Goal: Task Accomplishment & Management: Complete application form

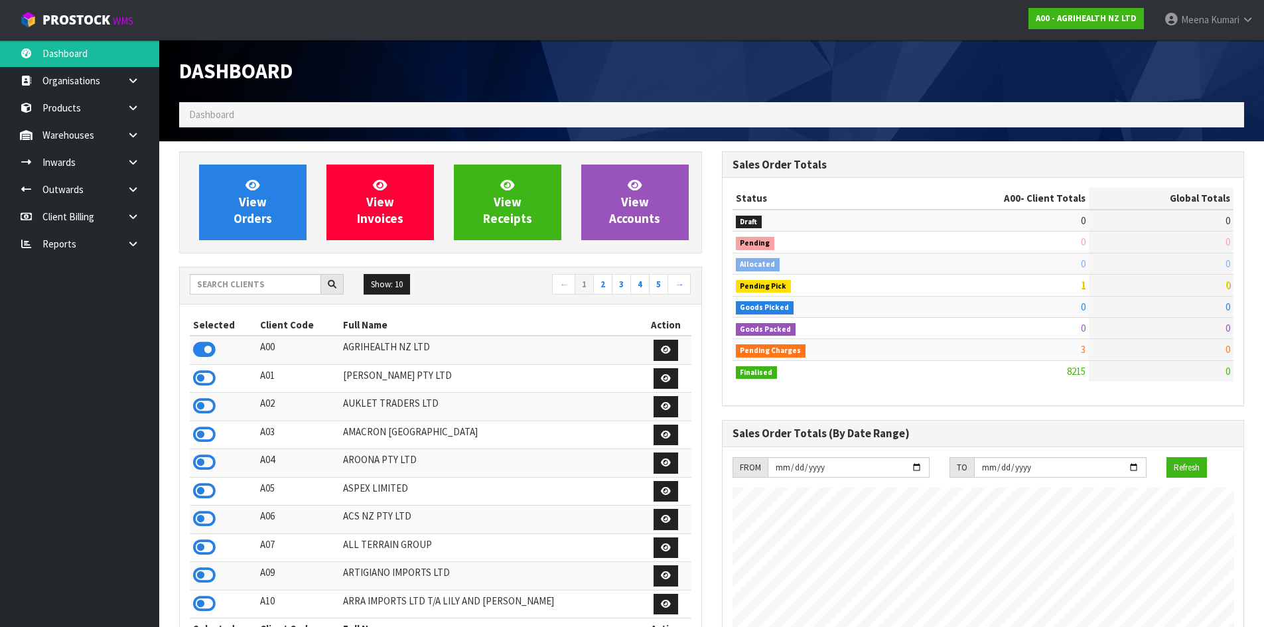
scroll to position [1005, 542]
drag, startPoint x: 270, startPoint y: 285, endPoint x: 272, endPoint y: 297, distance: 12.8
click at [270, 289] on input "text" at bounding box center [255, 284] width 131 height 21
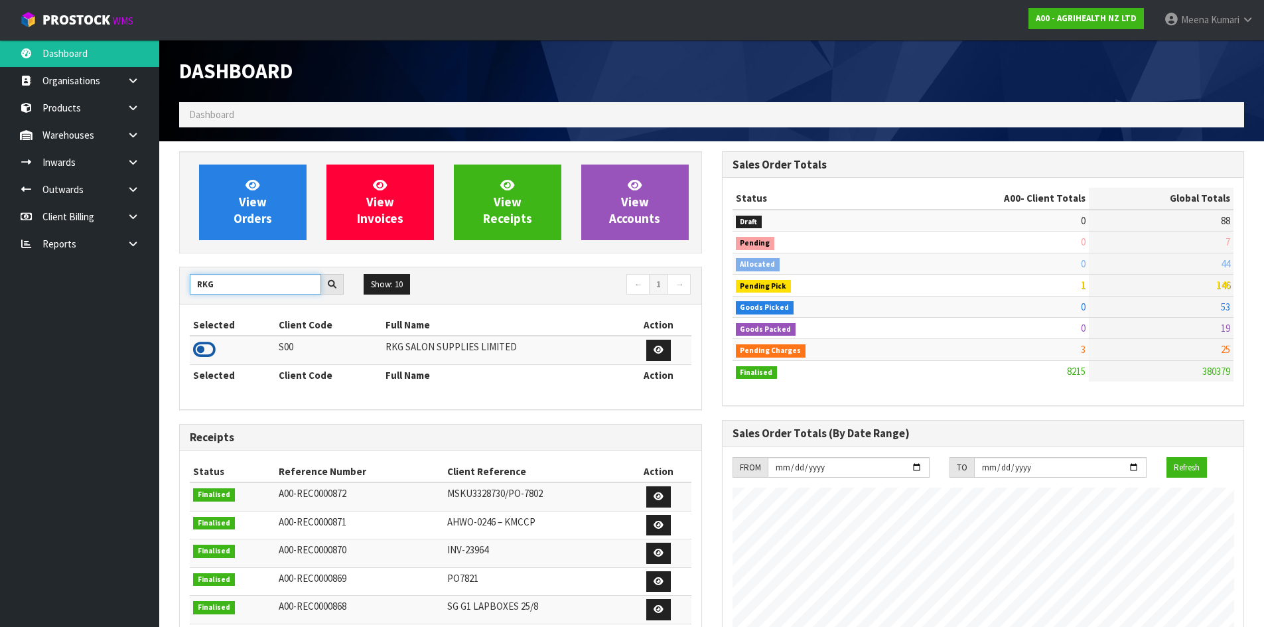
type input "RKG"
click at [210, 344] on icon at bounding box center [204, 350] width 23 height 20
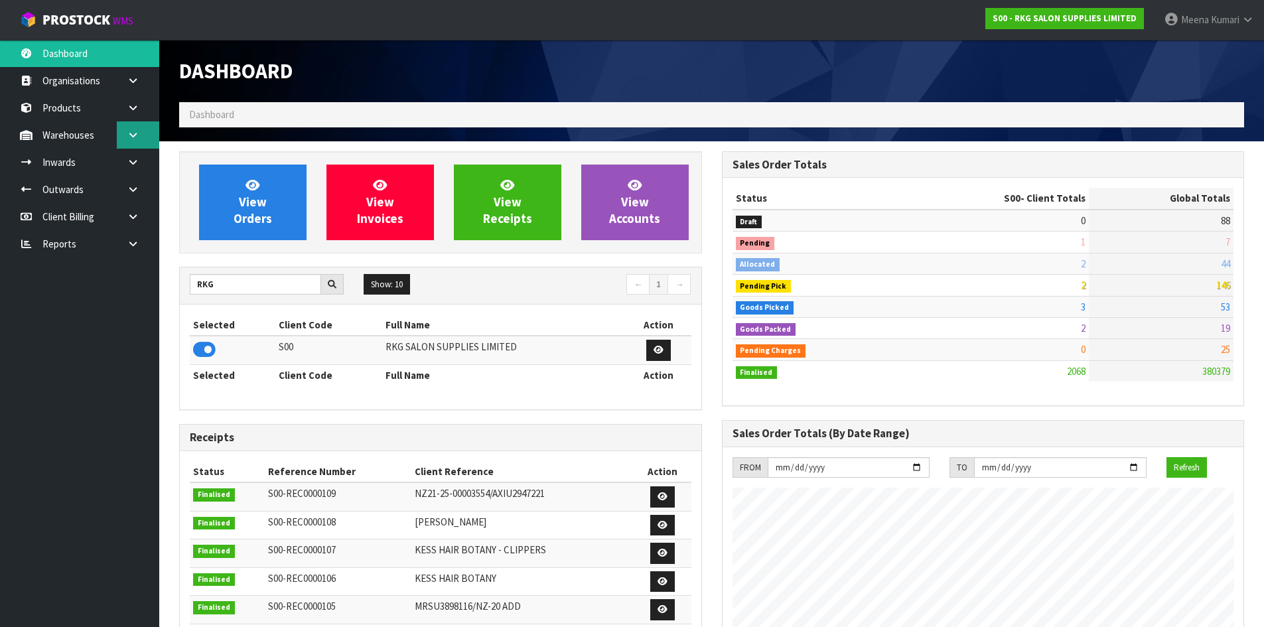
click at [143, 131] on link at bounding box center [138, 134] width 42 height 27
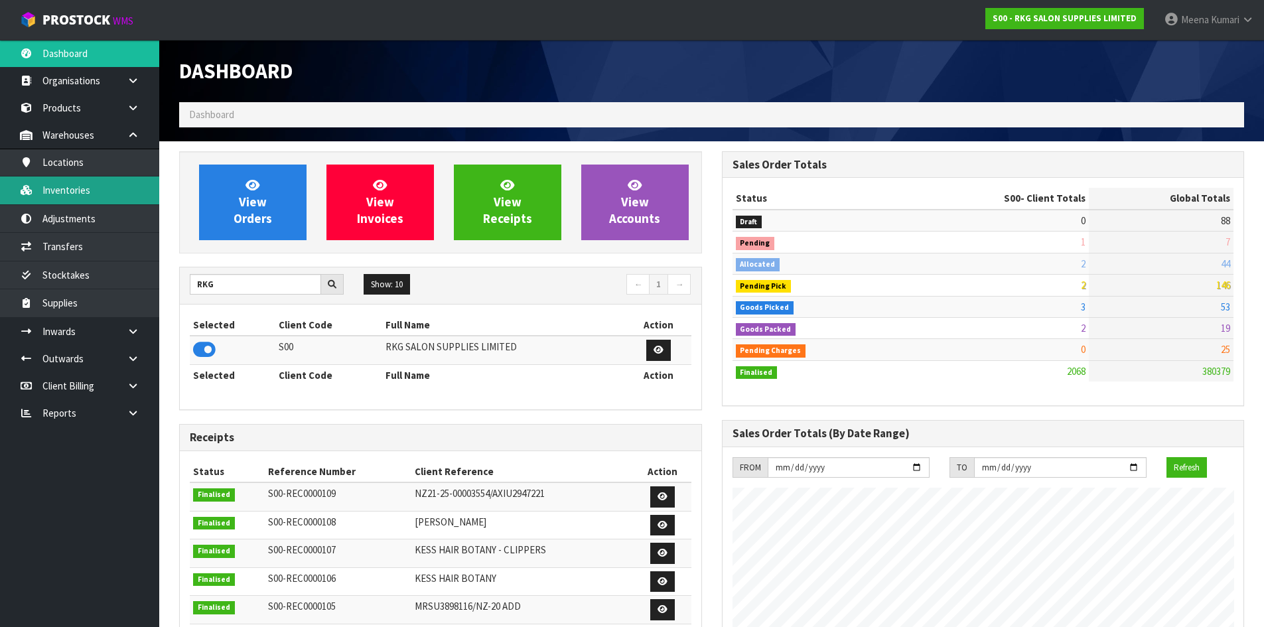
click at [98, 195] on link "Inventories" at bounding box center [79, 190] width 159 height 27
click at [104, 196] on link "Inventories" at bounding box center [79, 190] width 159 height 27
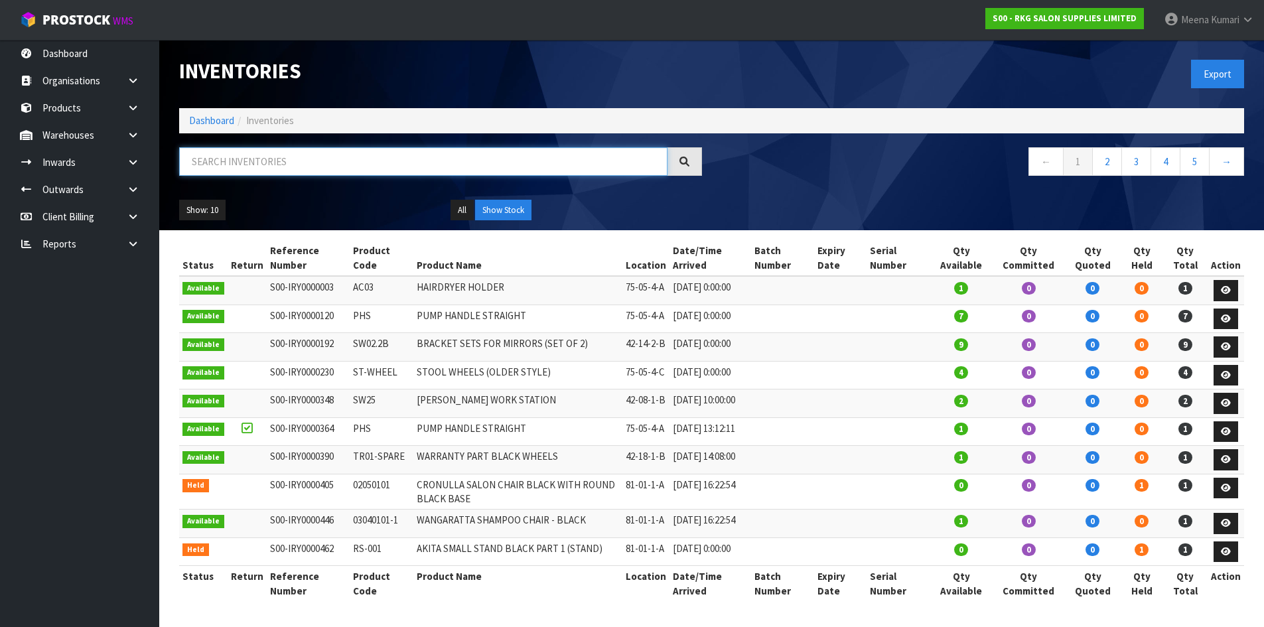
click at [339, 149] on input "text" at bounding box center [423, 161] width 488 height 29
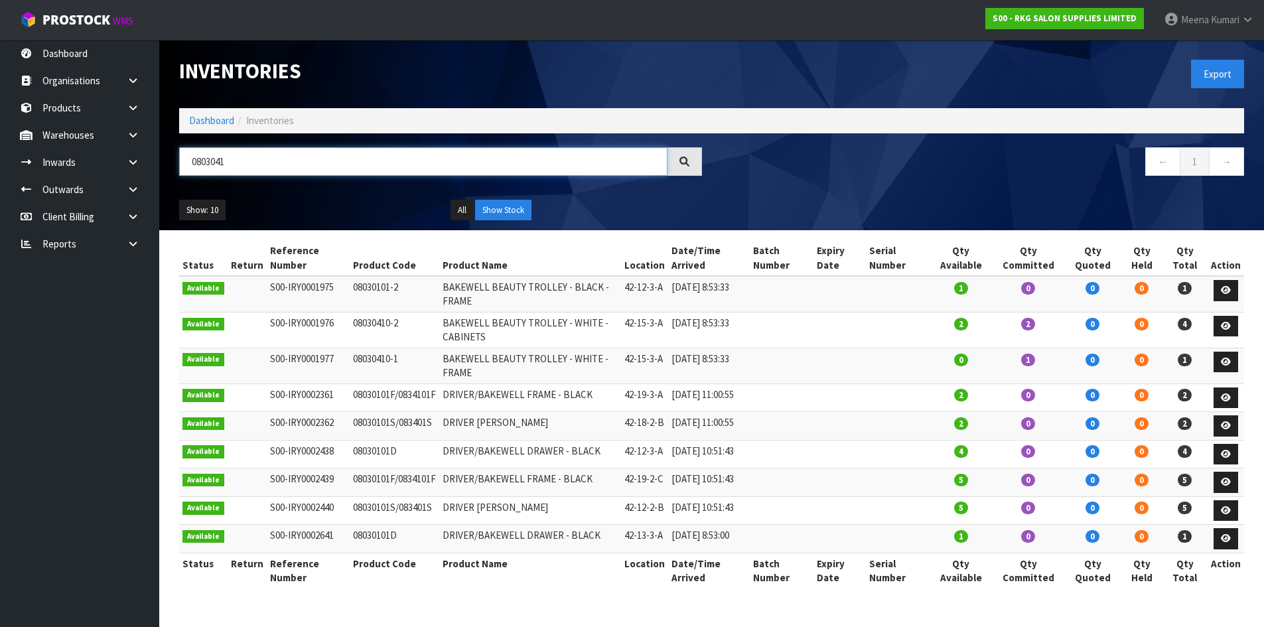
type input "08030410"
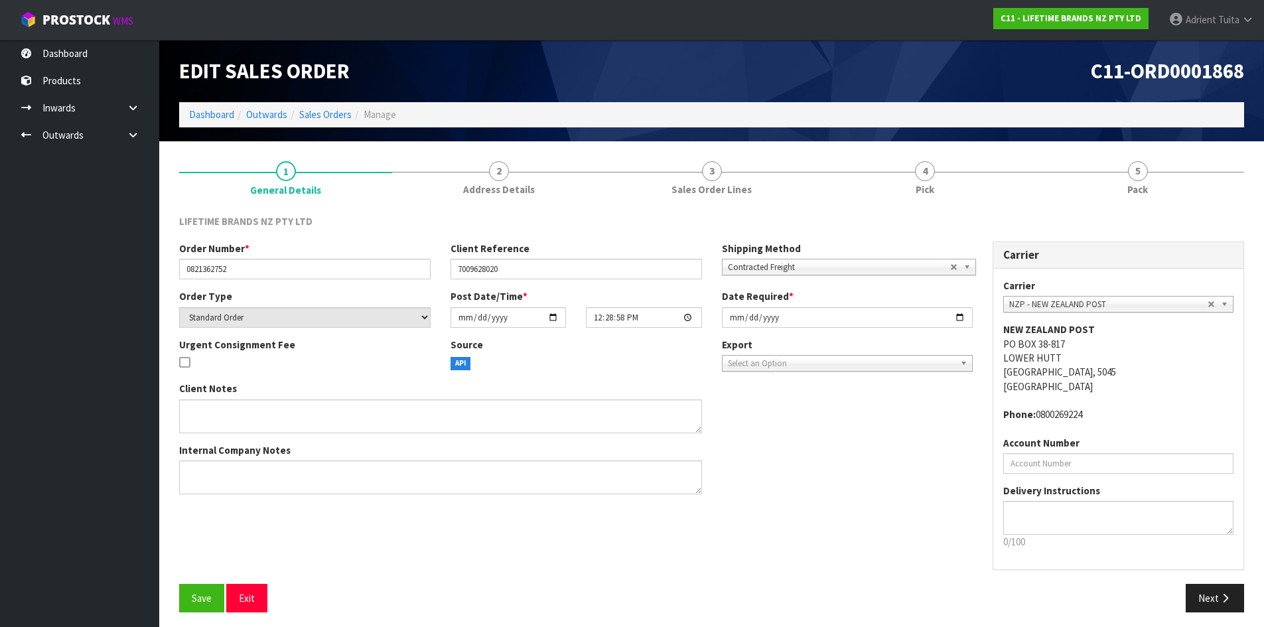
click at [193, 125] on ol "Dashboard Outwards Sales Orders Manage" at bounding box center [711, 114] width 1065 height 25
click at [196, 121] on link "Dashboard" at bounding box center [211, 114] width 45 height 13
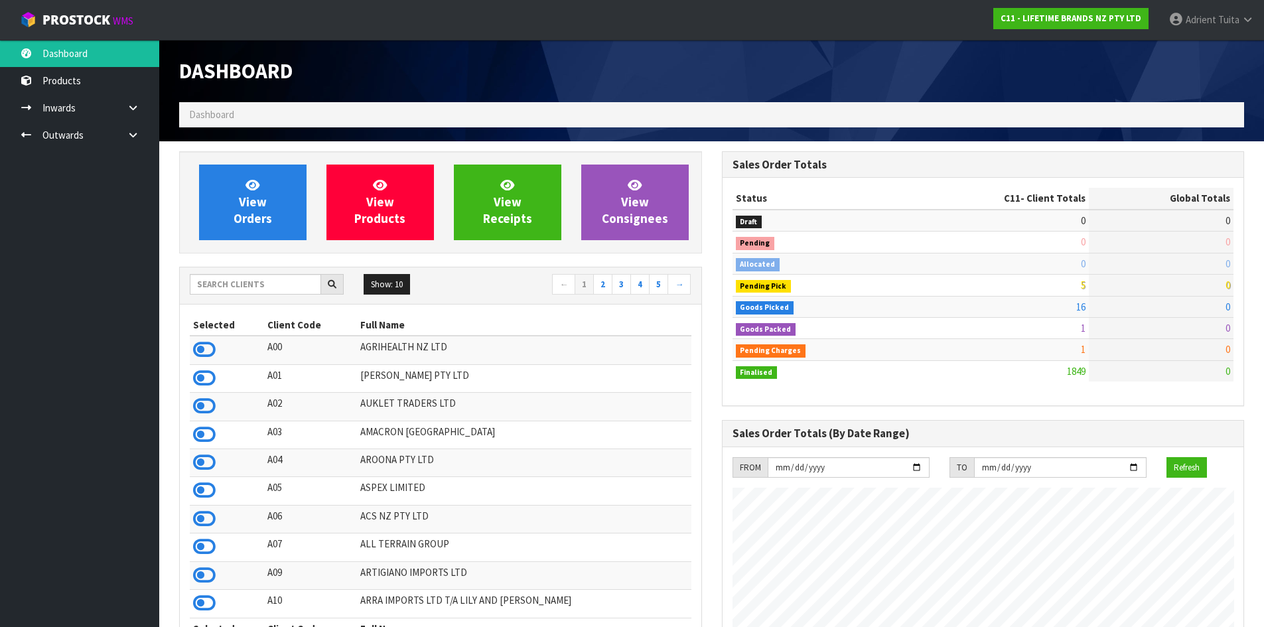
scroll to position [1005, 542]
click at [245, 271] on div "Show: 10 5 10 25 50 ← 1 2 3 4 5 →" at bounding box center [441, 285] width 522 height 37
click at [246, 285] on input "text" at bounding box center [255, 284] width 131 height 21
type input "S00"
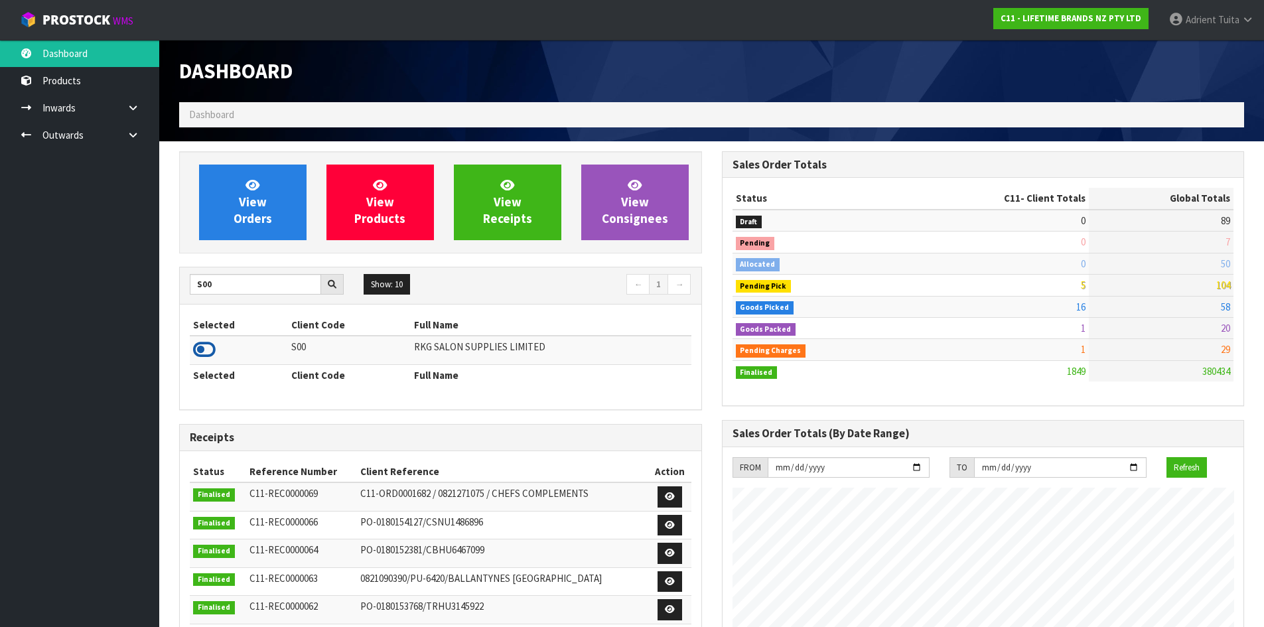
click at [208, 342] on icon at bounding box center [204, 350] width 23 height 20
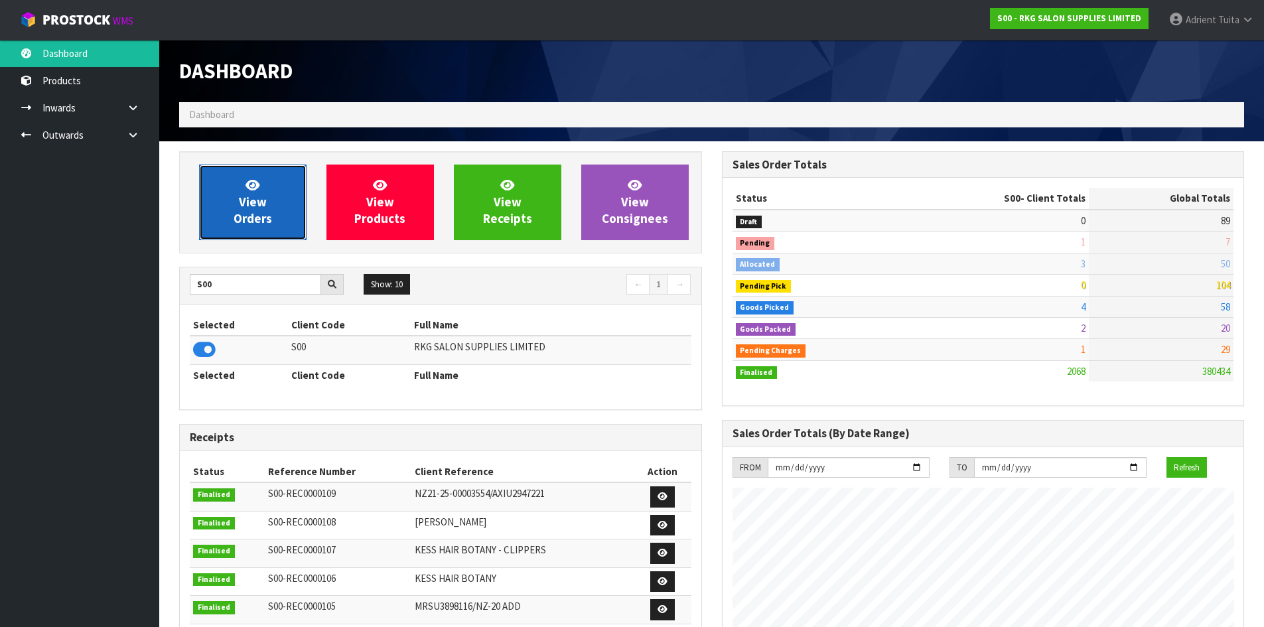
click at [218, 214] on link "View Orders" at bounding box center [253, 203] width 108 height 76
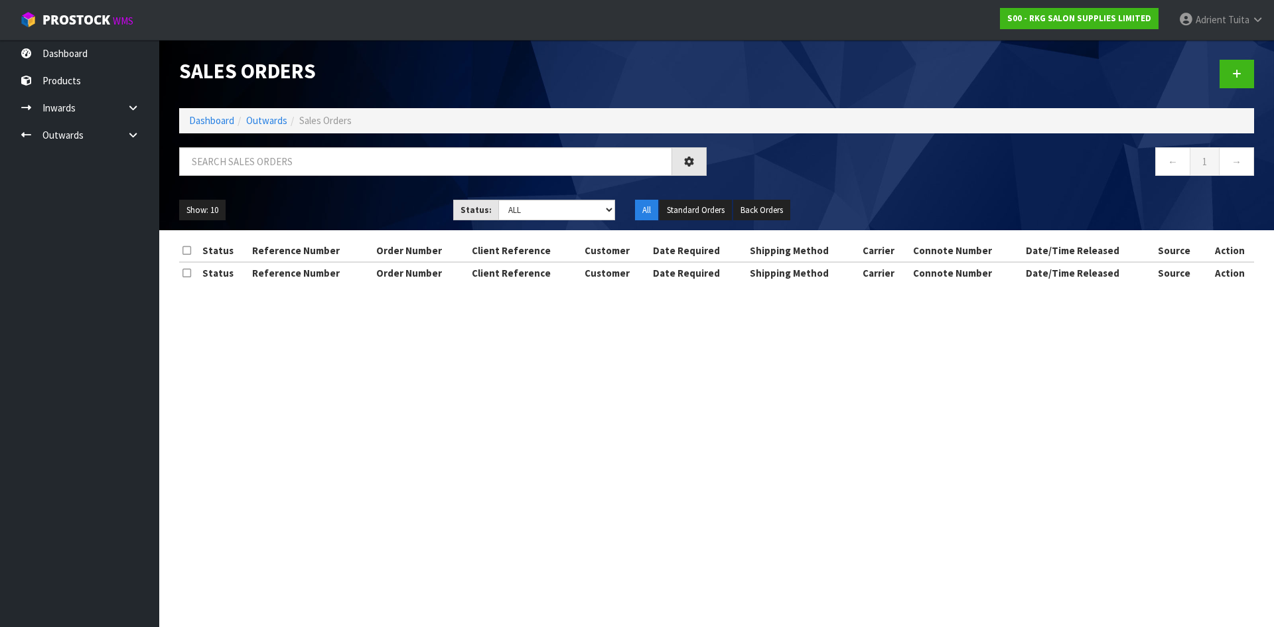
click at [221, 161] on input "text" at bounding box center [425, 161] width 493 height 29
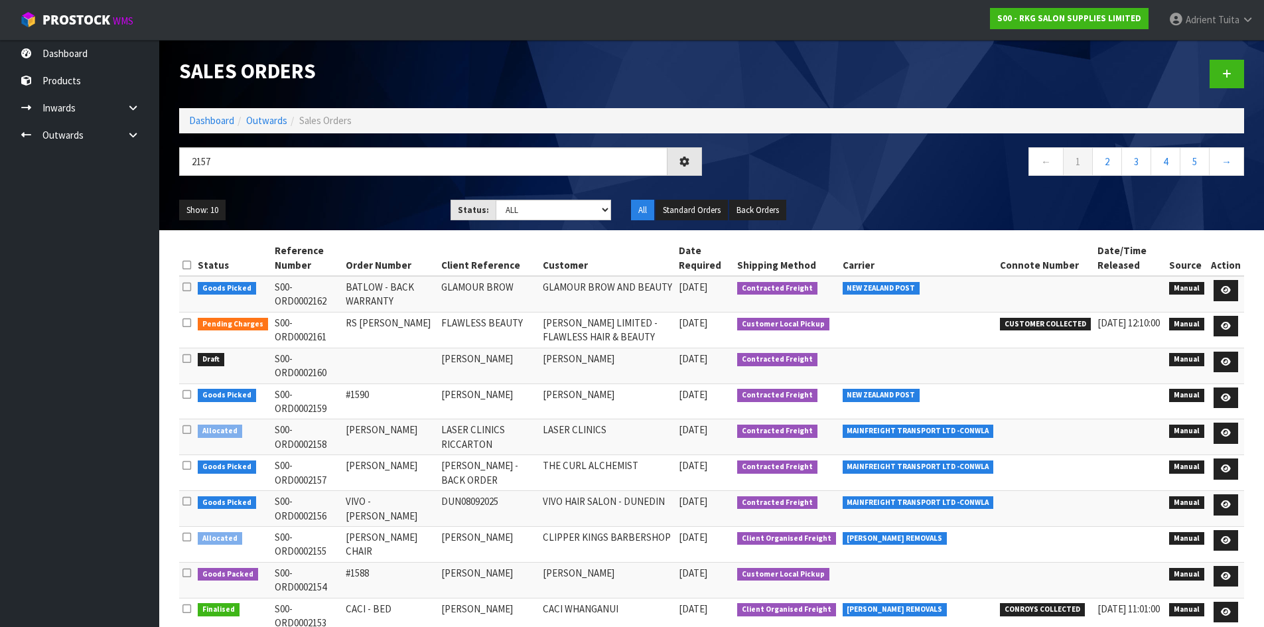
type input "2157"
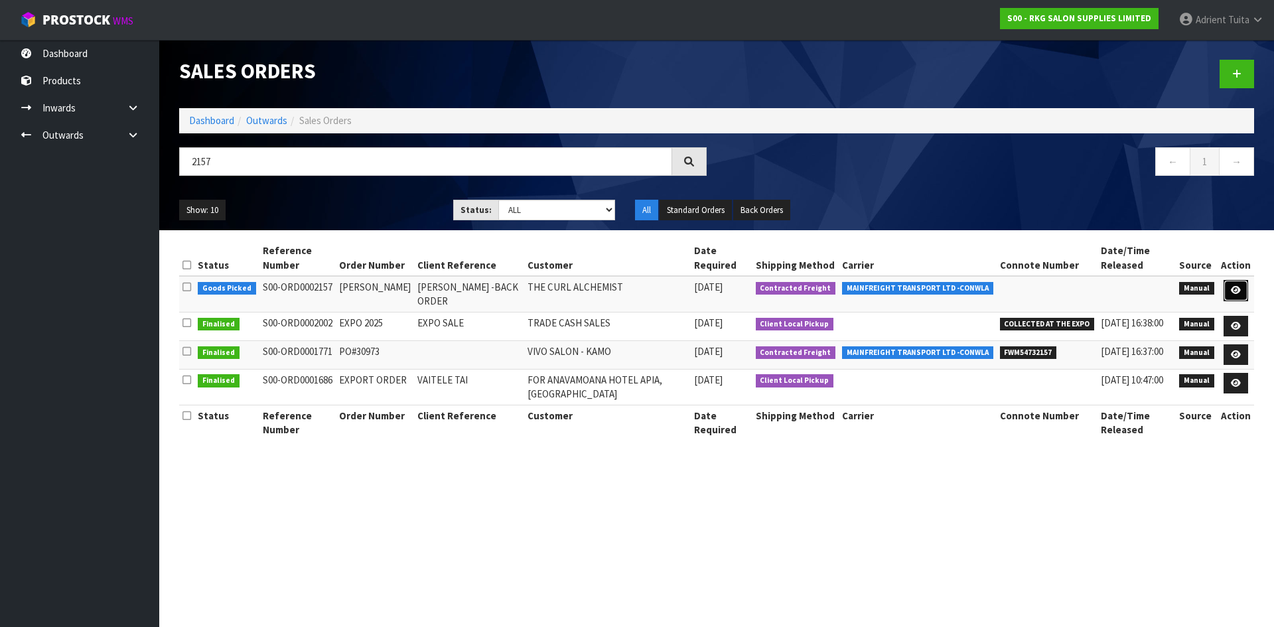
click at [1238, 297] on link at bounding box center [1236, 290] width 25 height 21
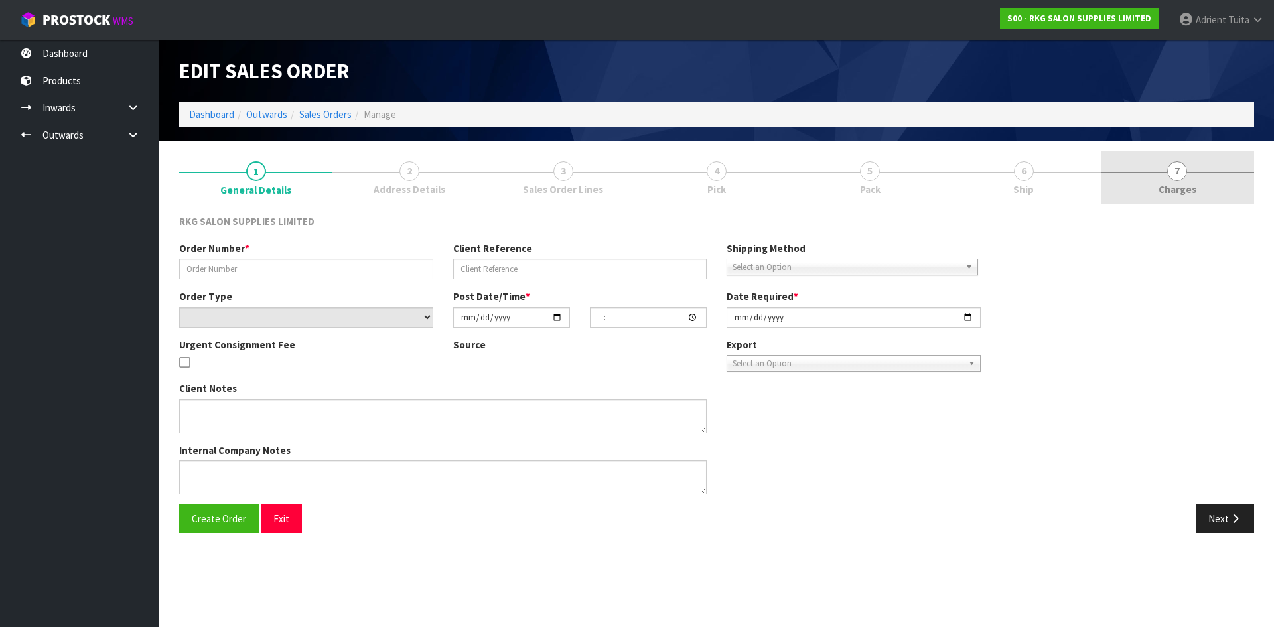
type input "SARAH EUSTACE"
type input "SARAH EUSTACE -BACK ORDER"
select select "number:0"
type input "2025-09-08"
type input "15:54:00.000"
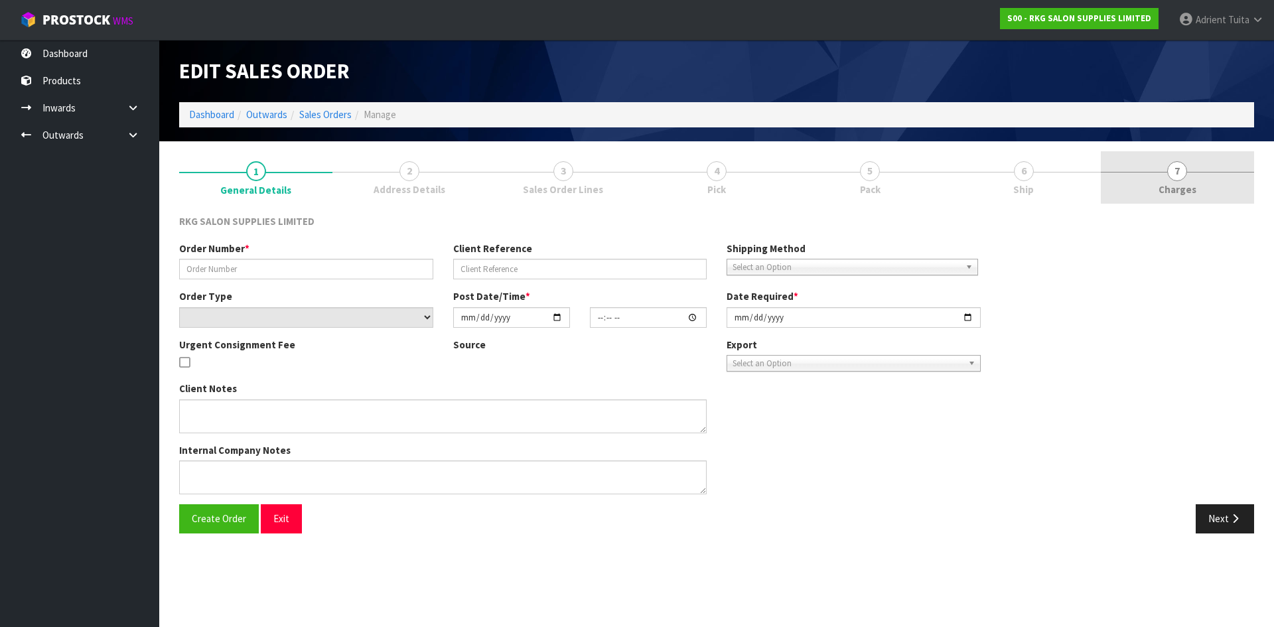
type input "2025-09-08"
type textarea "SEND LOOSE"
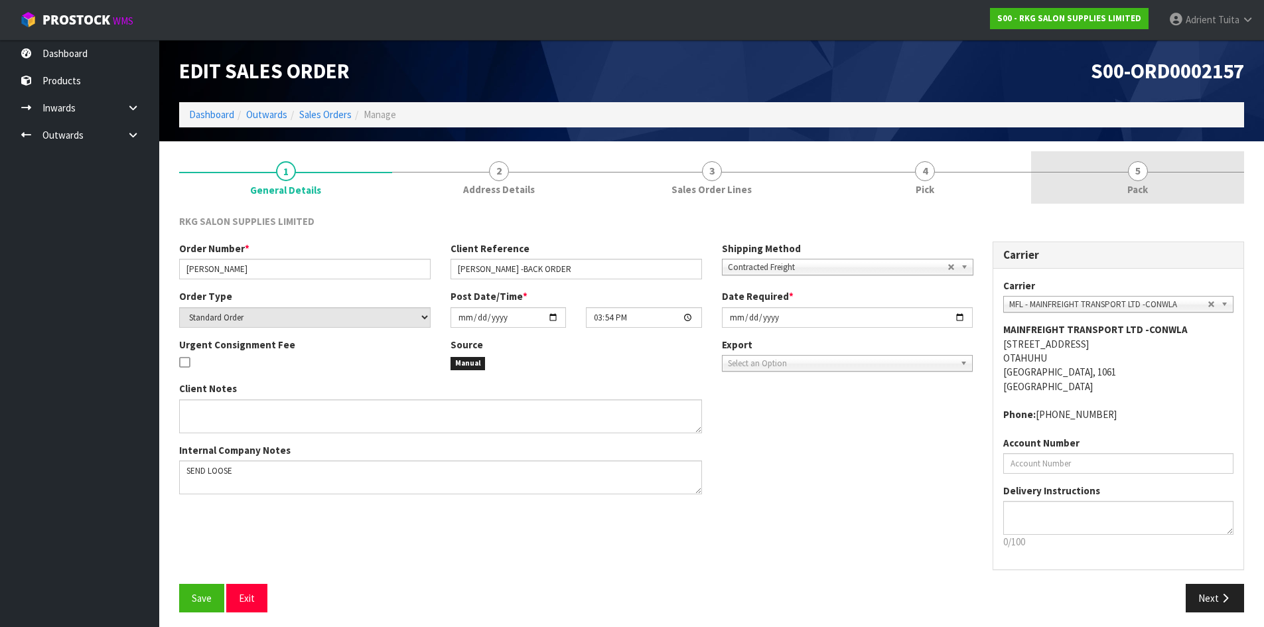
click at [1190, 175] on link "5 Pack" at bounding box center [1137, 177] width 213 height 52
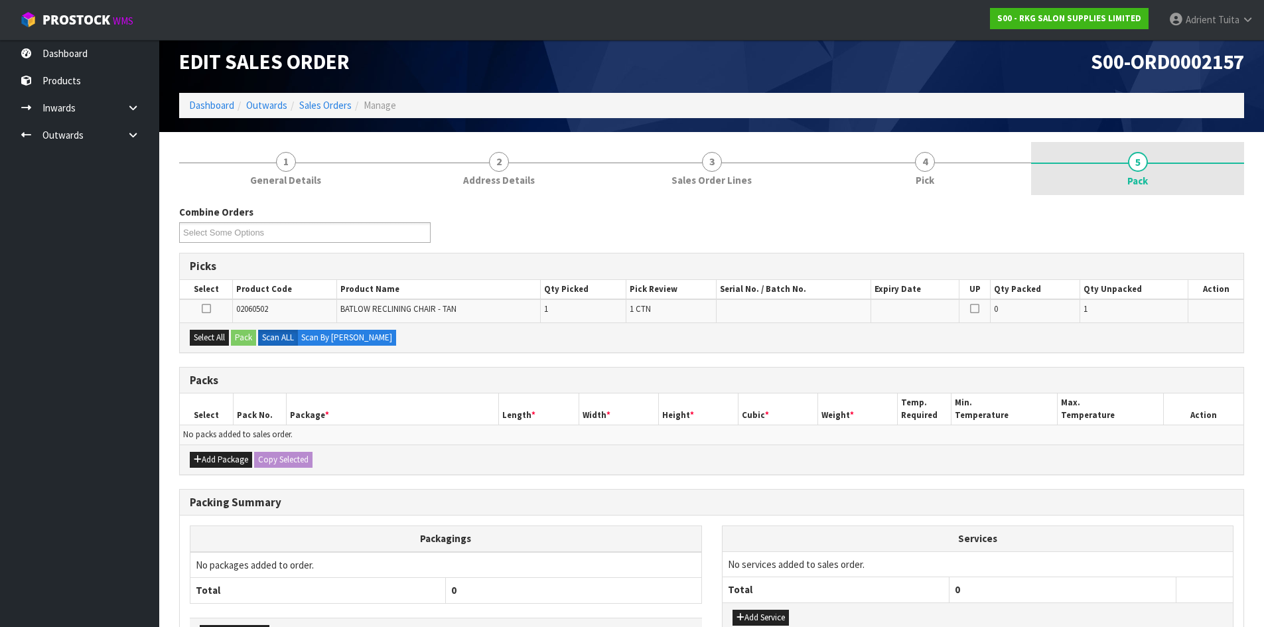
scroll to position [103, 0]
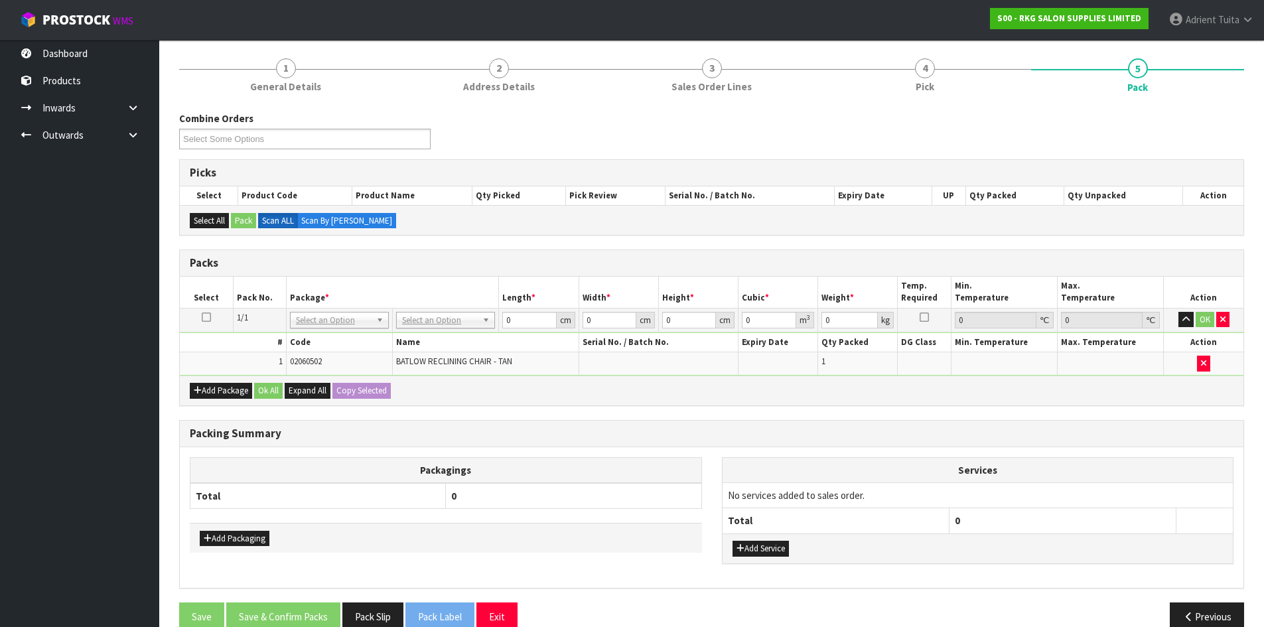
drag, startPoint x: 463, startPoint y: 325, endPoint x: 457, endPoint y: 340, distance: 16.4
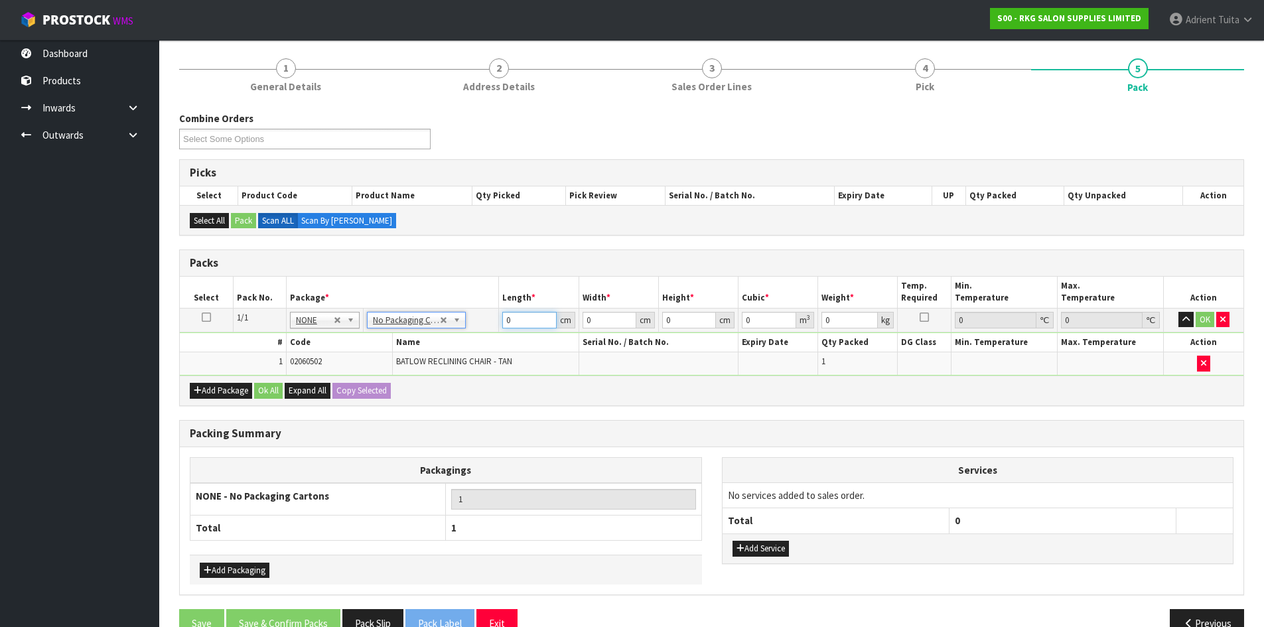
click at [542, 321] on input "0" at bounding box center [529, 320] width 54 height 17
type input "67"
type input "62"
type input "6"
type input "0.024924"
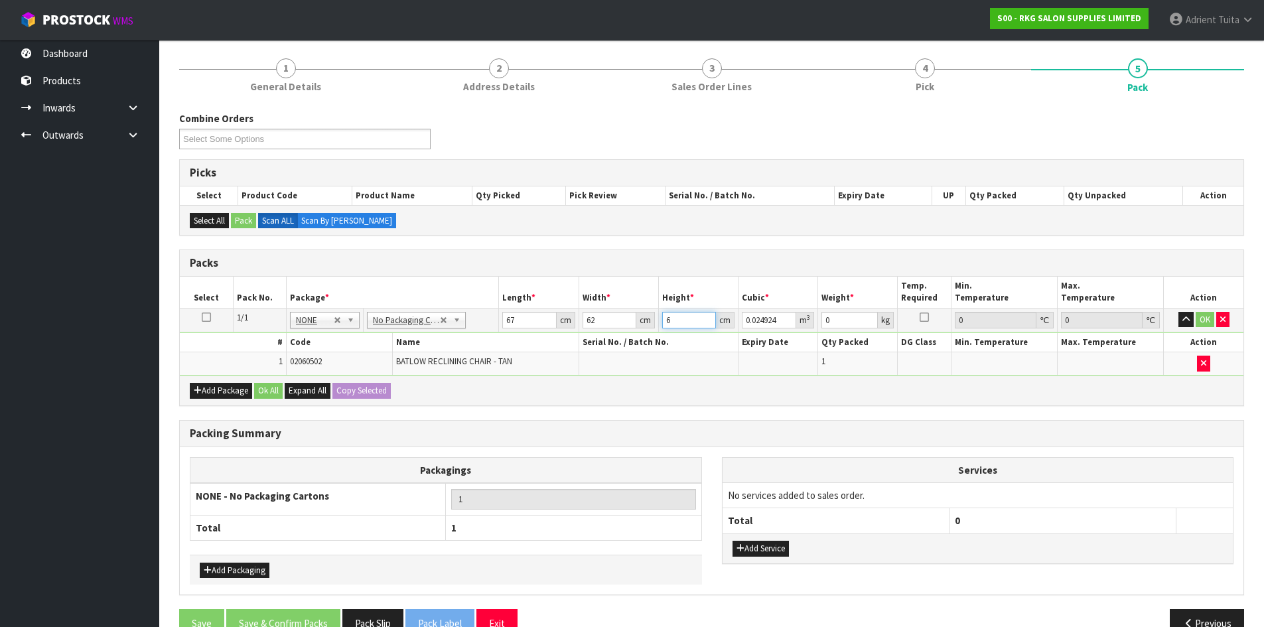
type input "68"
type input "0.282472"
type input "68"
type input "36"
click at [1203, 319] on button "OK" at bounding box center [1205, 320] width 19 height 16
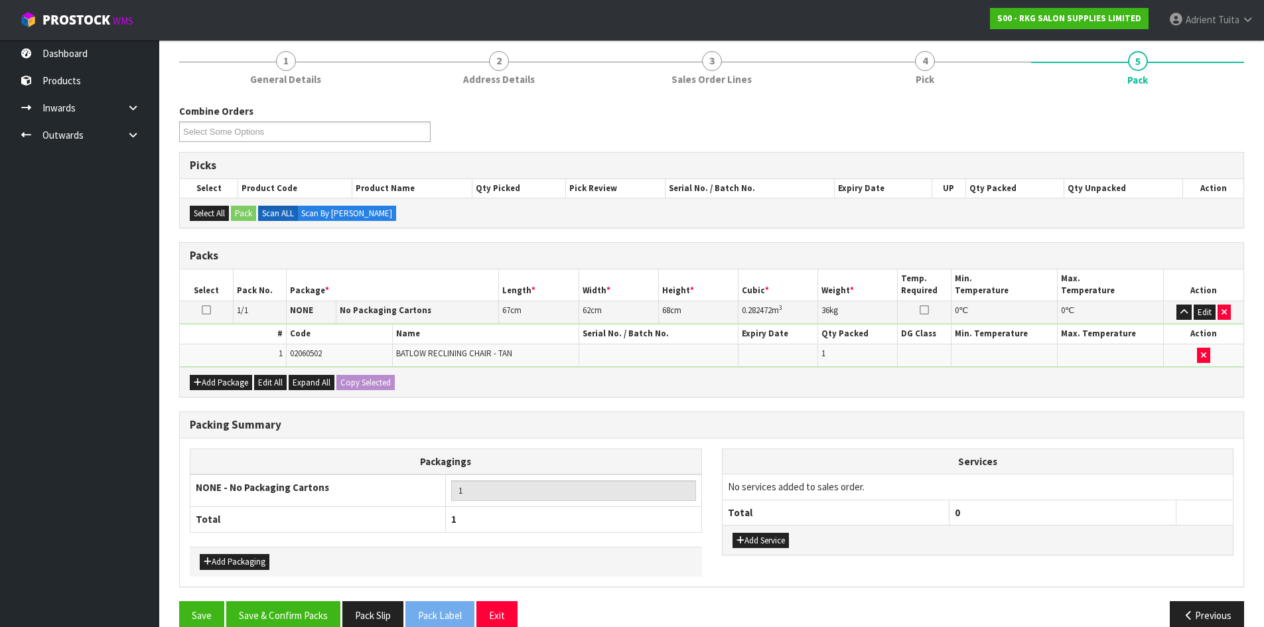
scroll to position [133, 0]
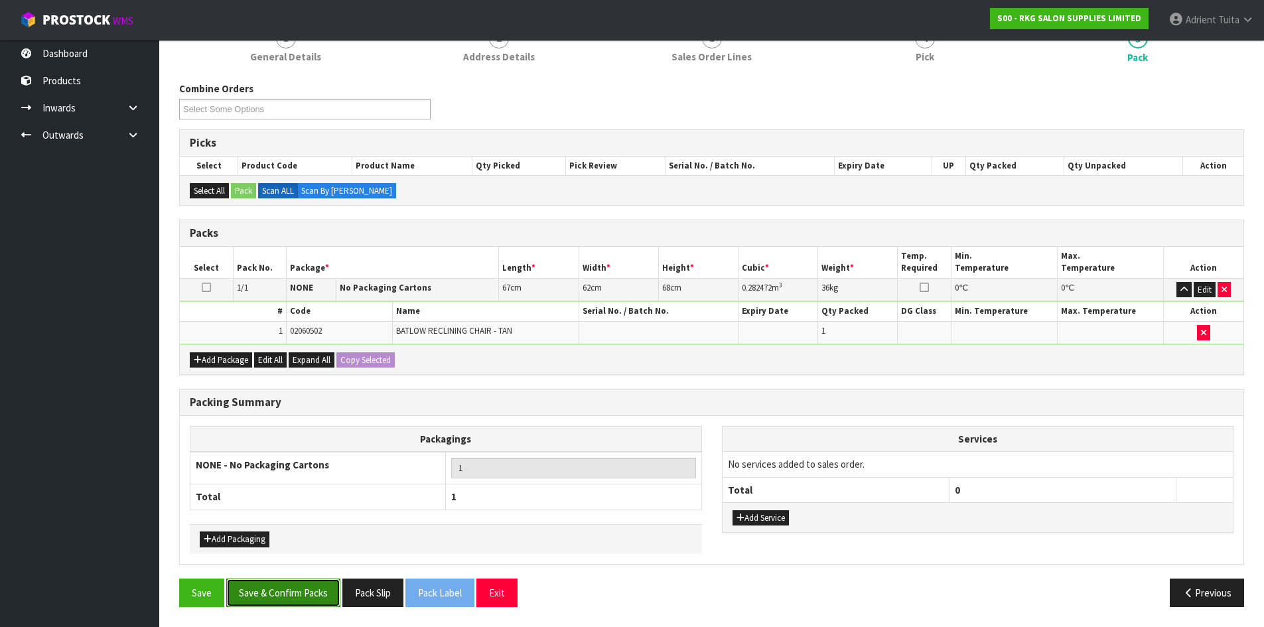
click at [307, 592] on button "Save & Confirm Packs" at bounding box center [283, 593] width 114 height 29
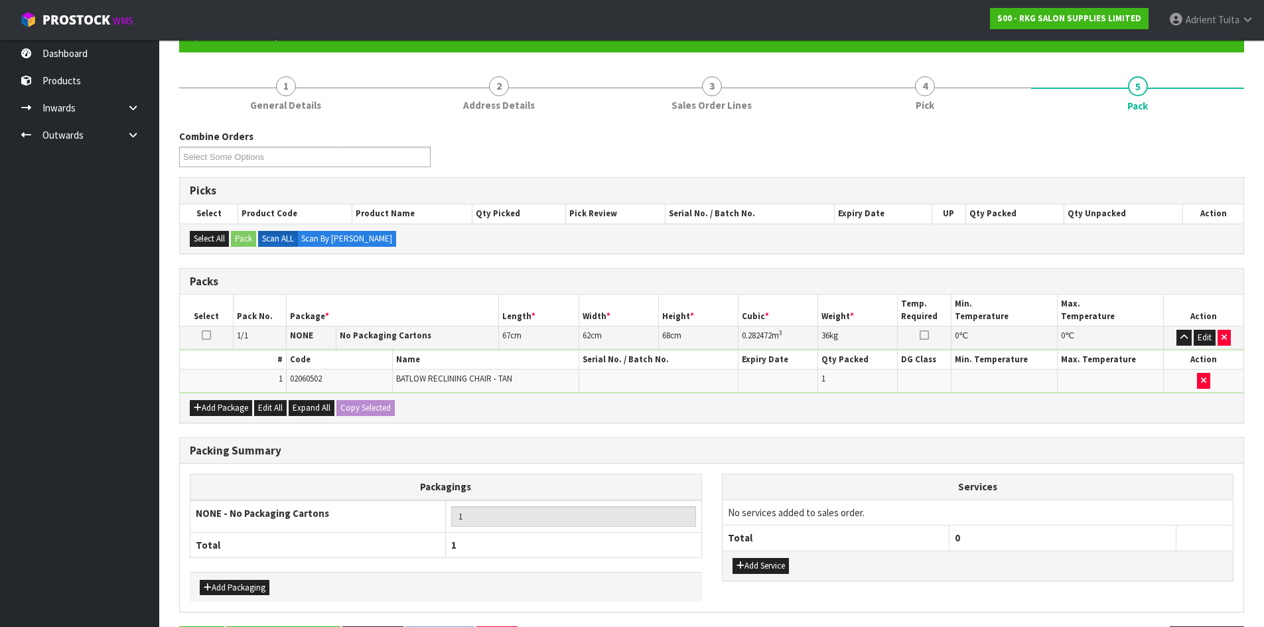
scroll to position [0, 0]
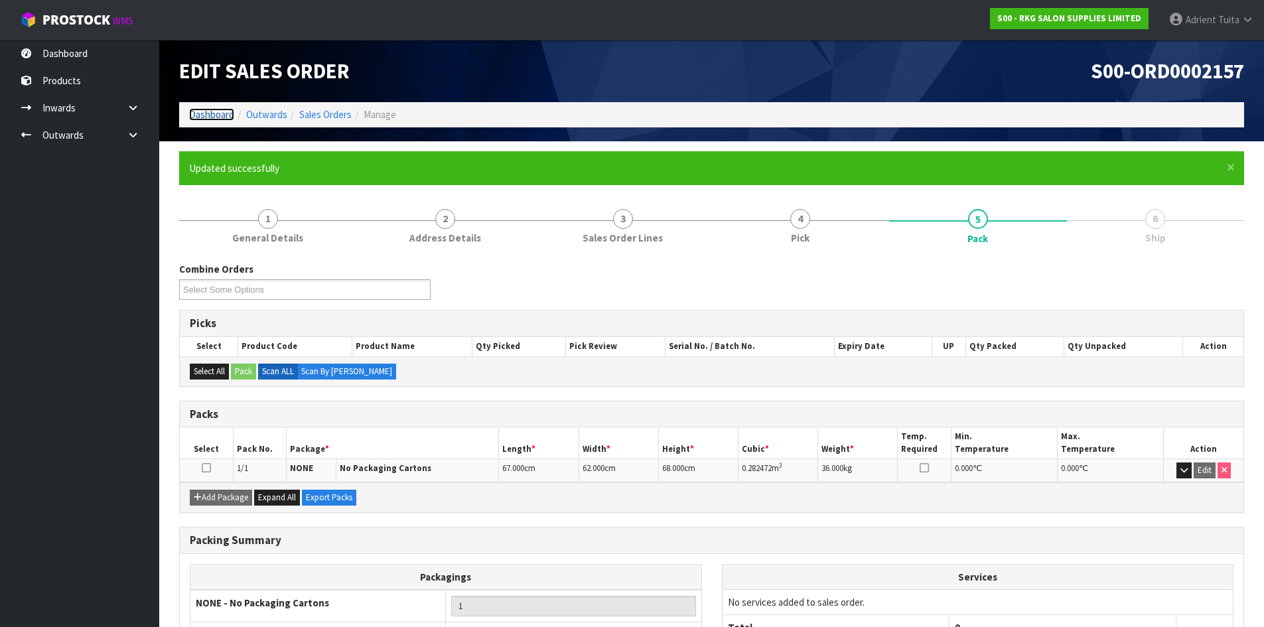
click at [193, 115] on link "Dashboard" at bounding box center [211, 114] width 45 height 13
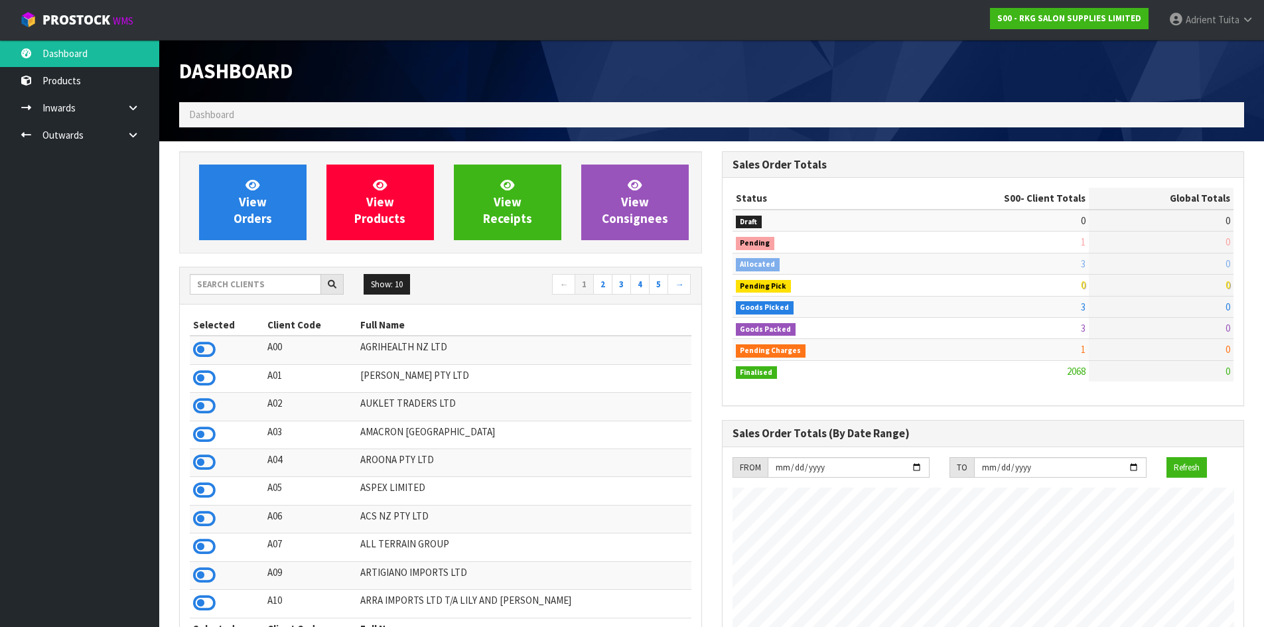
scroll to position [1005, 542]
click at [244, 220] on span "View Orders" at bounding box center [253, 202] width 38 height 50
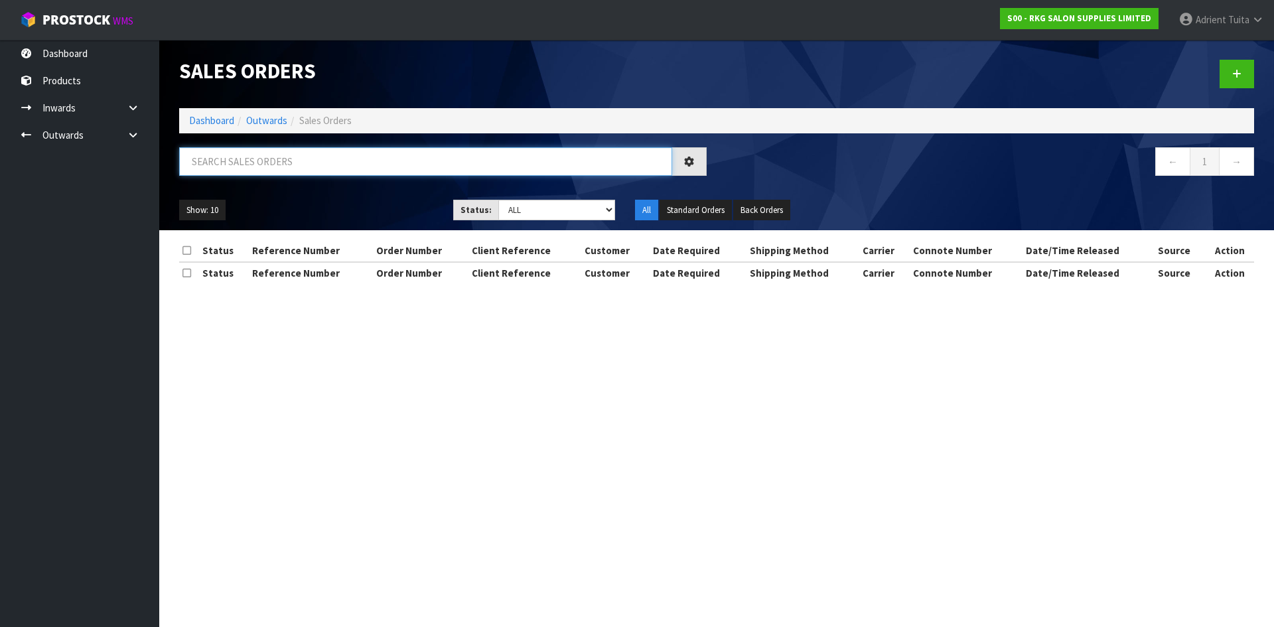
click at [263, 166] on input "text" at bounding box center [425, 161] width 493 height 29
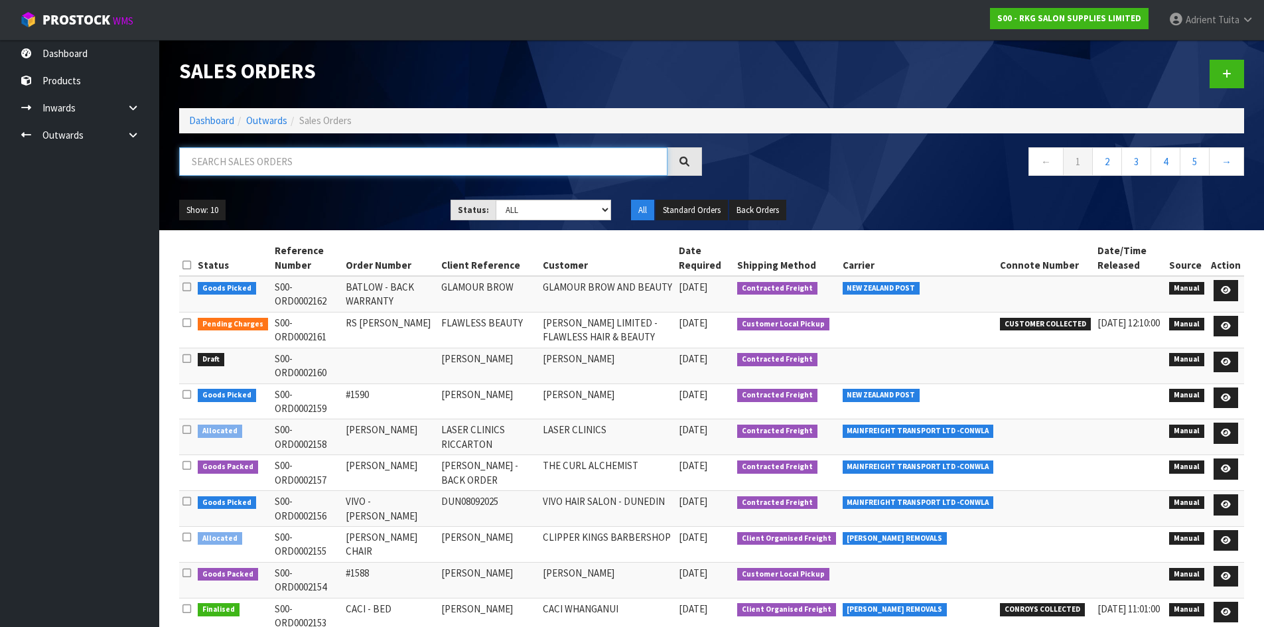
click at [263, 166] on input "text" at bounding box center [423, 161] width 488 height 29
type input "2156"
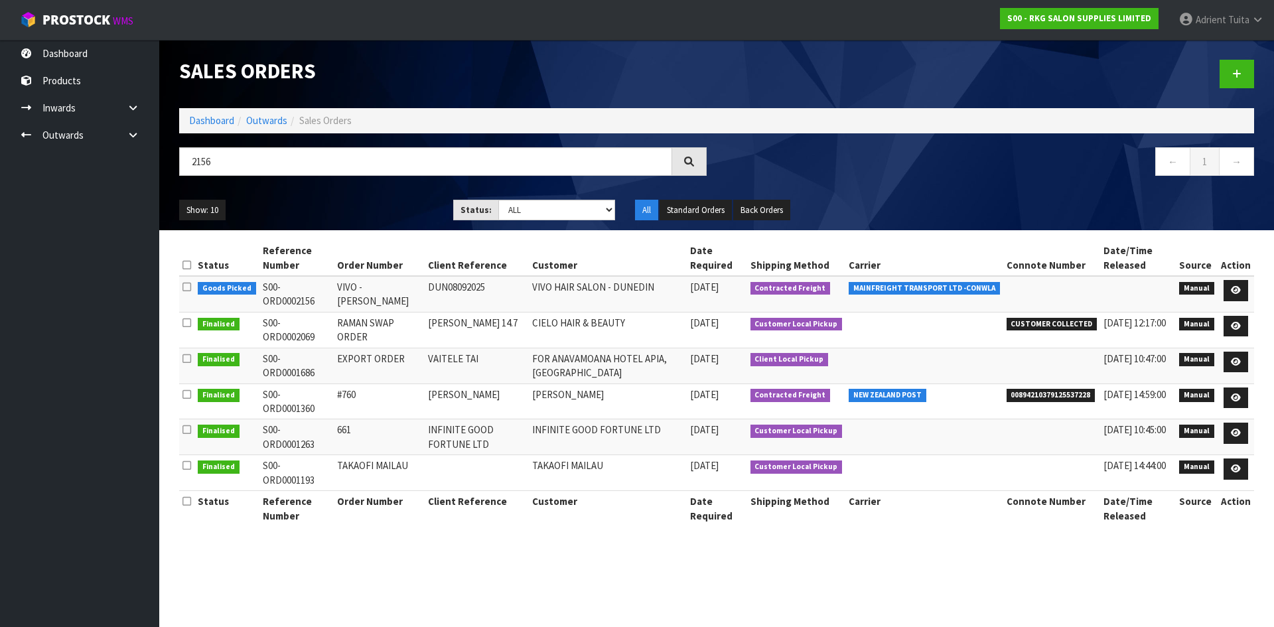
click at [1256, 297] on div "Status Reference Number Order Number Client Reference Customer Date Required Sh…" at bounding box center [716, 390] width 1095 height 300
click at [1247, 295] on link at bounding box center [1236, 290] width 25 height 21
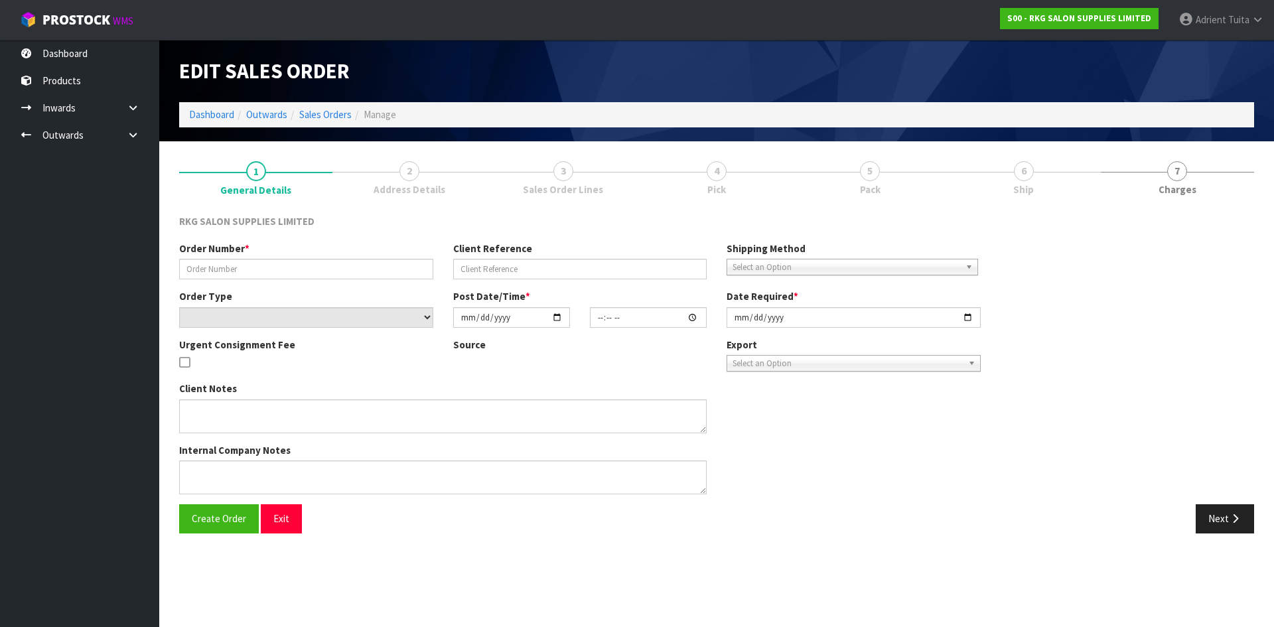
type input "VIVO - GEORGE ST"
type input "DUN08092025"
select select "number:0"
type input "2025-09-08"
type input "15:26:00.000"
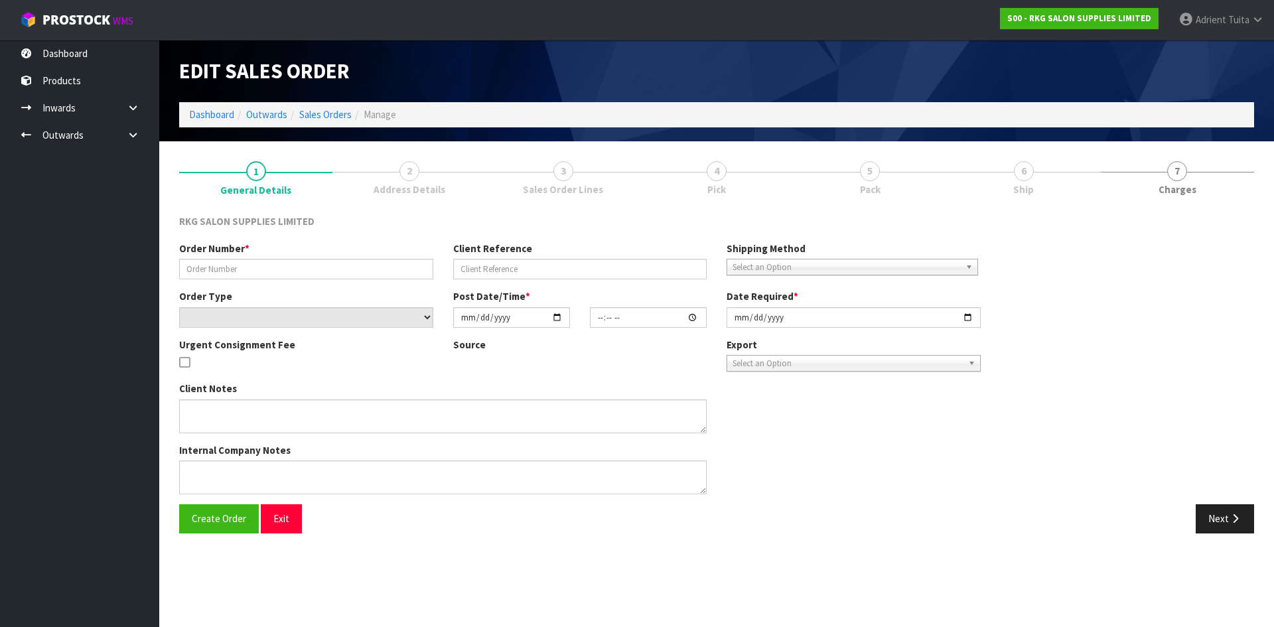
type input "2025-09-09"
type textarea "SEND LOOSE PLEASE"
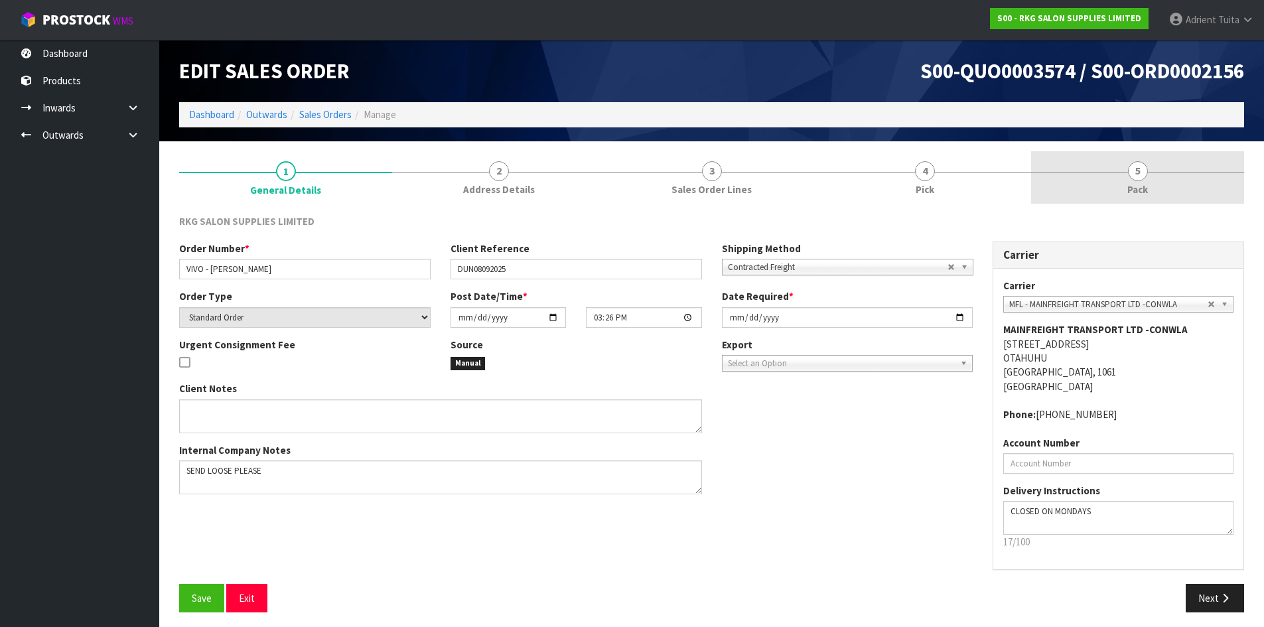
click at [1140, 179] on span "5" at bounding box center [1138, 171] width 20 height 20
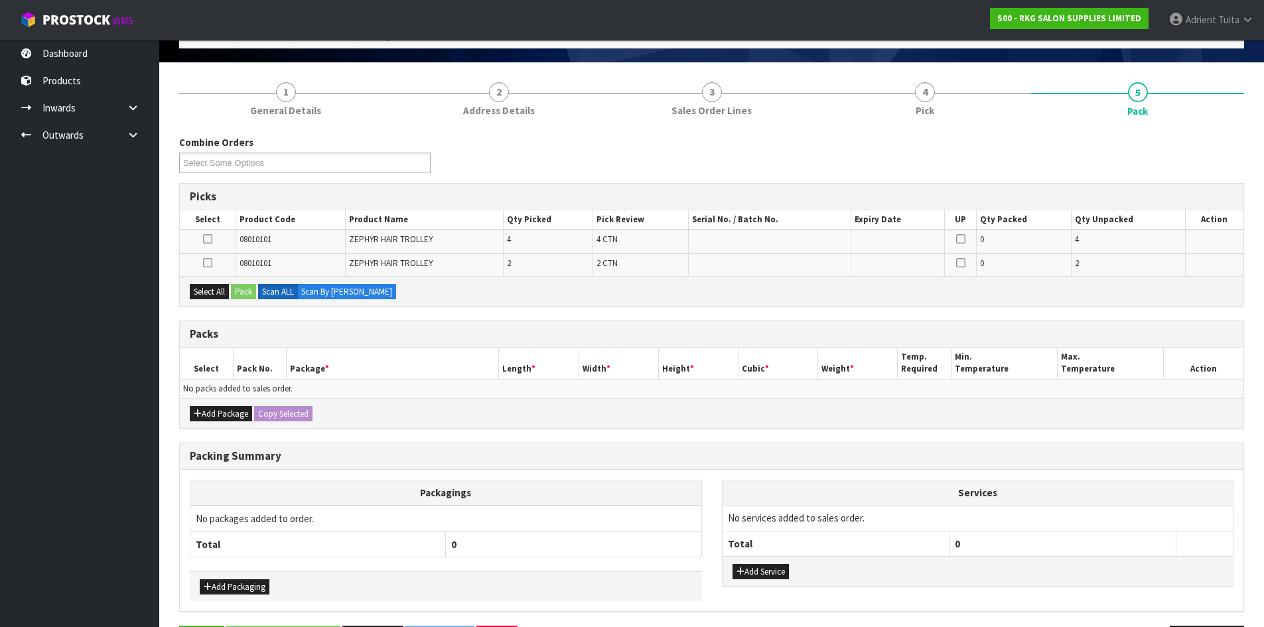
scroll to position [127, 0]
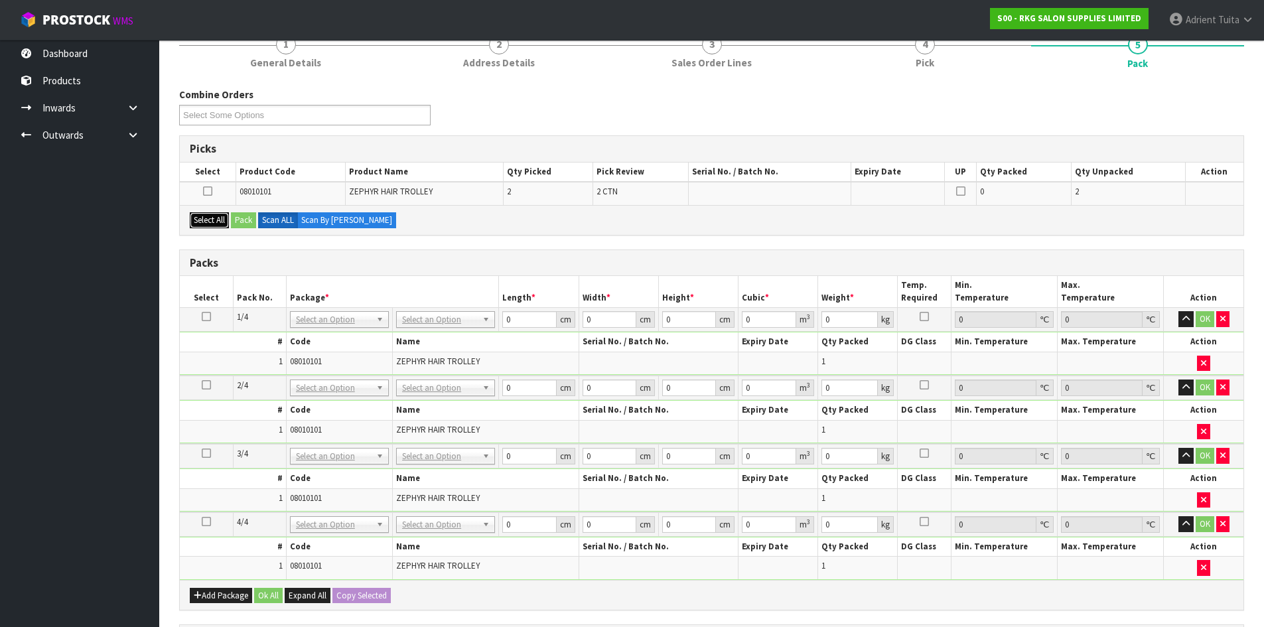
drag, startPoint x: 229, startPoint y: 227, endPoint x: 236, endPoint y: 222, distance: 8.7
click at [229, 227] on button "Select All" at bounding box center [209, 220] width 39 height 16
drag, startPoint x: 241, startPoint y: 222, endPoint x: 308, endPoint y: 230, distance: 67.5
click at [242, 222] on button "Pack" at bounding box center [243, 220] width 25 height 16
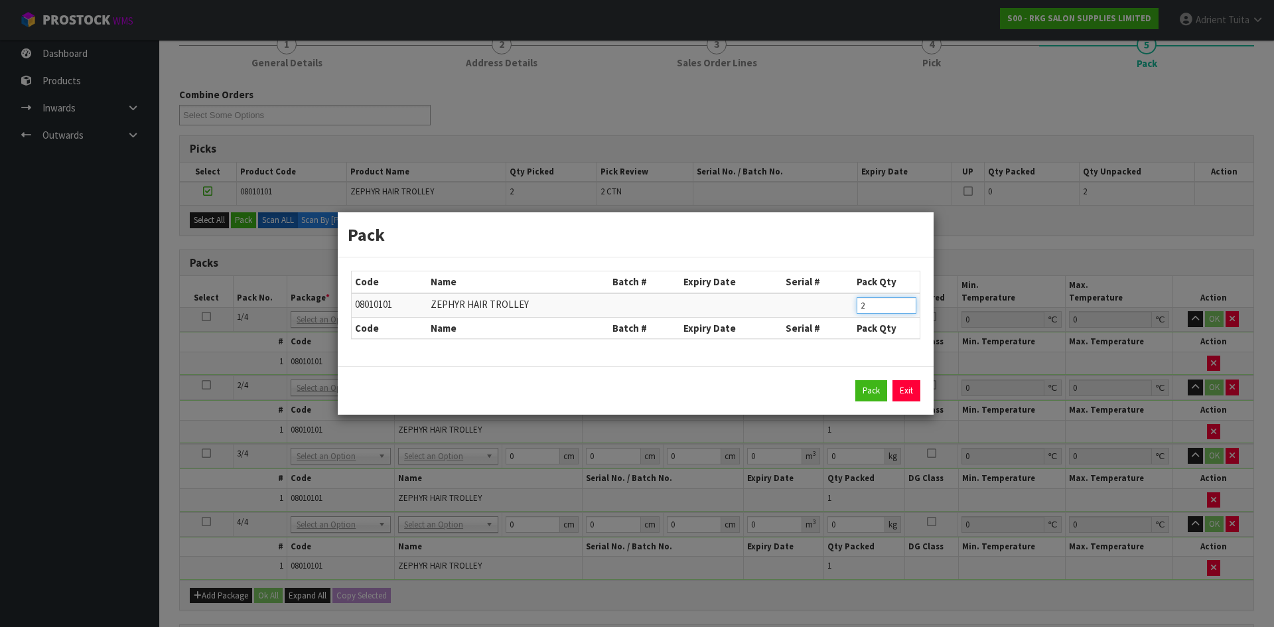
click at [868, 311] on input "2" at bounding box center [887, 305] width 60 height 17
click at [873, 415] on div "Pack Code Name Batch # Expiry Date Serial # Pack Qty 08010101 ZEPHYR HAIR TROLL…" at bounding box center [635, 313] width 597 height 203
click at [870, 394] on button "Pack" at bounding box center [871, 390] width 32 height 21
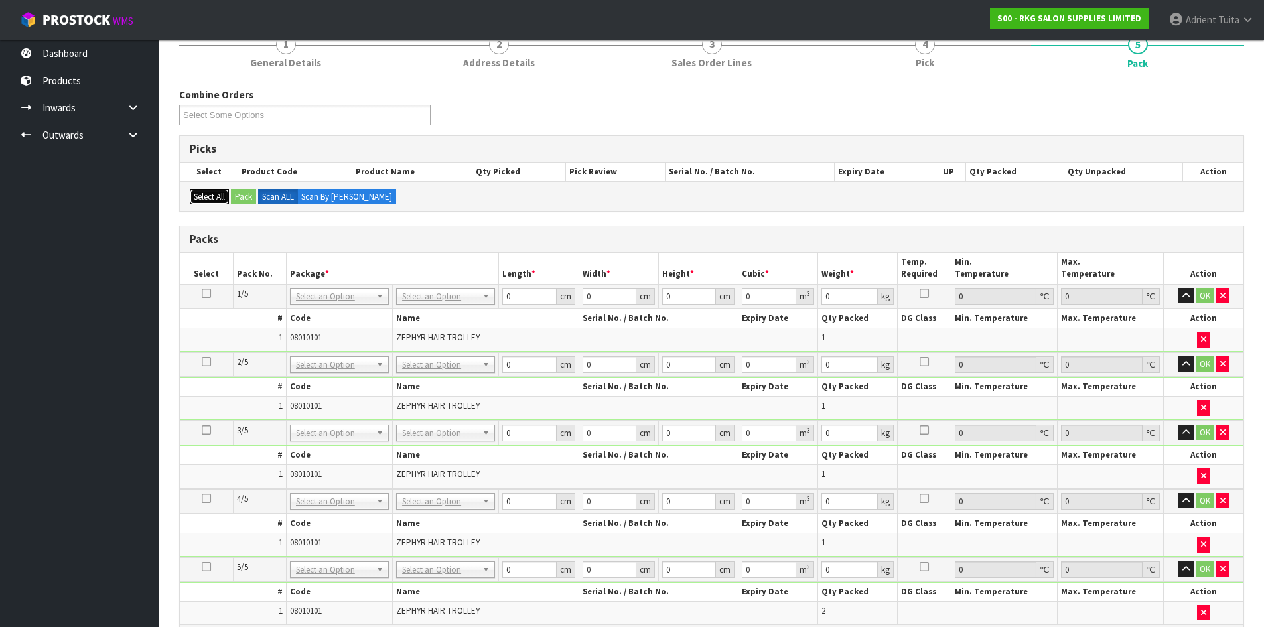
drag, startPoint x: 216, startPoint y: 188, endPoint x: 226, endPoint y: 204, distance: 18.8
click at [218, 205] on div "Select All Pack Scan ALL Scan By Quantity" at bounding box center [712, 196] width 1064 height 30
click at [222, 197] on button "Select All" at bounding box center [209, 197] width 39 height 16
click at [225, 197] on button "Select All" at bounding box center [209, 197] width 39 height 16
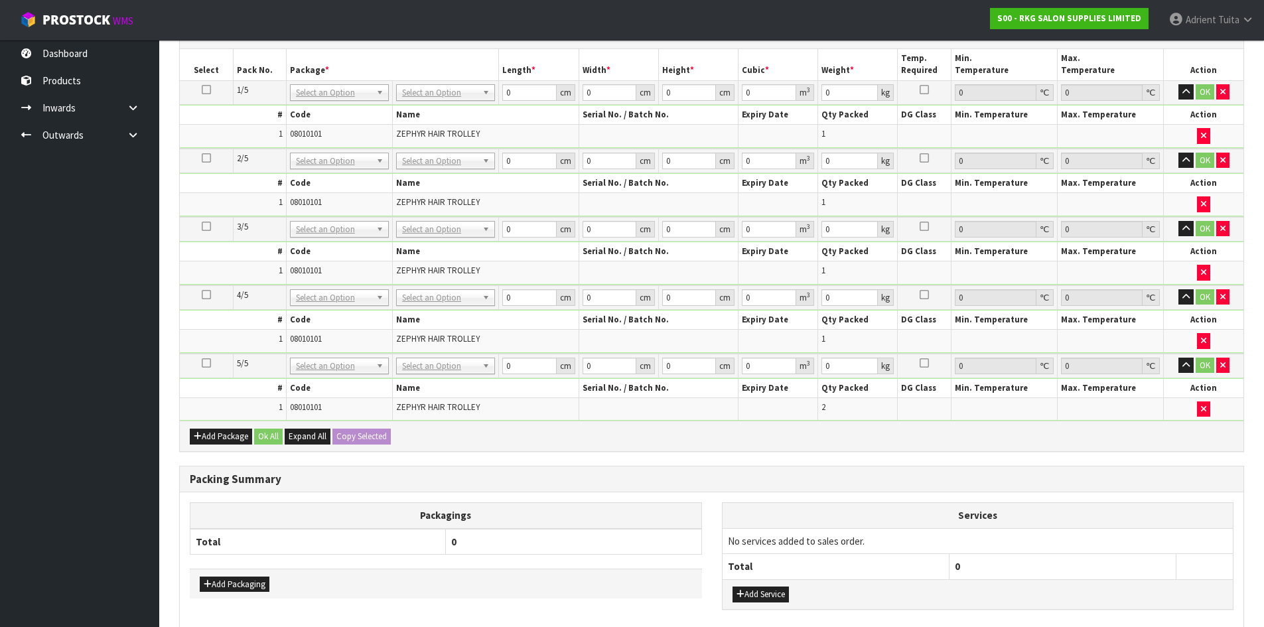
scroll to position [400, 0]
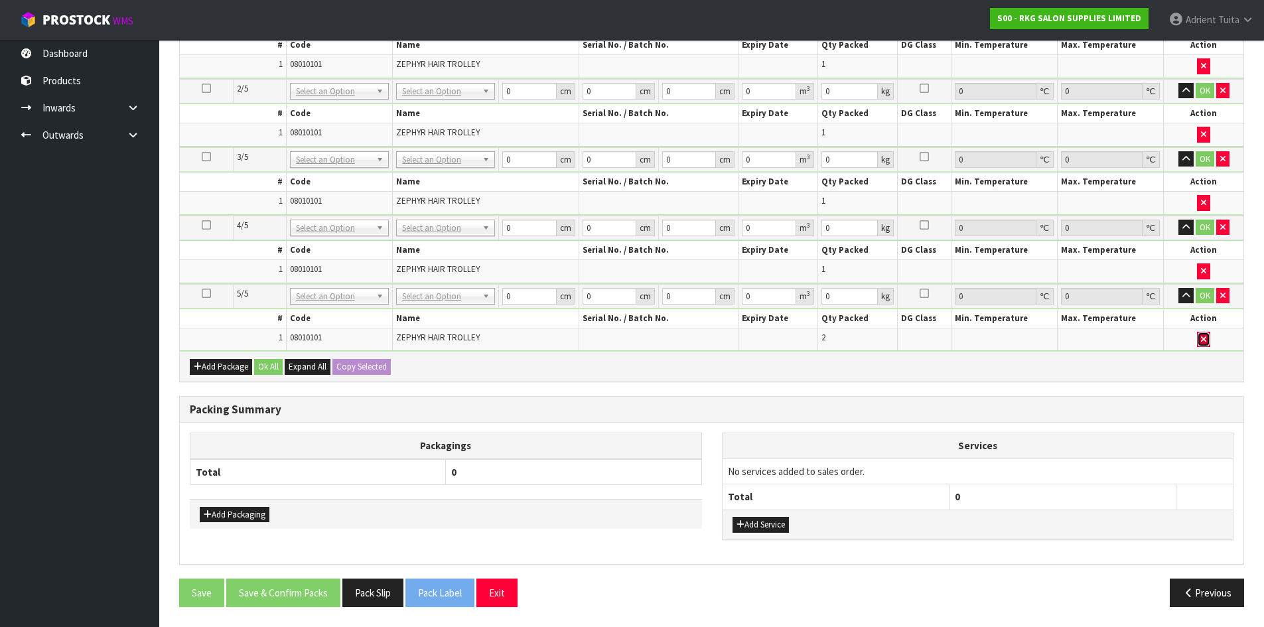
click at [1205, 340] on icon "button" at bounding box center [1203, 339] width 5 height 9
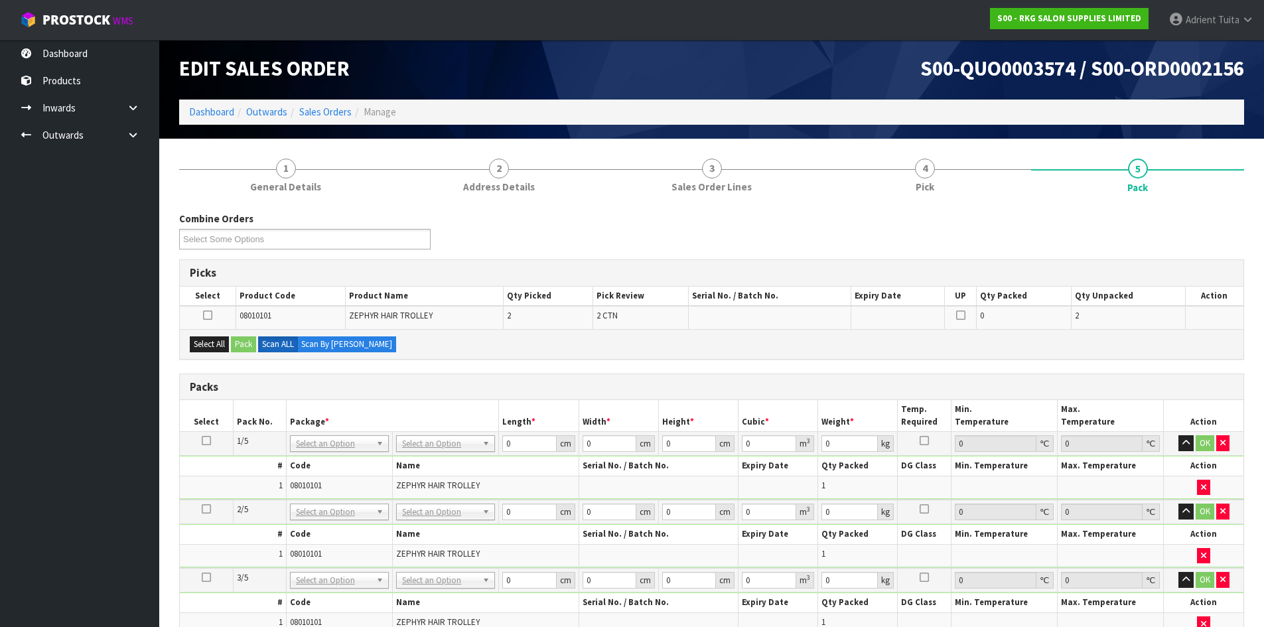
scroll to position [0, 0]
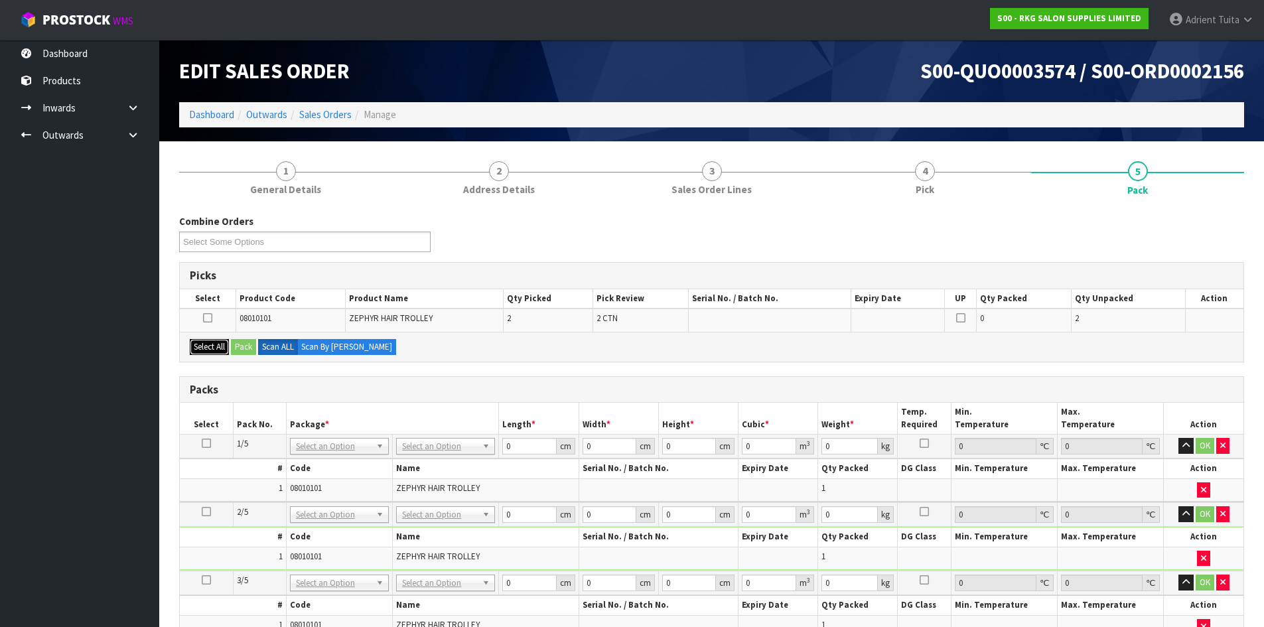
click at [216, 348] on button "Select All" at bounding box center [209, 347] width 39 height 16
click at [235, 350] on button "Pack" at bounding box center [243, 347] width 25 height 16
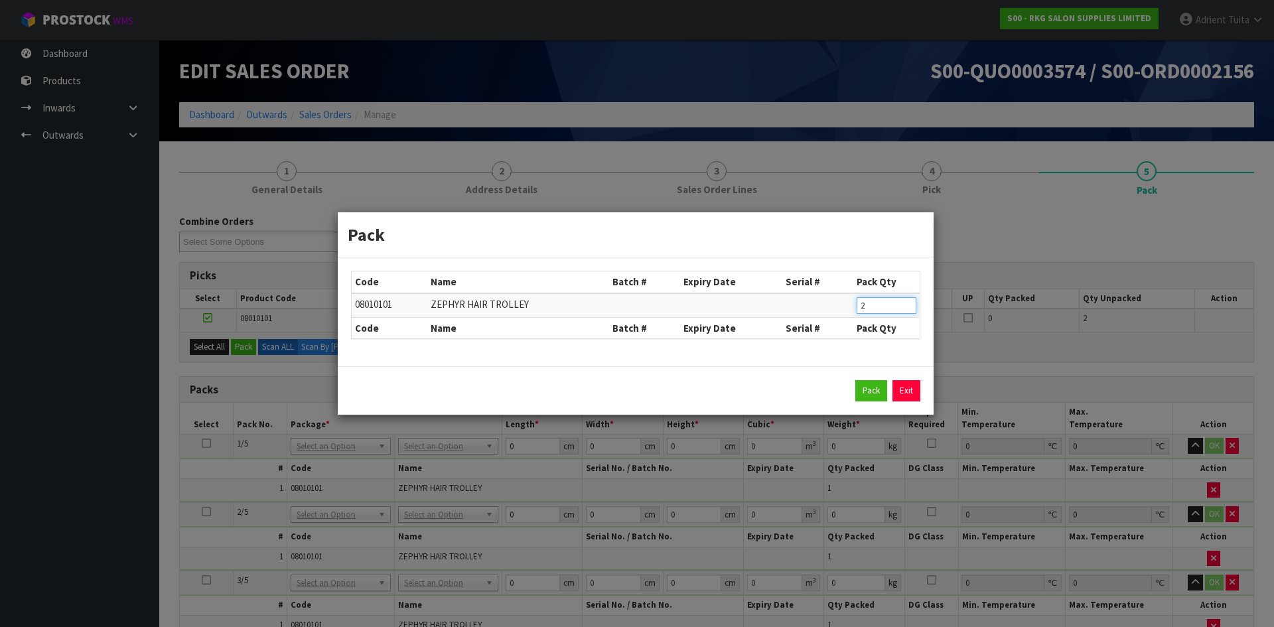
click at [859, 307] on td "2" at bounding box center [886, 305] width 66 height 25
click at [864, 308] on input "2" at bounding box center [887, 305] width 60 height 17
type input "1"
click at [856, 392] on button "Pack" at bounding box center [871, 390] width 32 height 21
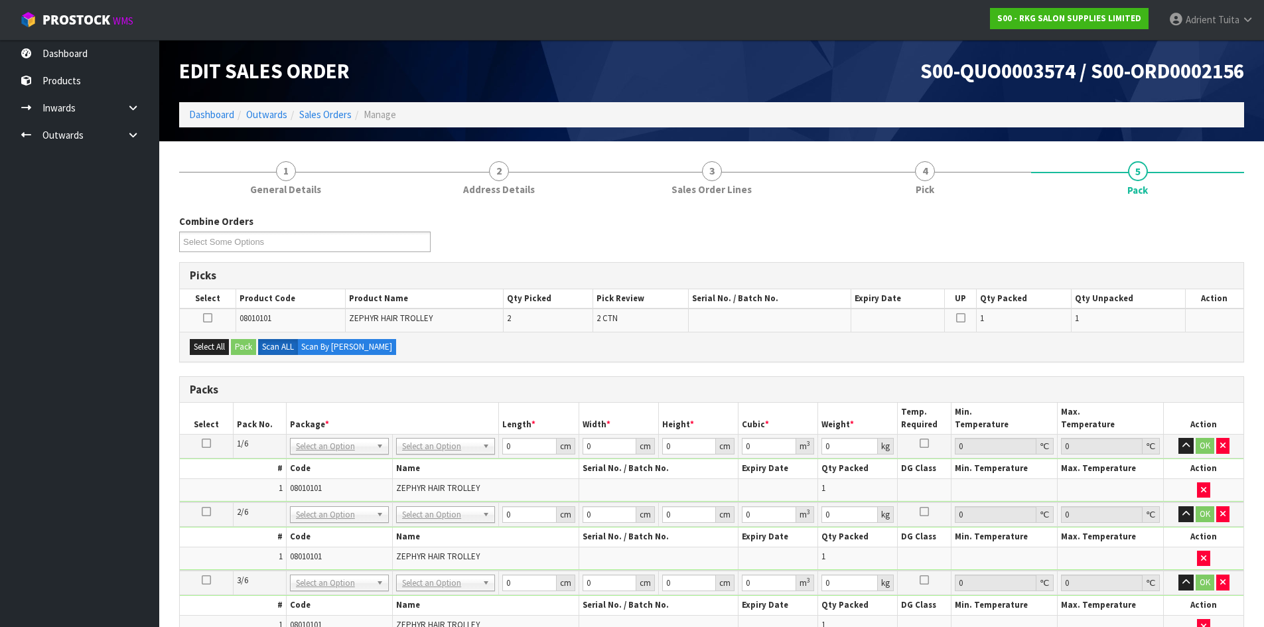
click at [222, 355] on div "Select All Pack Scan ALL Scan By Quantity" at bounding box center [712, 347] width 1064 height 30
drag, startPoint x: 221, startPoint y: 348, endPoint x: 237, endPoint y: 346, distance: 16.1
click at [224, 348] on button "Select All" at bounding box center [209, 347] width 39 height 16
click at [241, 346] on button "Pack" at bounding box center [243, 347] width 25 height 16
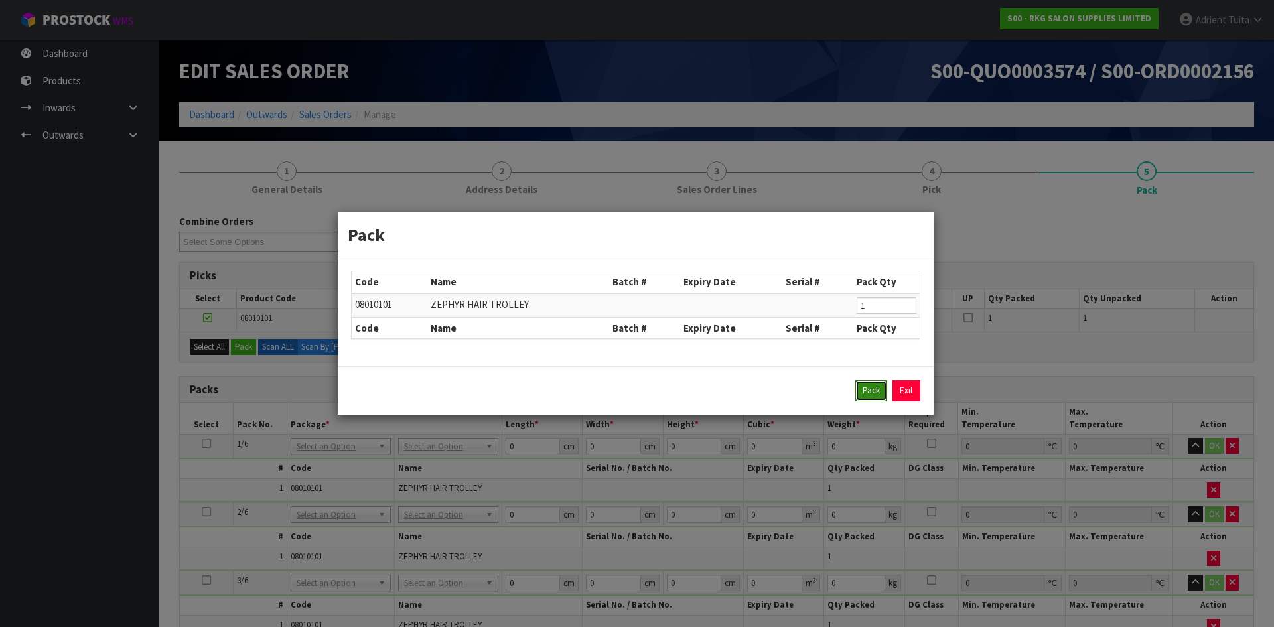
click at [861, 394] on button "Pack" at bounding box center [871, 390] width 32 height 21
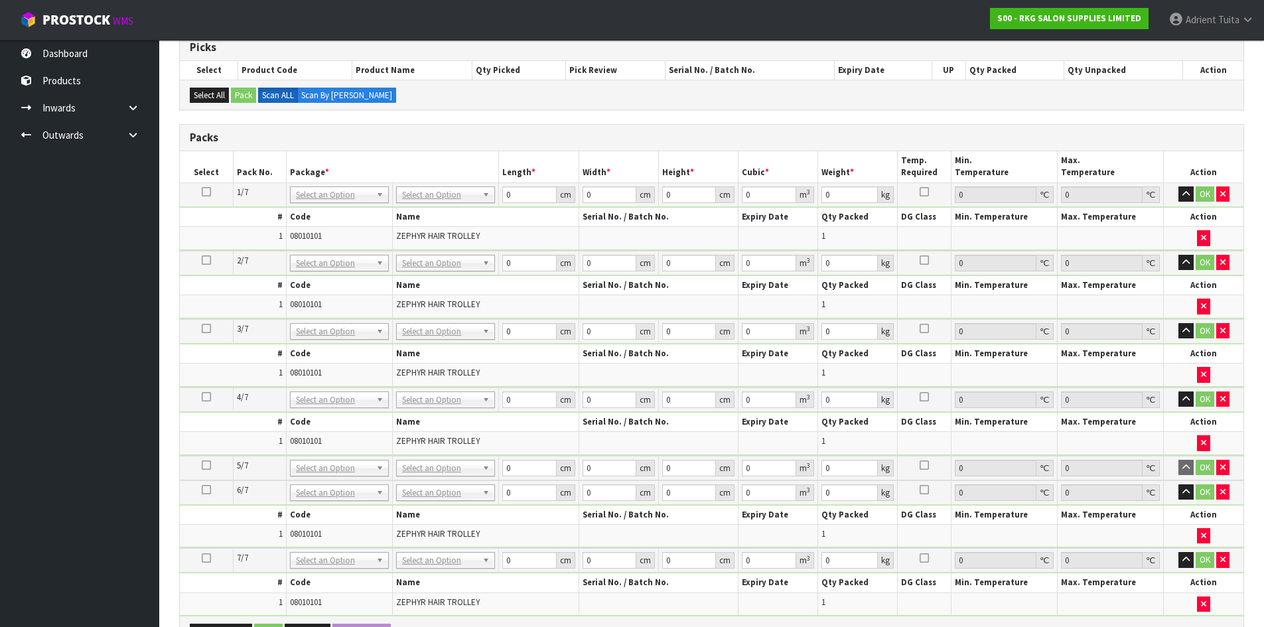
scroll to position [228, 0]
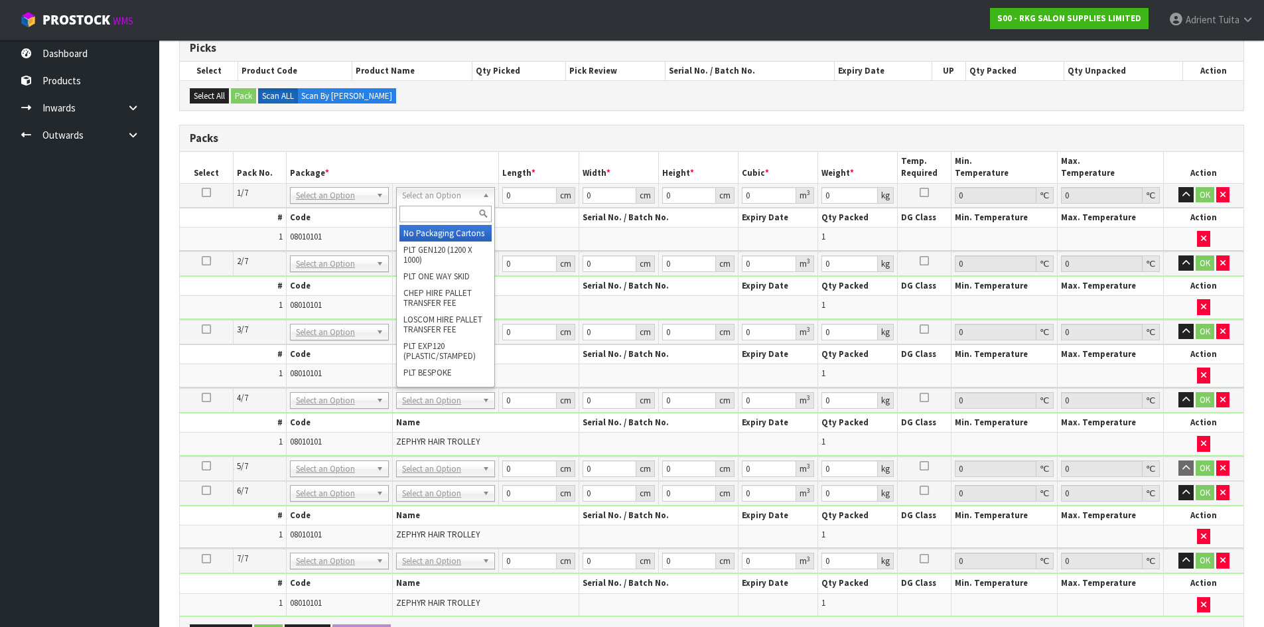
drag, startPoint x: 433, startPoint y: 192, endPoint x: 433, endPoint y: 226, distance: 33.8
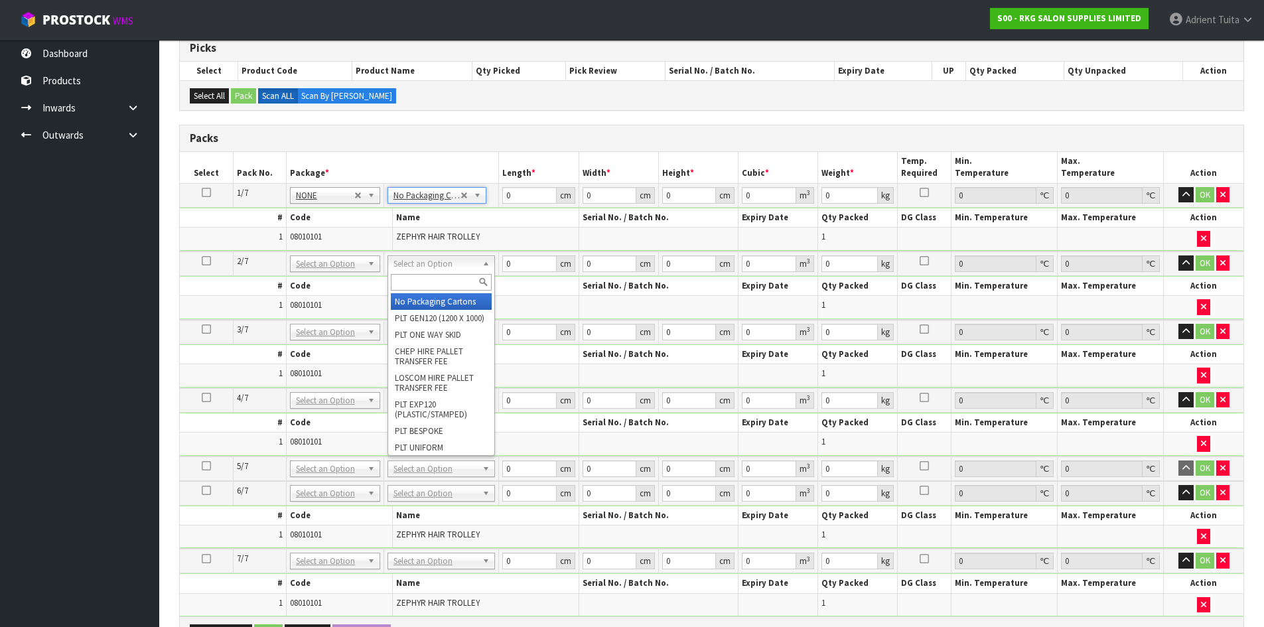
drag, startPoint x: 431, startPoint y: 300, endPoint x: 429, endPoint y: 332, distance: 31.9
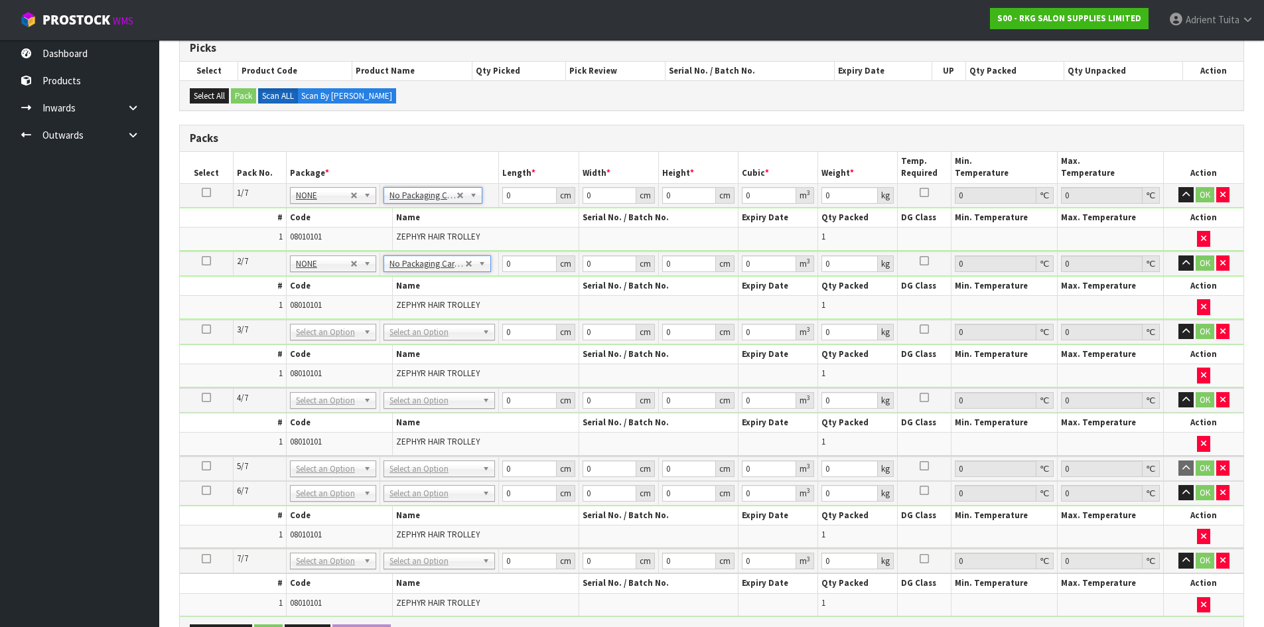
click at [428, 341] on td "No Packaging Cartons PLT GEN120 (1200 X 1000) PLT ONE WAY SKID CHEP HIRE PALLET…" at bounding box center [439, 332] width 119 height 25
drag, startPoint x: 426, startPoint y: 331, endPoint x: 426, endPoint y: 348, distance: 17.3
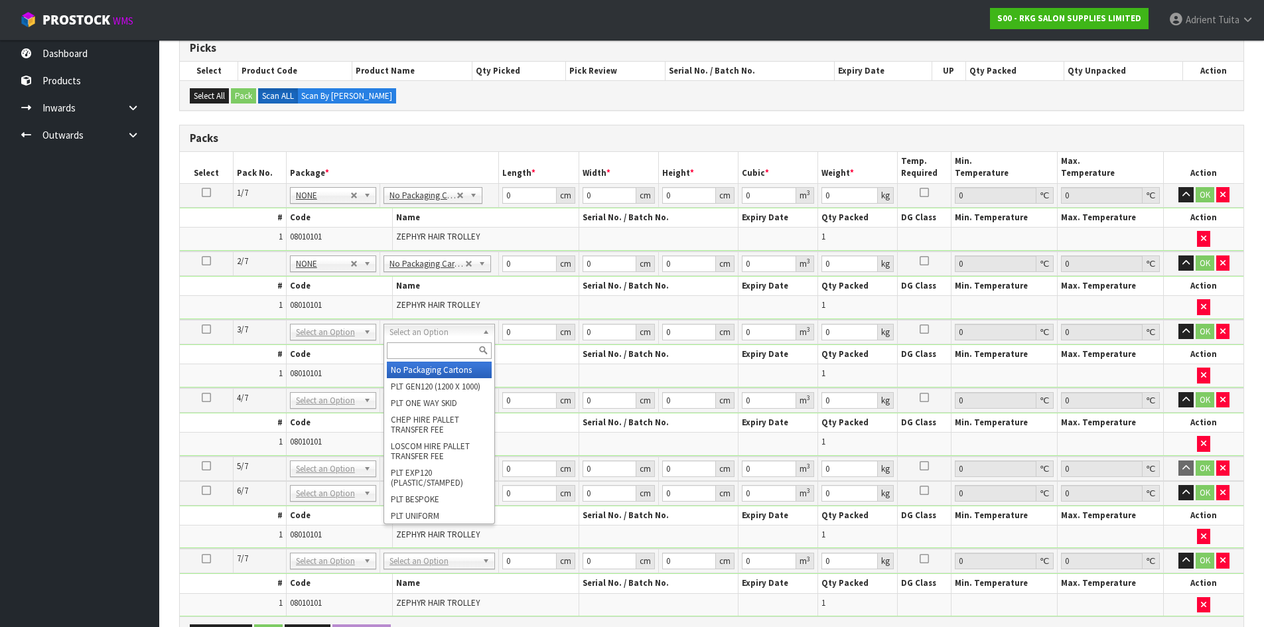
drag, startPoint x: 426, startPoint y: 375, endPoint x: 426, endPoint y: 386, distance: 10.6
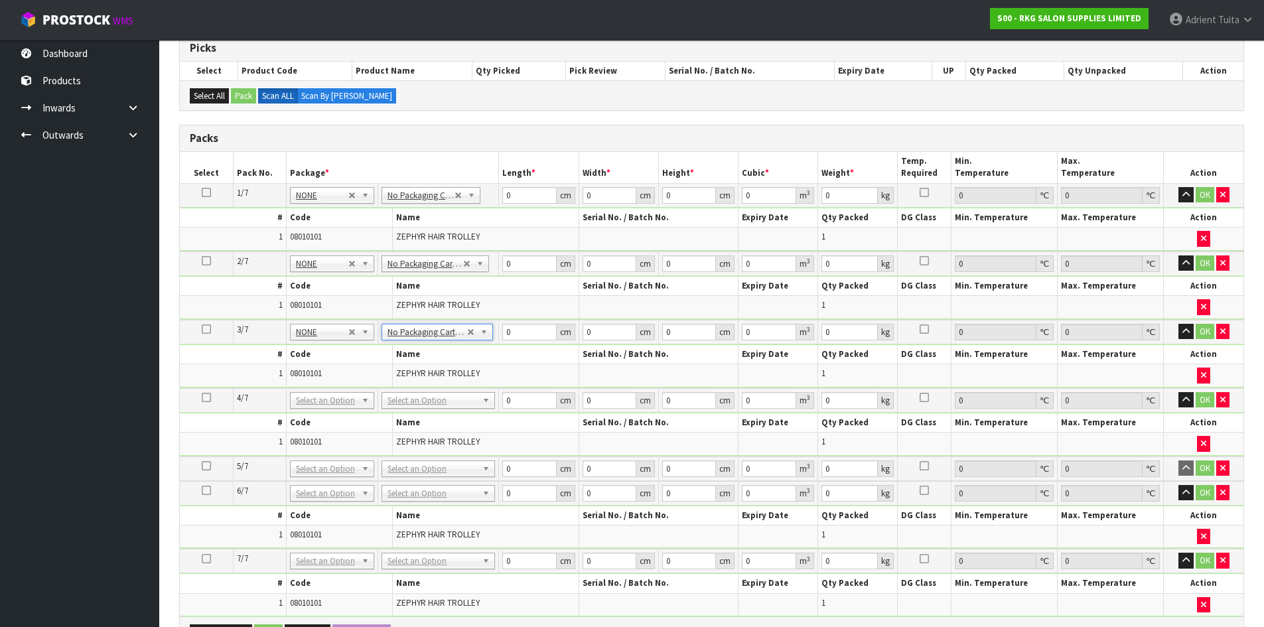
drag, startPoint x: 425, startPoint y: 394, endPoint x: 423, endPoint y: 423, distance: 29.3
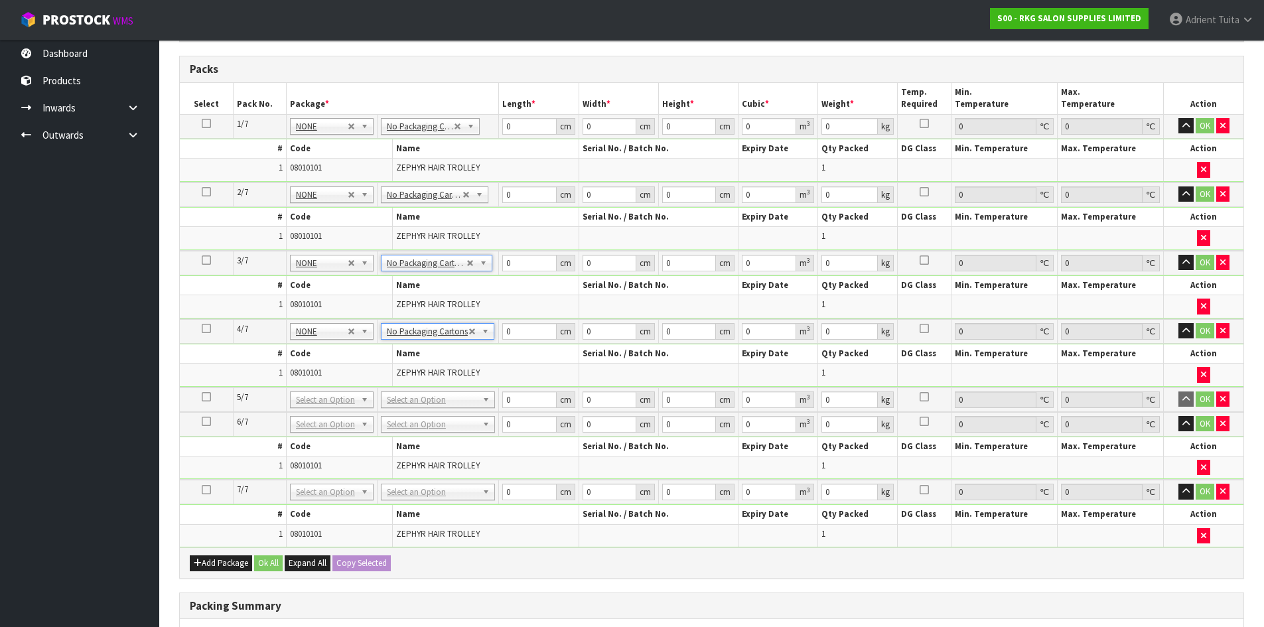
scroll to position [360, 0]
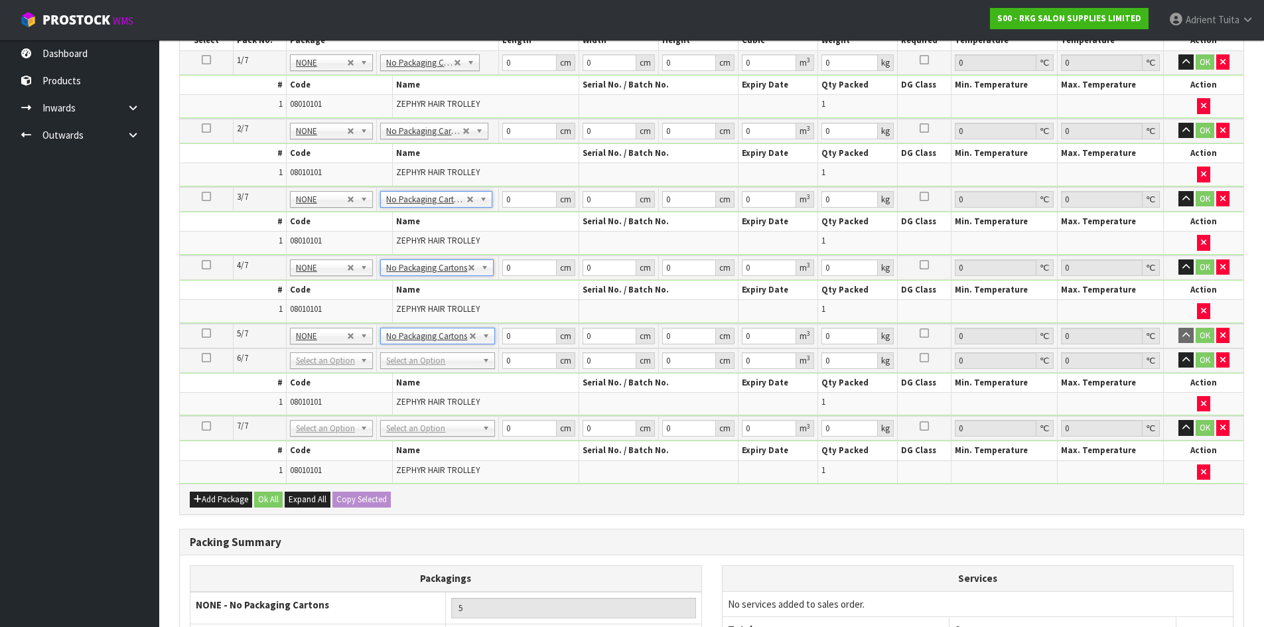
click at [416, 371] on td "No Packaging Cartons PLT GEN120 (1200 X 1000) PLT ONE WAY SKID CHEP HIRE PALLET…" at bounding box center [438, 360] width 122 height 25
drag, startPoint x: 411, startPoint y: 433, endPoint x: 411, endPoint y: 449, distance: 15.9
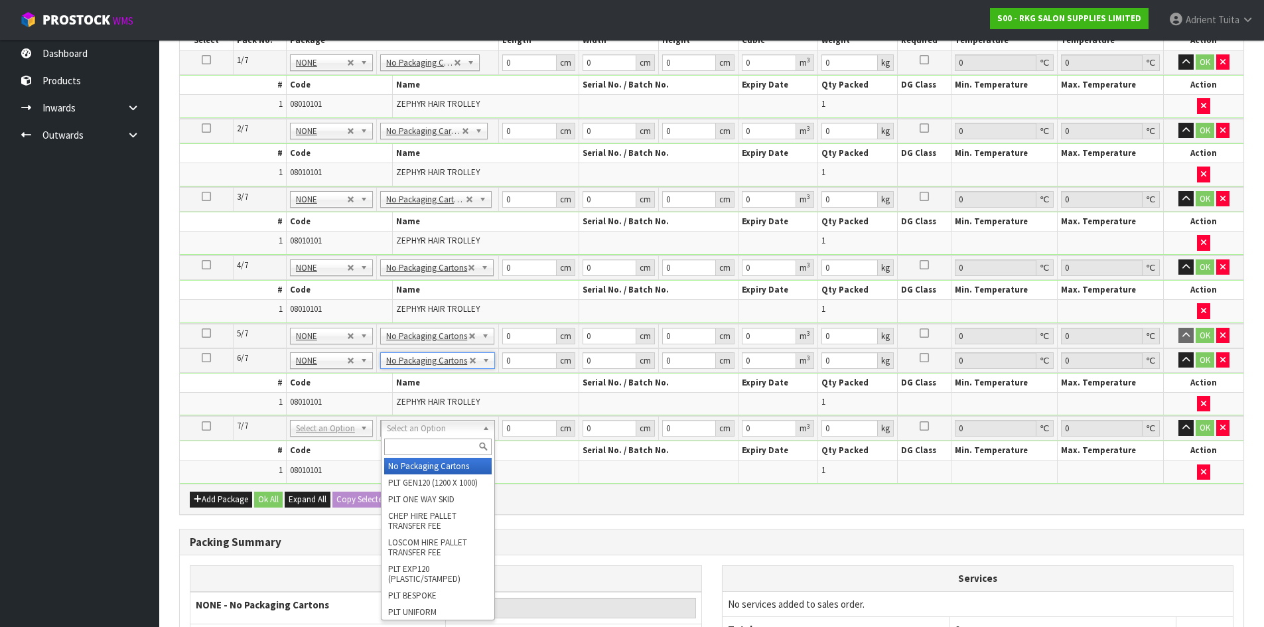
type input "7"
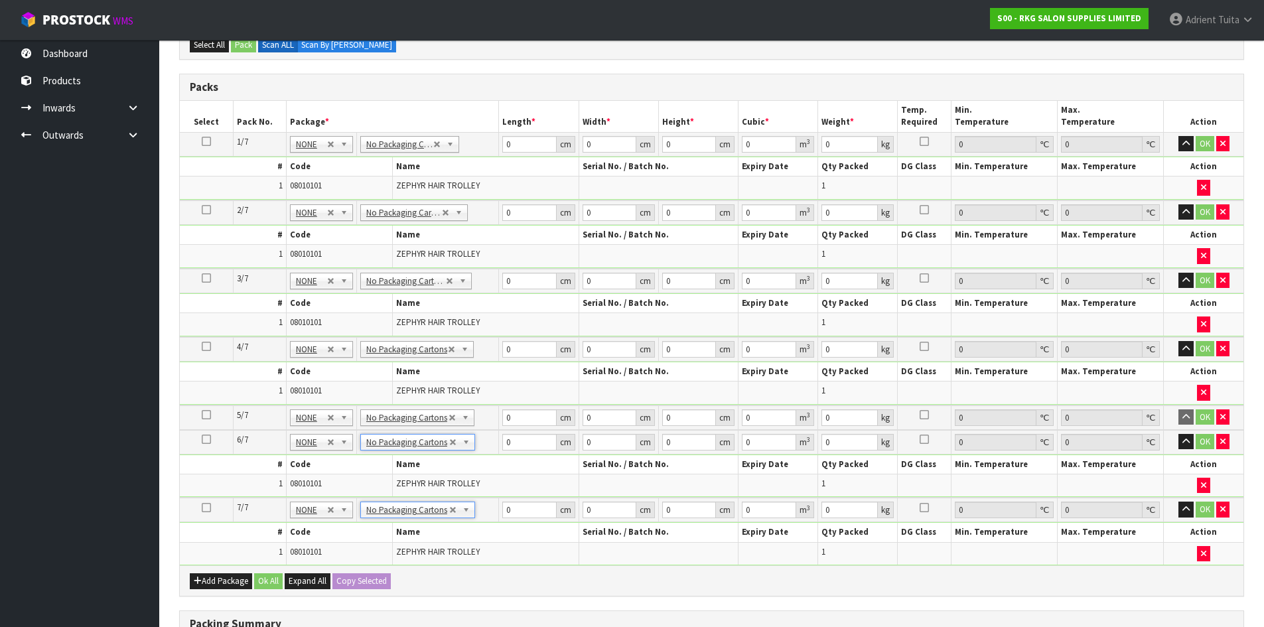
scroll to position [161, 0]
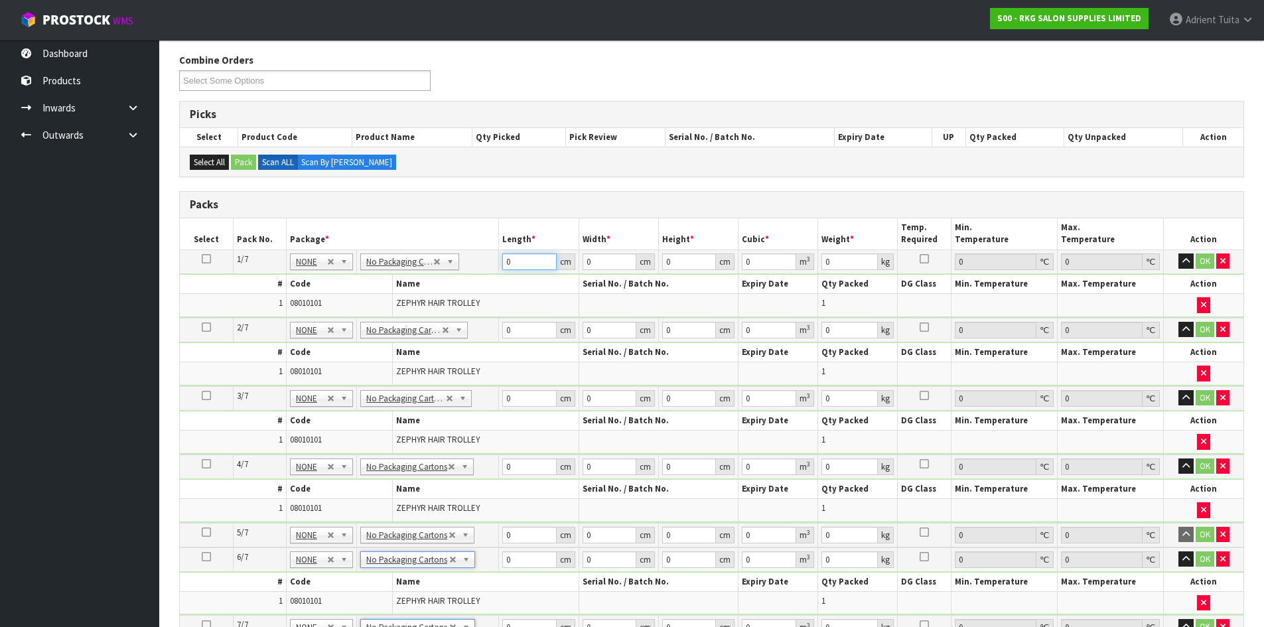
click at [523, 267] on input "0" at bounding box center [529, 262] width 54 height 17
type input "43"
type input "8"
type input "0.014792"
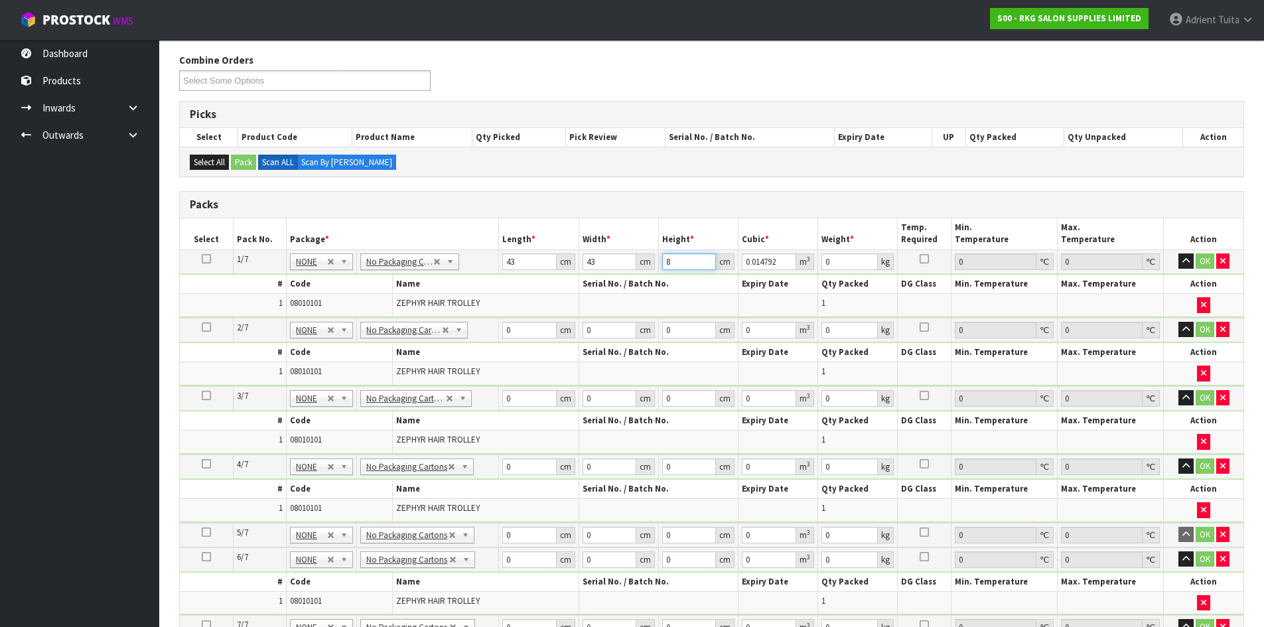
type input "87"
type input "0.160863"
type input "87"
type input "10"
click at [1211, 255] on button "OK" at bounding box center [1205, 262] width 19 height 16
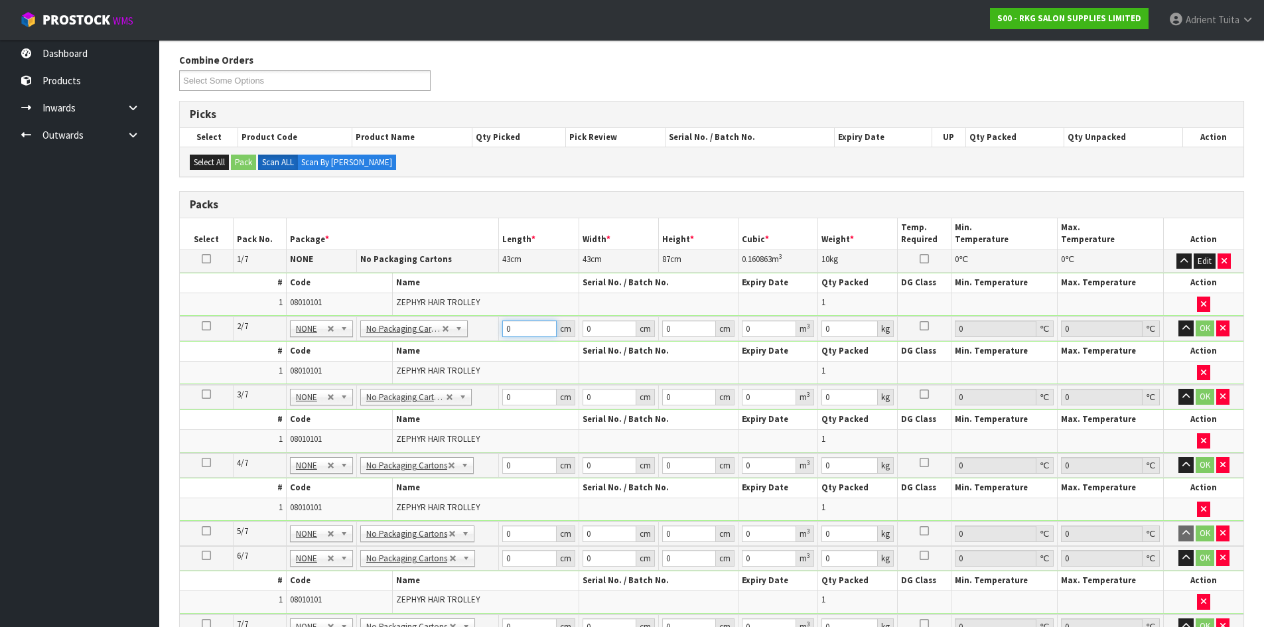
click at [527, 326] on input "0" at bounding box center [529, 329] width 54 height 17
type input "43"
type input "8"
type input "0.014792"
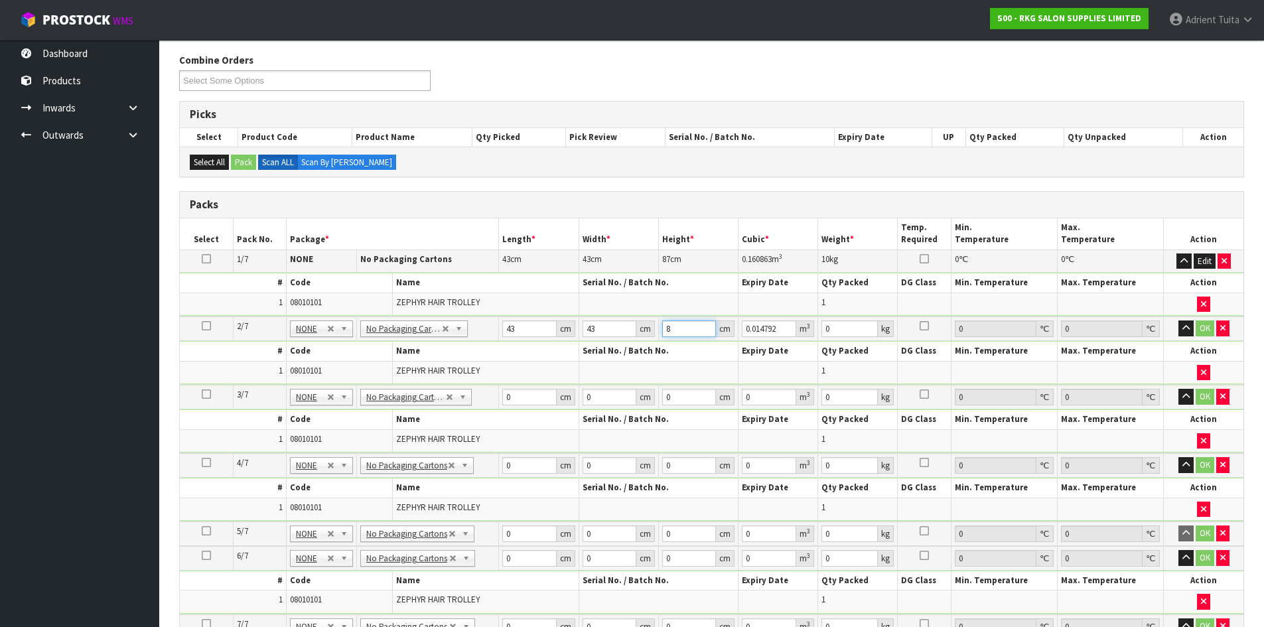
type input "87"
type input "0.160863"
type input "87"
type input "10"
click at [1200, 337] on td "OK" at bounding box center [1204, 329] width 80 height 25
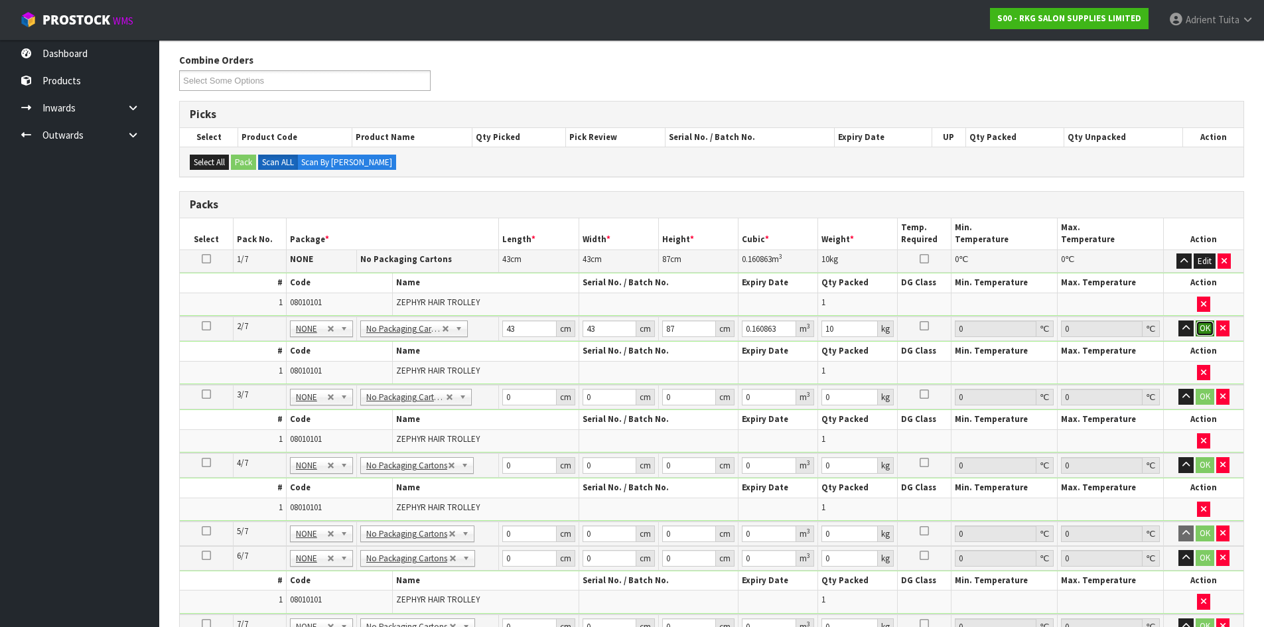
click at [1203, 333] on button "OK" at bounding box center [1205, 329] width 19 height 16
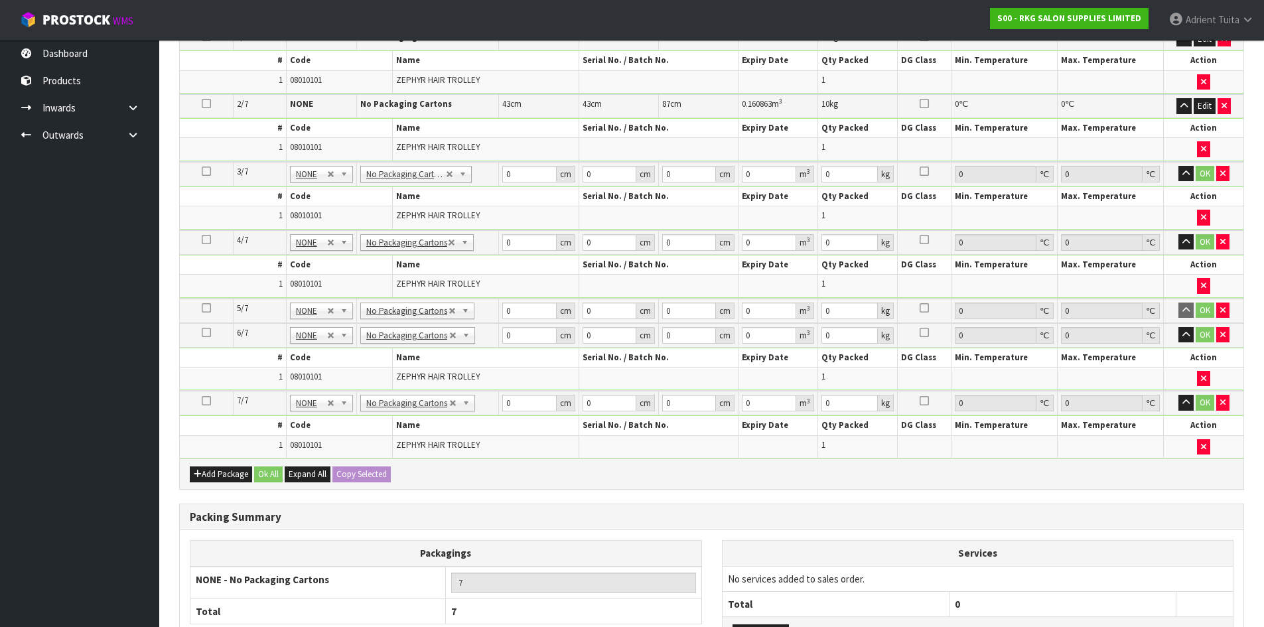
scroll to position [360, 0]
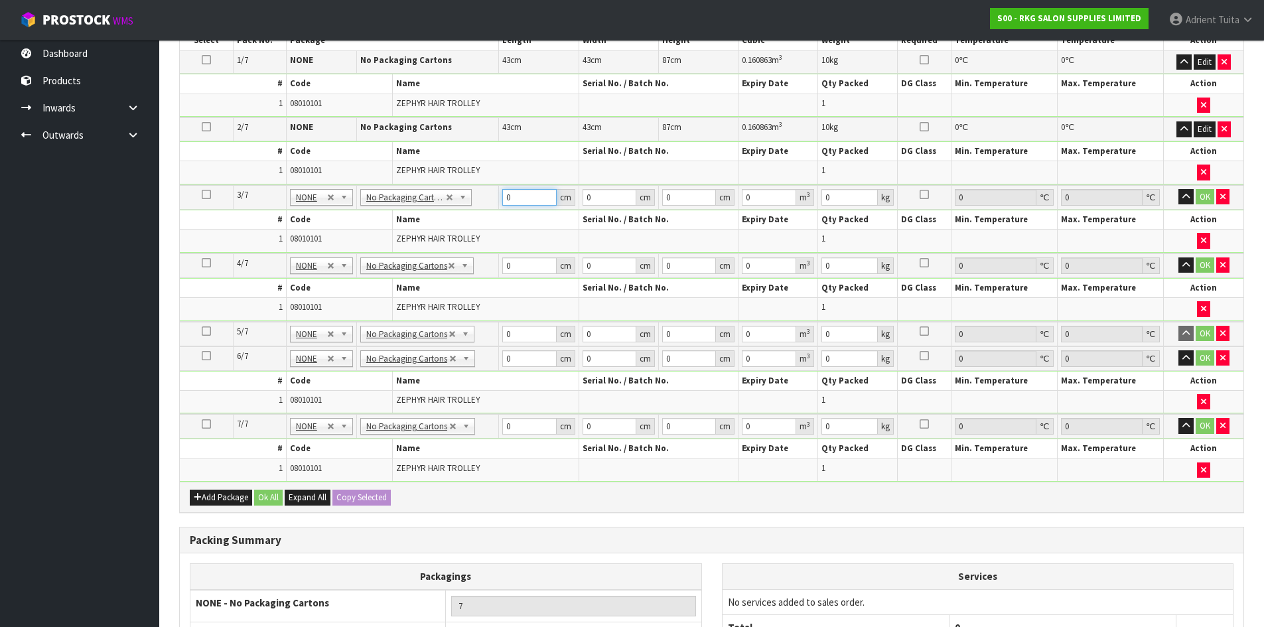
click at [518, 196] on input "0" at bounding box center [529, 197] width 54 height 17
type input "43"
type input "8"
type input "0.014792"
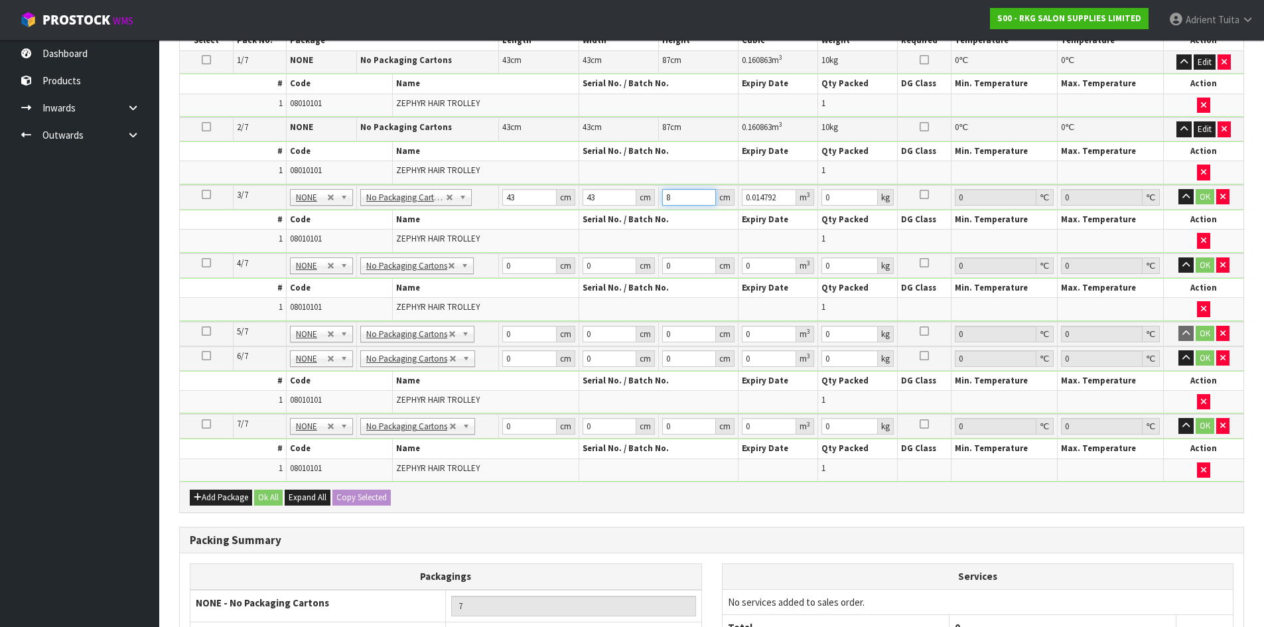
type input "87"
type input "0.160863"
type input "87"
type input "10"
click at [1205, 195] on button "OK" at bounding box center [1205, 197] width 19 height 16
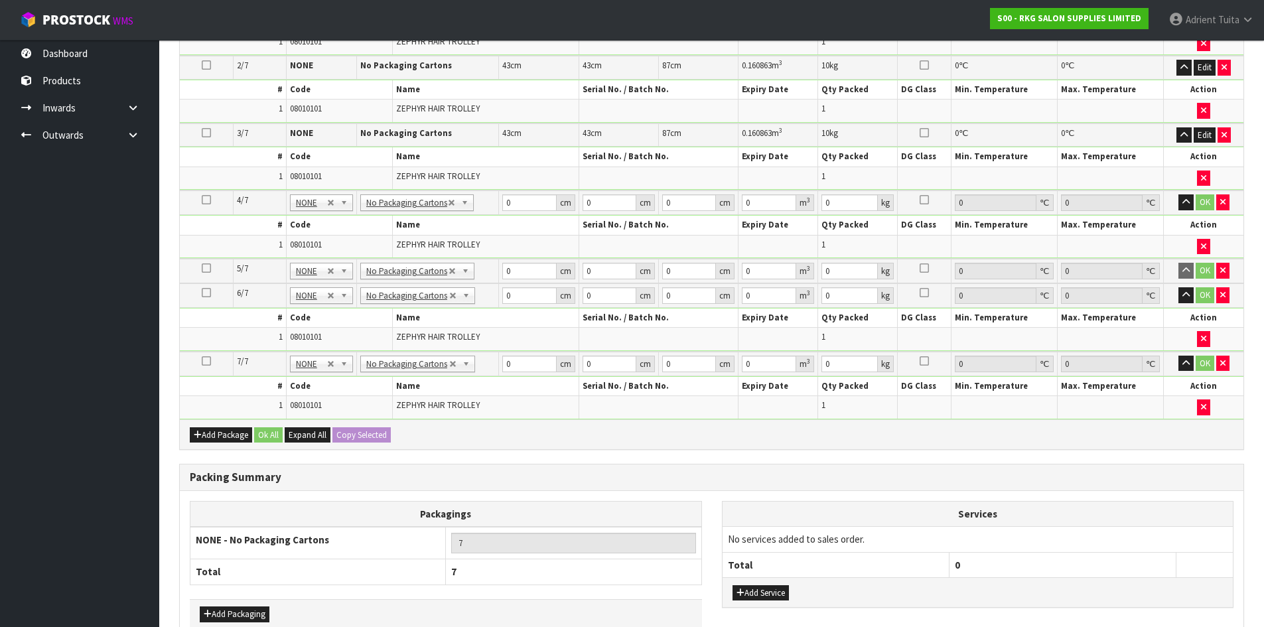
scroll to position [493, 0]
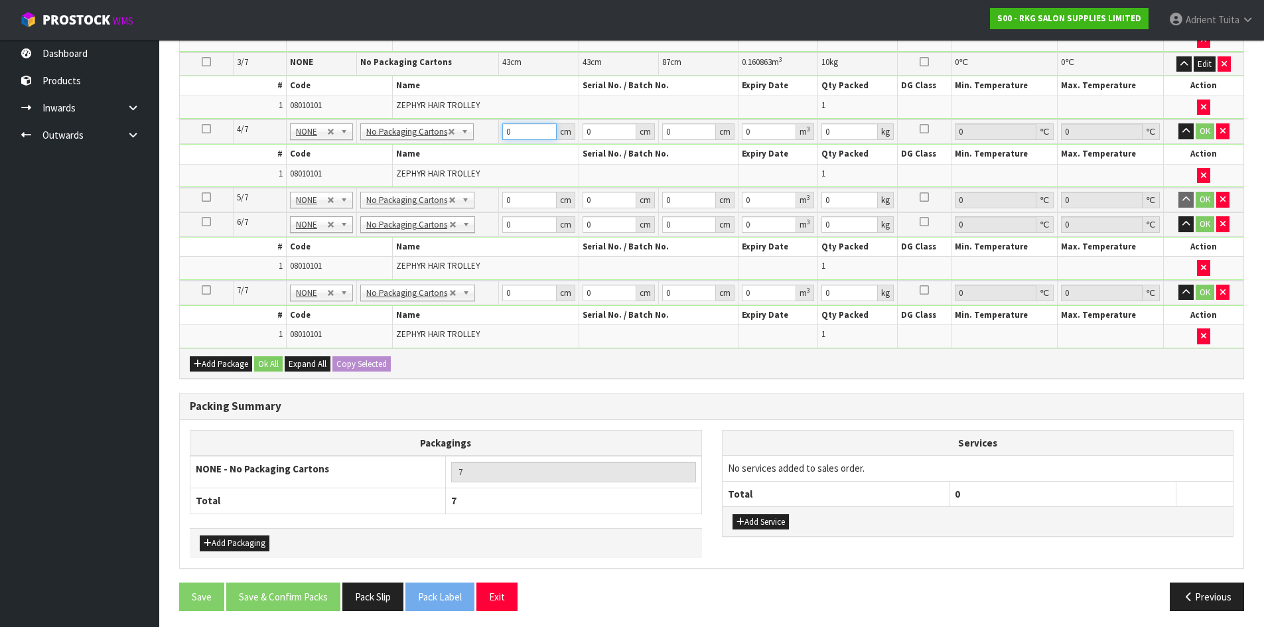
click at [541, 130] on input "0" at bounding box center [529, 131] width 54 height 17
type input "43"
type input "8"
type input "0.014792"
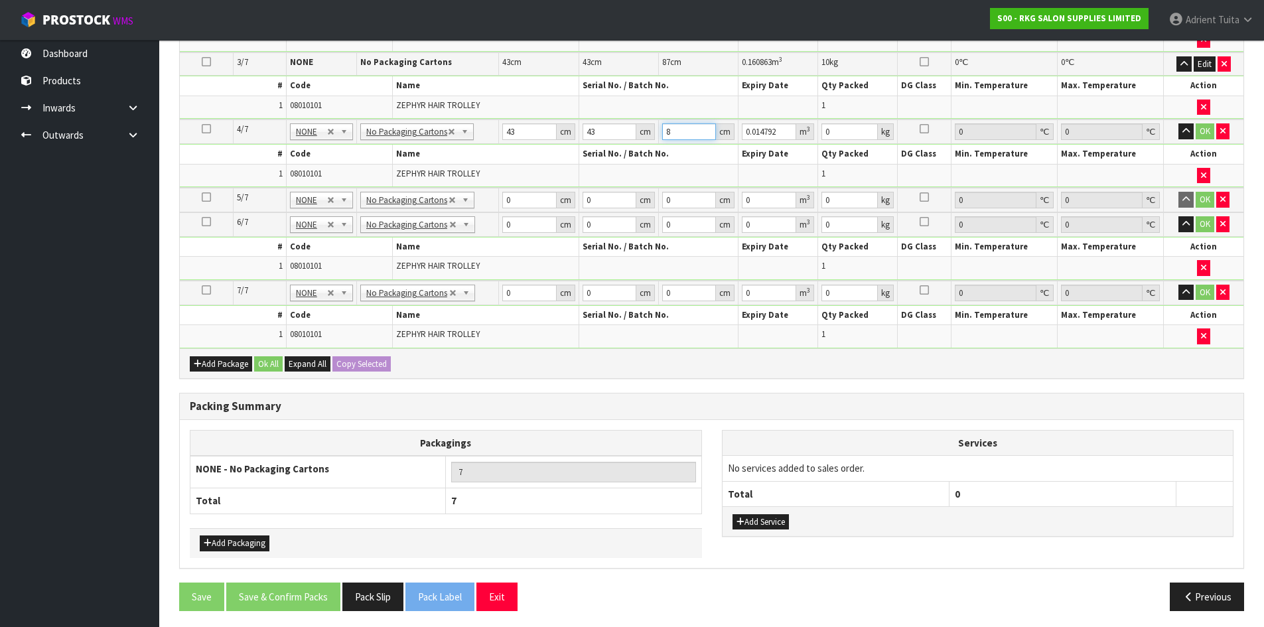
type input "87"
type input "0.160863"
type input "87"
type input "10"
click at [1201, 127] on button "OK" at bounding box center [1205, 131] width 19 height 16
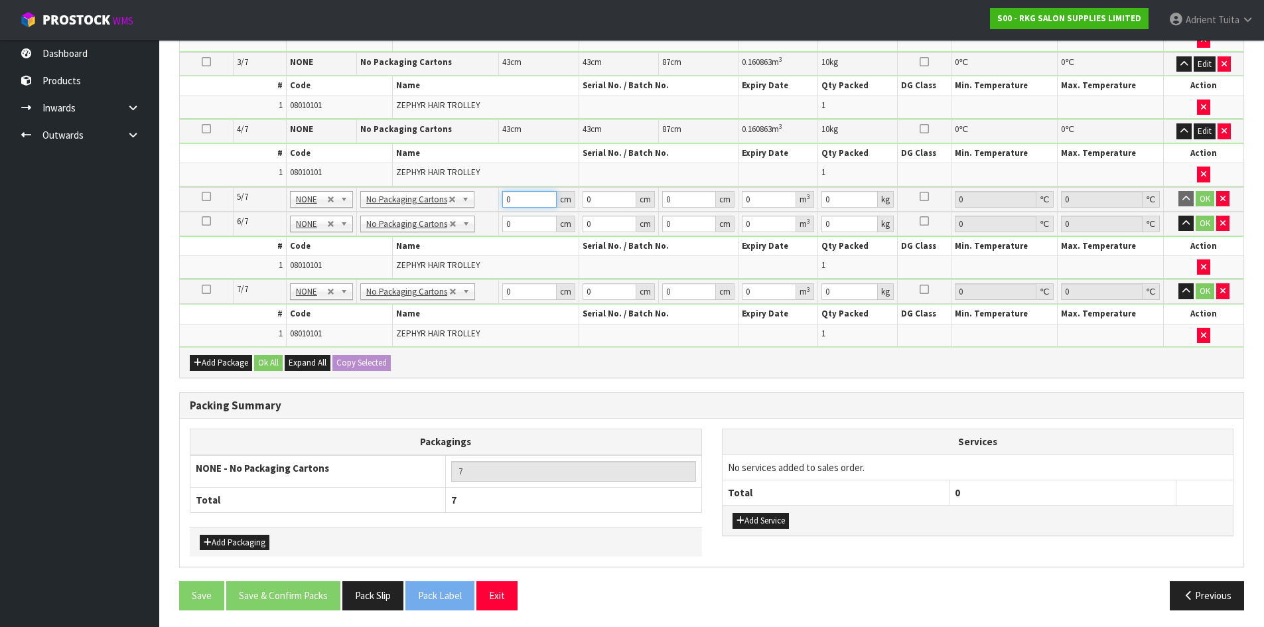
click at [516, 197] on input "0" at bounding box center [529, 199] width 54 height 17
type input "43"
type input "8"
type input "0.014792"
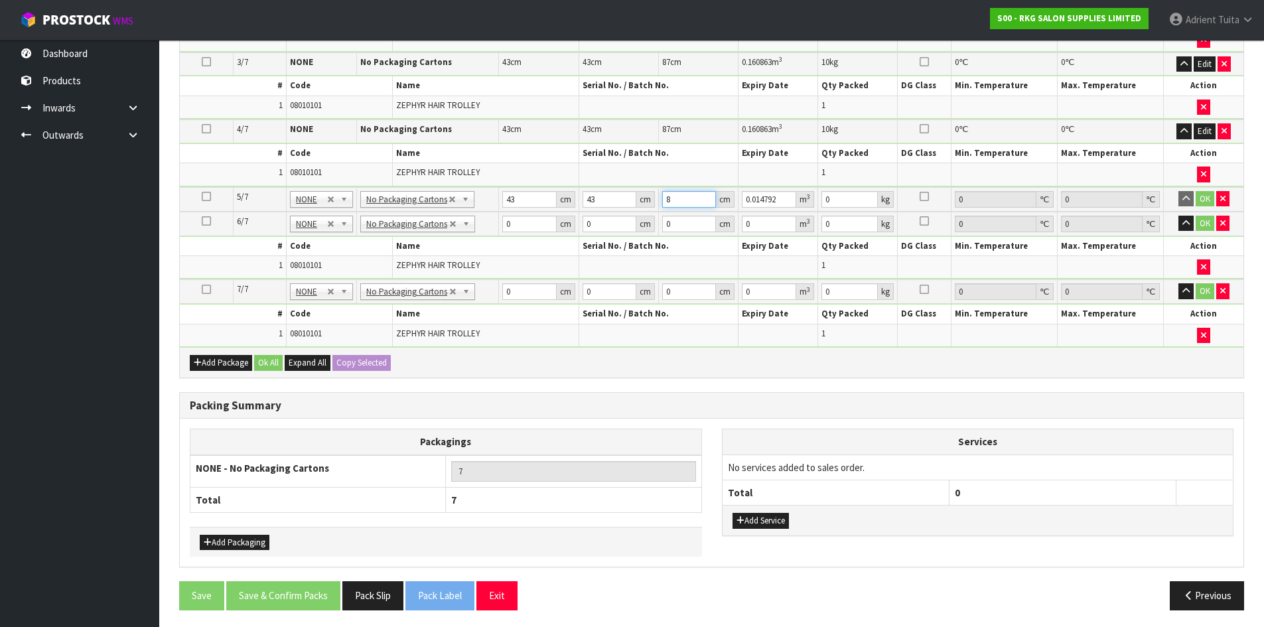
type input "87"
type input "0.160863"
type input "87"
type input "10"
click at [1205, 204] on button "OK" at bounding box center [1205, 199] width 19 height 16
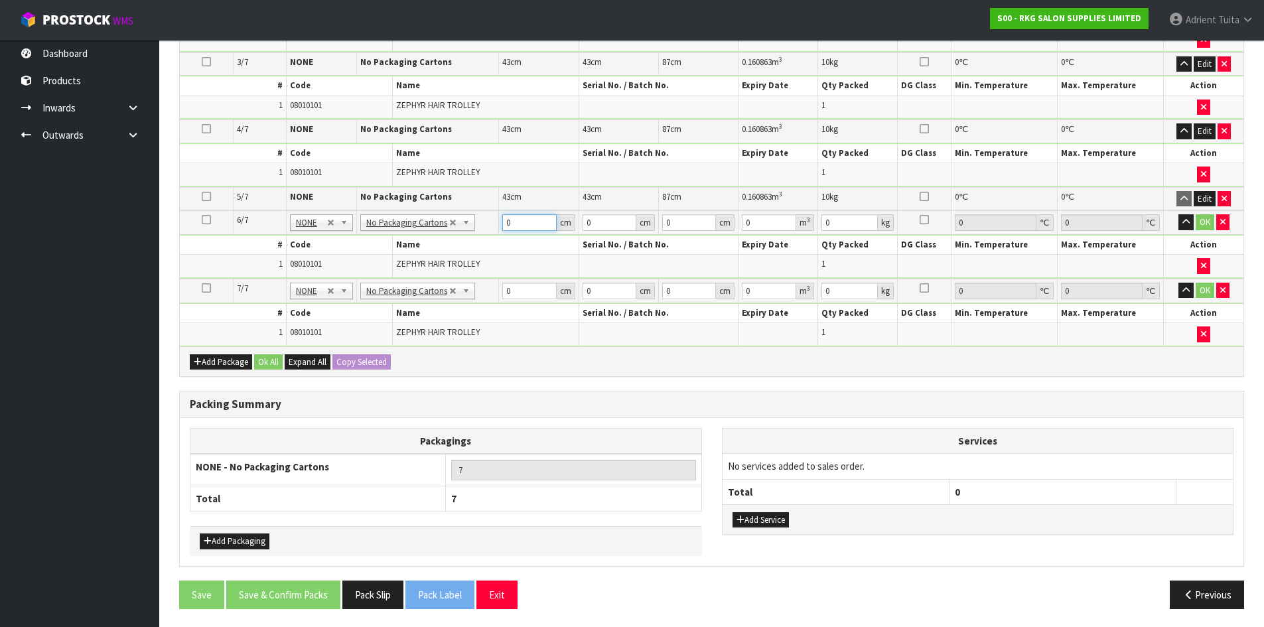
click at [537, 222] on input "0" at bounding box center [529, 222] width 54 height 17
type input "87"
click at [537, 222] on input "87" at bounding box center [529, 222] width 54 height 17
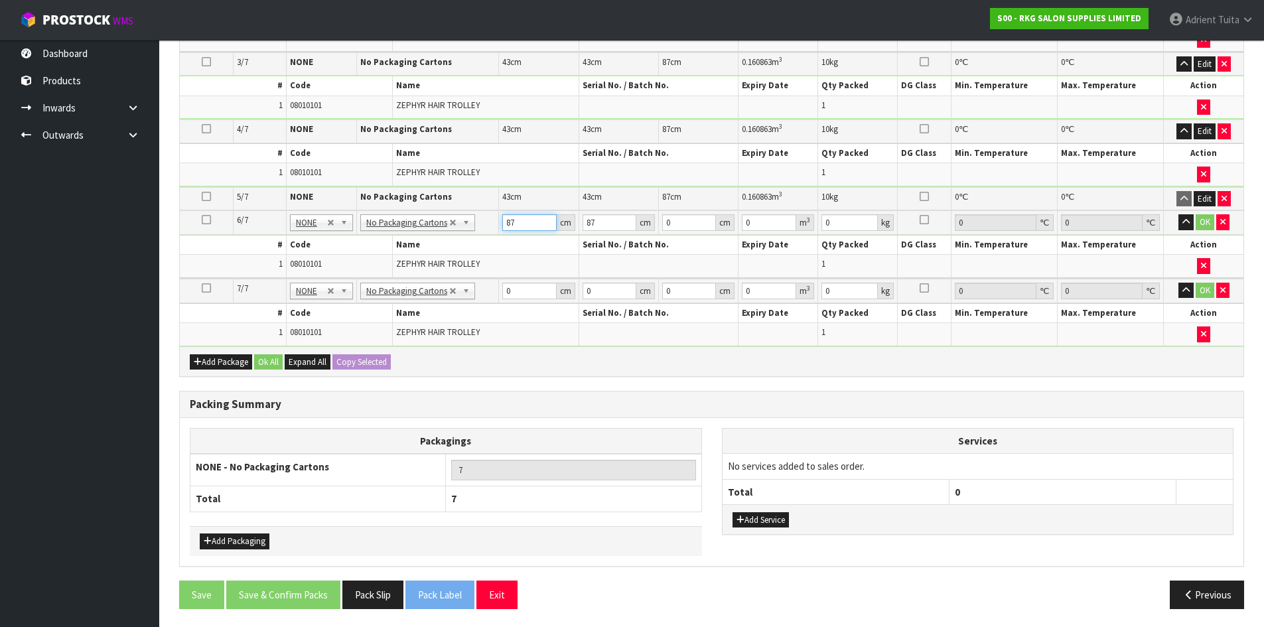
click at [537, 222] on input "87" at bounding box center [529, 222] width 54 height 17
type input "43"
type input "8"
type input "0.014792"
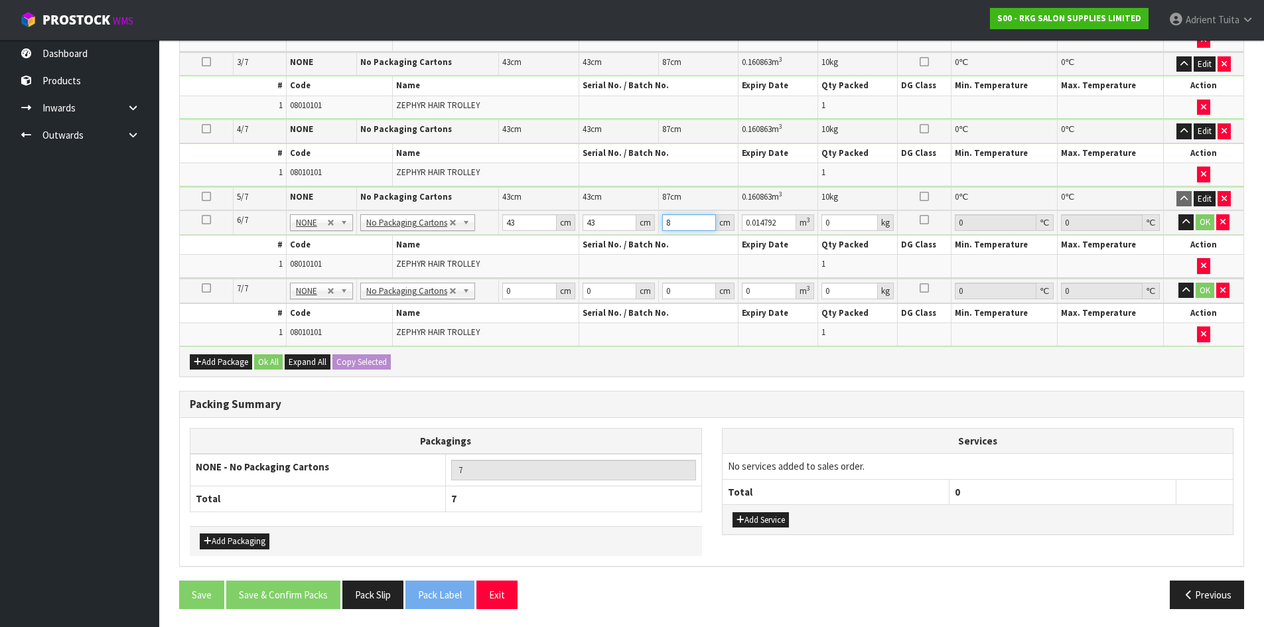
type input "87"
type input "0.160863"
type input "87"
type input "10"
click at [1198, 218] on button "OK" at bounding box center [1205, 222] width 19 height 16
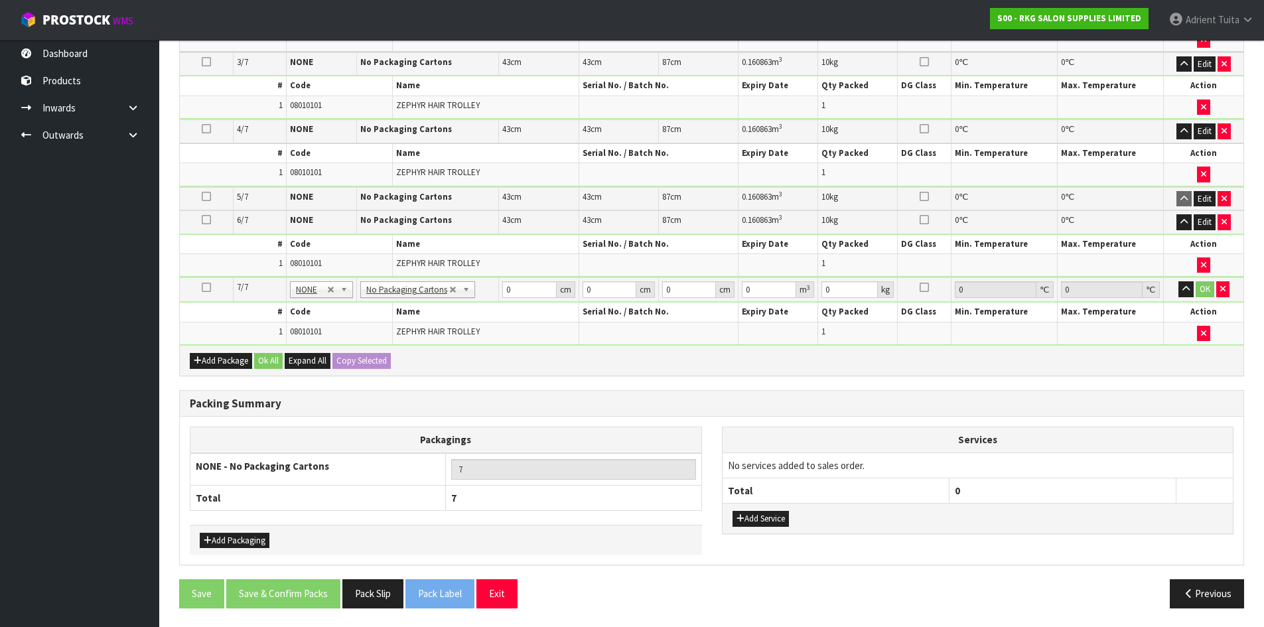
drag, startPoint x: 536, startPoint y: 280, endPoint x: 538, endPoint y: 288, distance: 8.1
click at [538, 285] on td "0 cm" at bounding box center [539, 289] width 80 height 25
click at [538, 288] on input "0" at bounding box center [529, 289] width 54 height 17
type input "43"
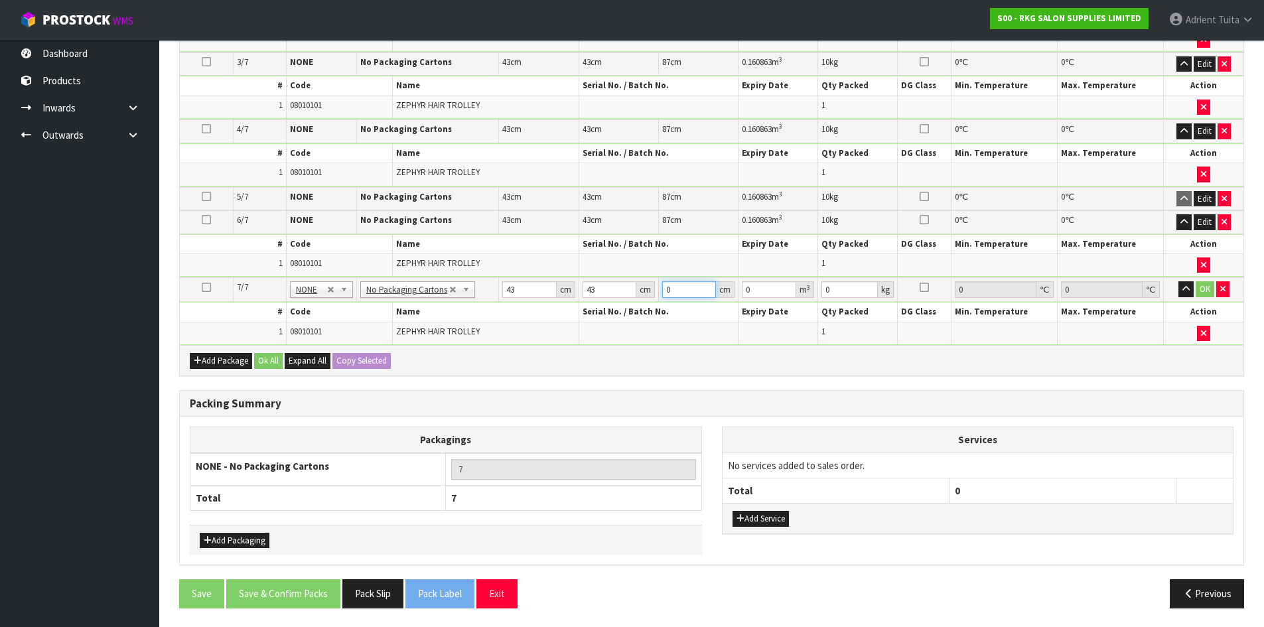
type input "8"
type input "0.014792"
type input "87"
type input "0.160863"
type input "87"
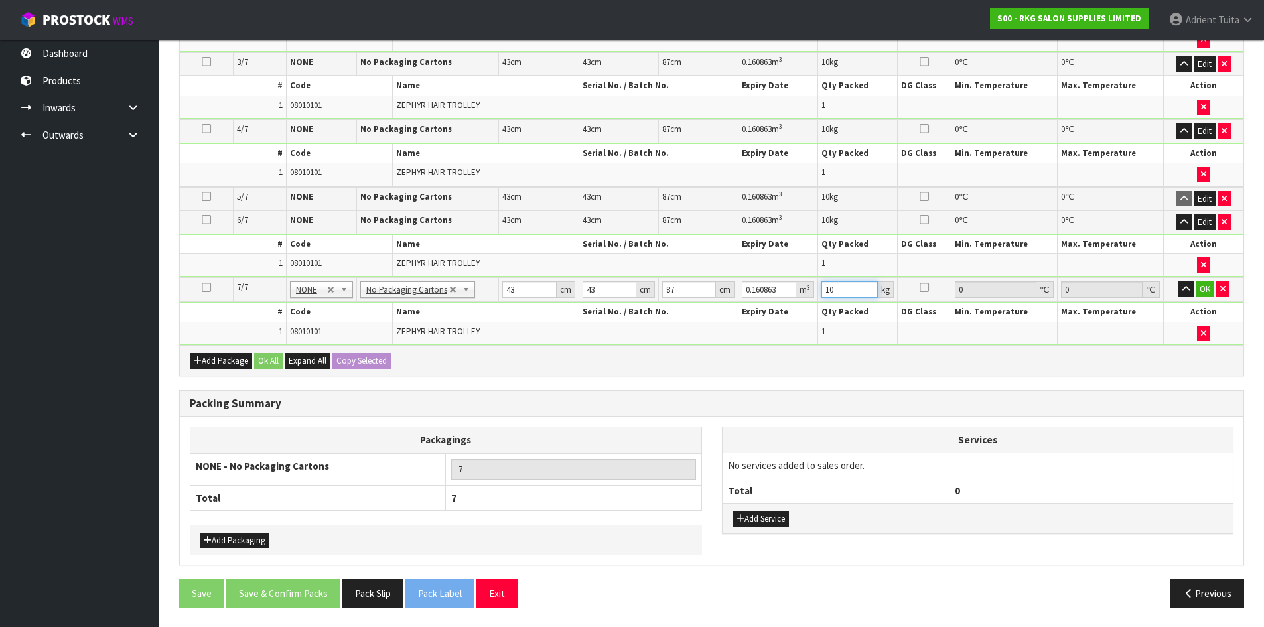
type input "10"
click at [1207, 279] on td "OK" at bounding box center [1204, 289] width 80 height 25
click at [1202, 283] on button "OK" at bounding box center [1205, 289] width 19 height 16
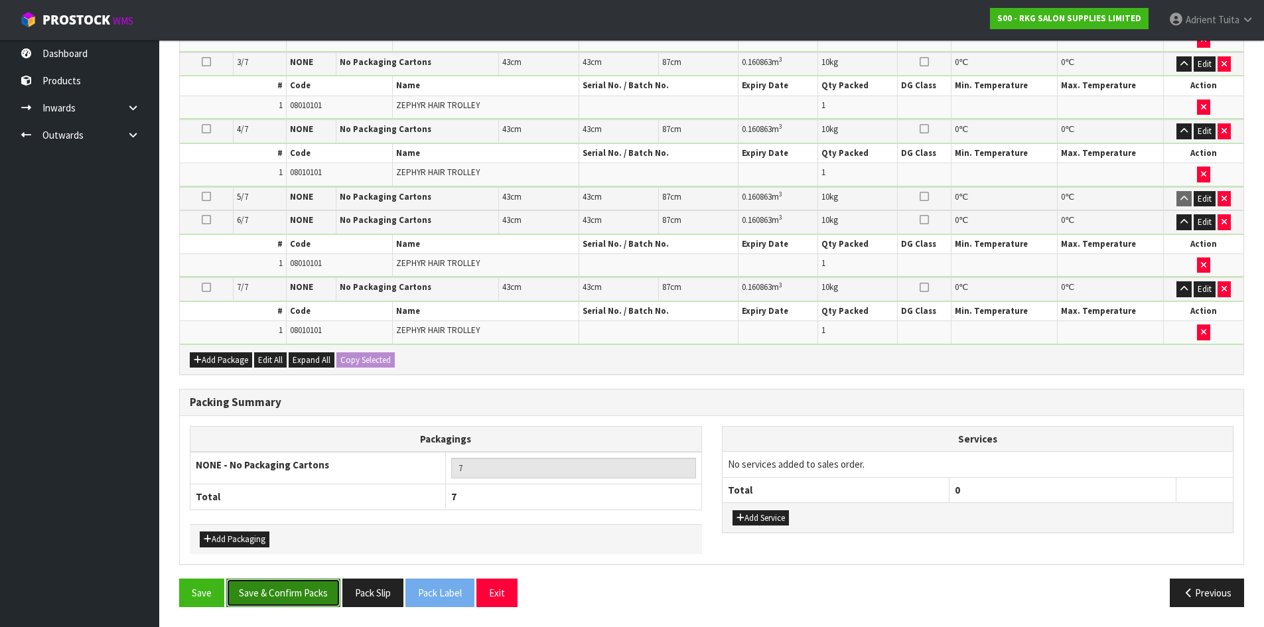
click at [305, 591] on button "Save & Confirm Packs" at bounding box center [283, 593] width 114 height 29
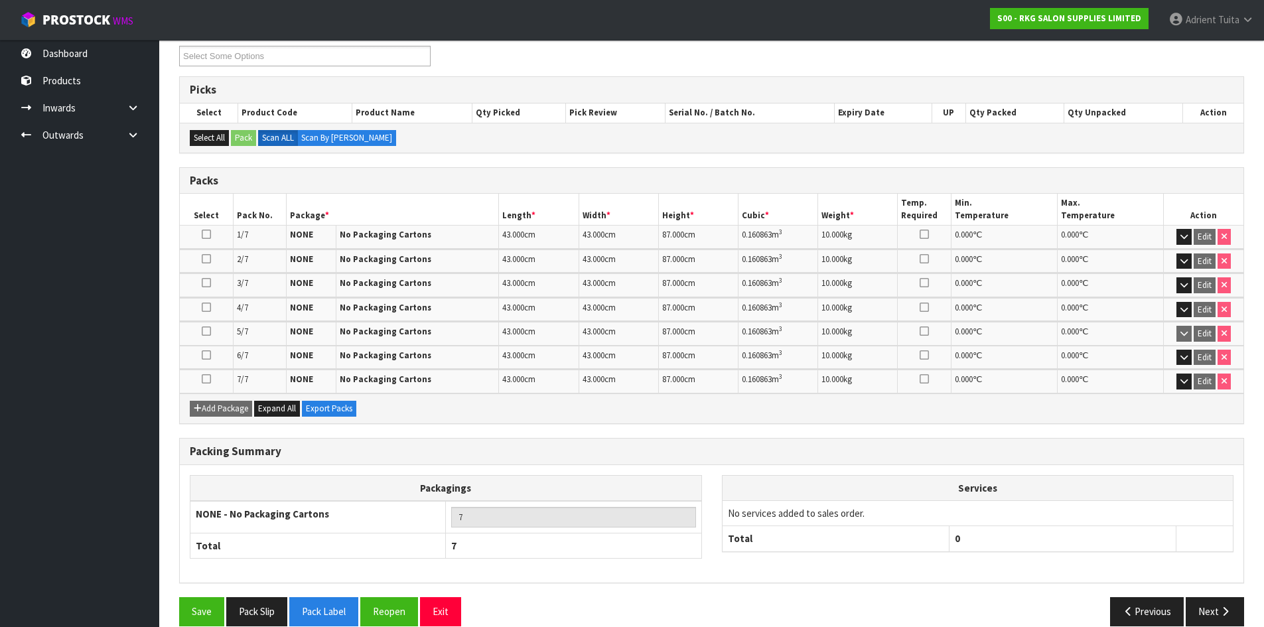
scroll to position [253, 0]
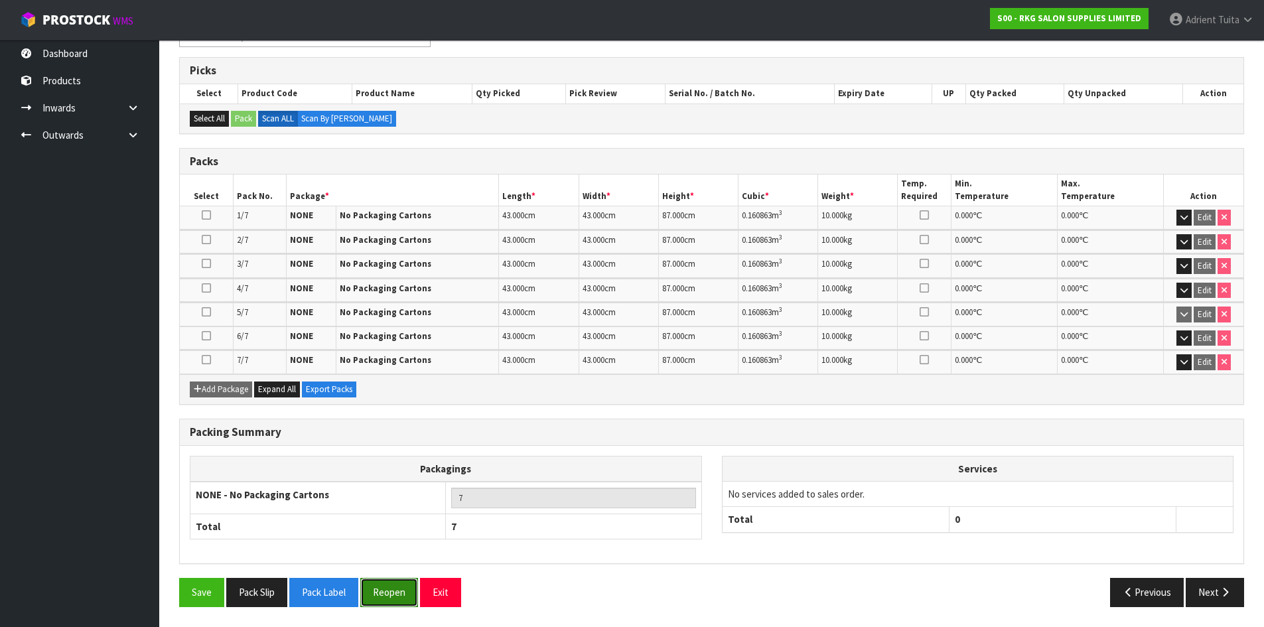
click at [388, 597] on button "Reopen" at bounding box center [389, 592] width 58 height 29
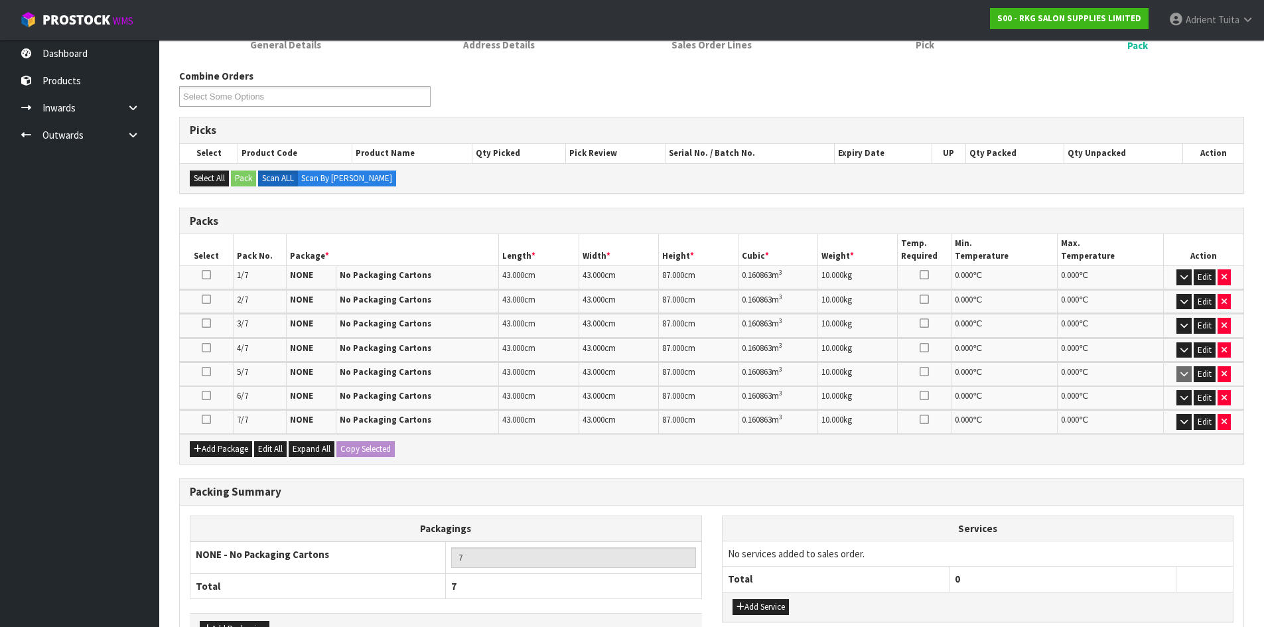
scroll to position [199, 0]
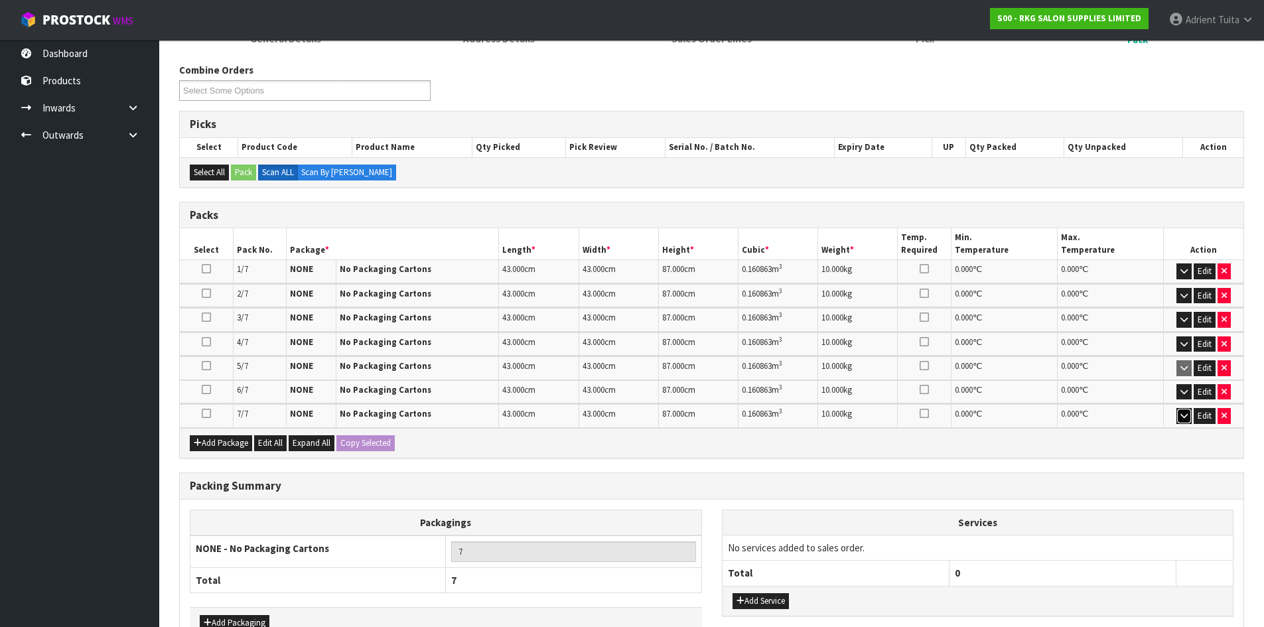
click at [1183, 413] on icon "button" at bounding box center [1184, 415] width 7 height 9
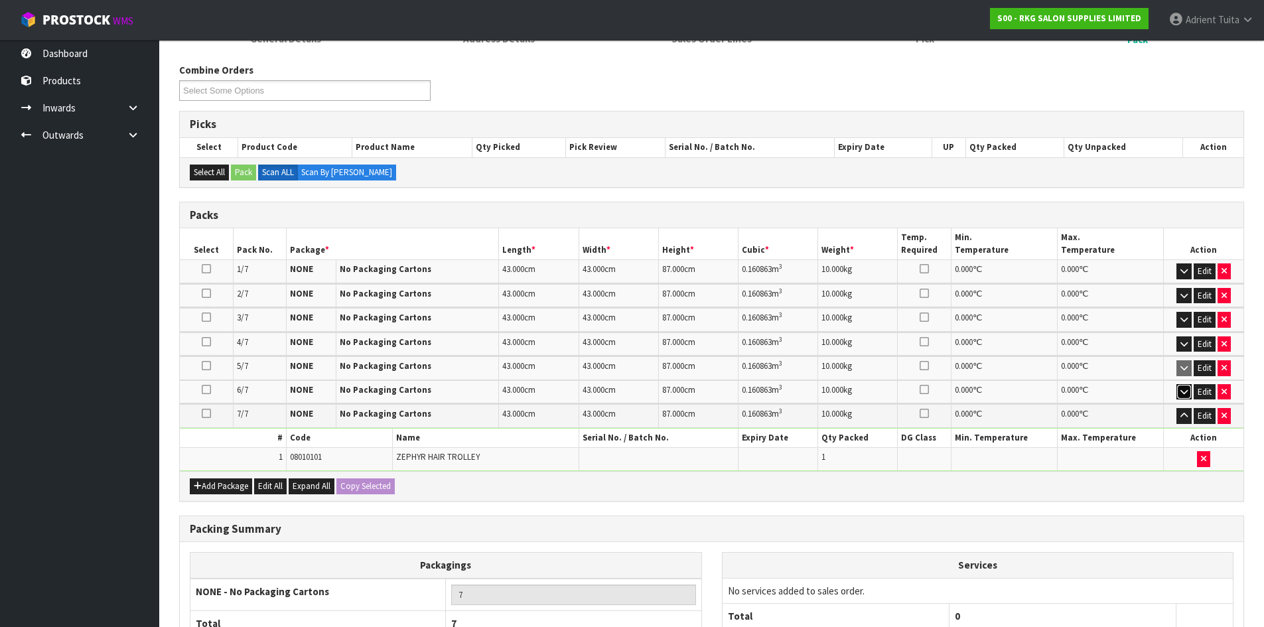
click at [1185, 393] on icon "button" at bounding box center [1184, 392] width 7 height 9
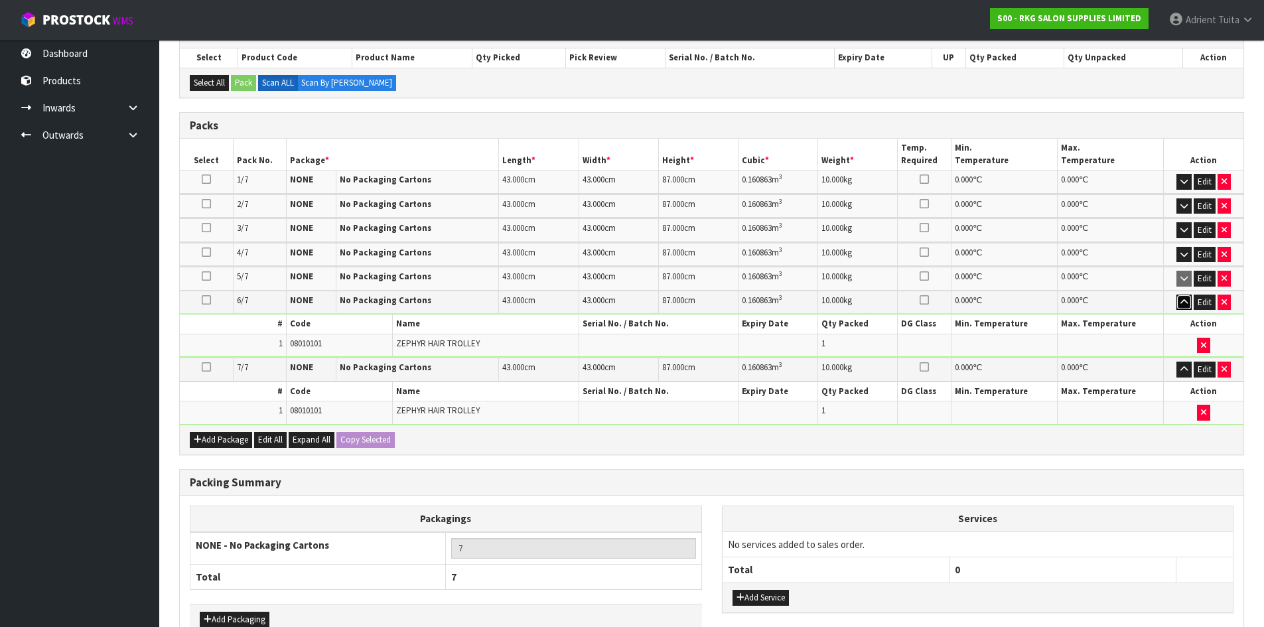
scroll to position [332, 0]
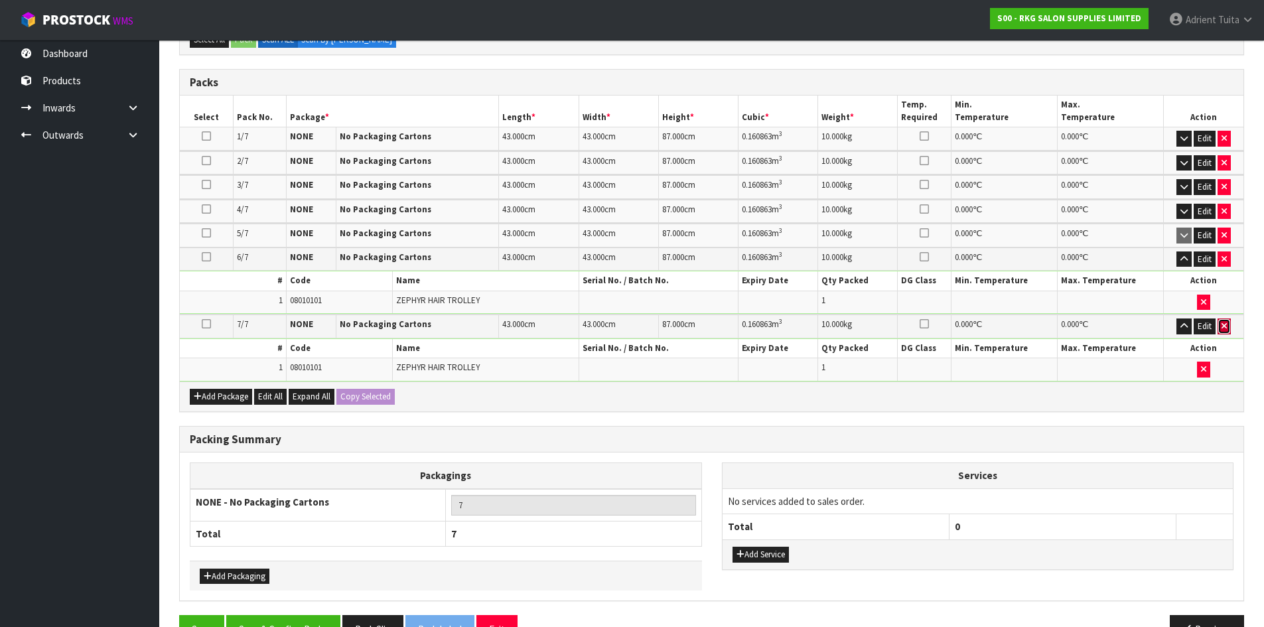
click at [1224, 332] on button "button" at bounding box center [1224, 327] width 13 height 16
type input "6"
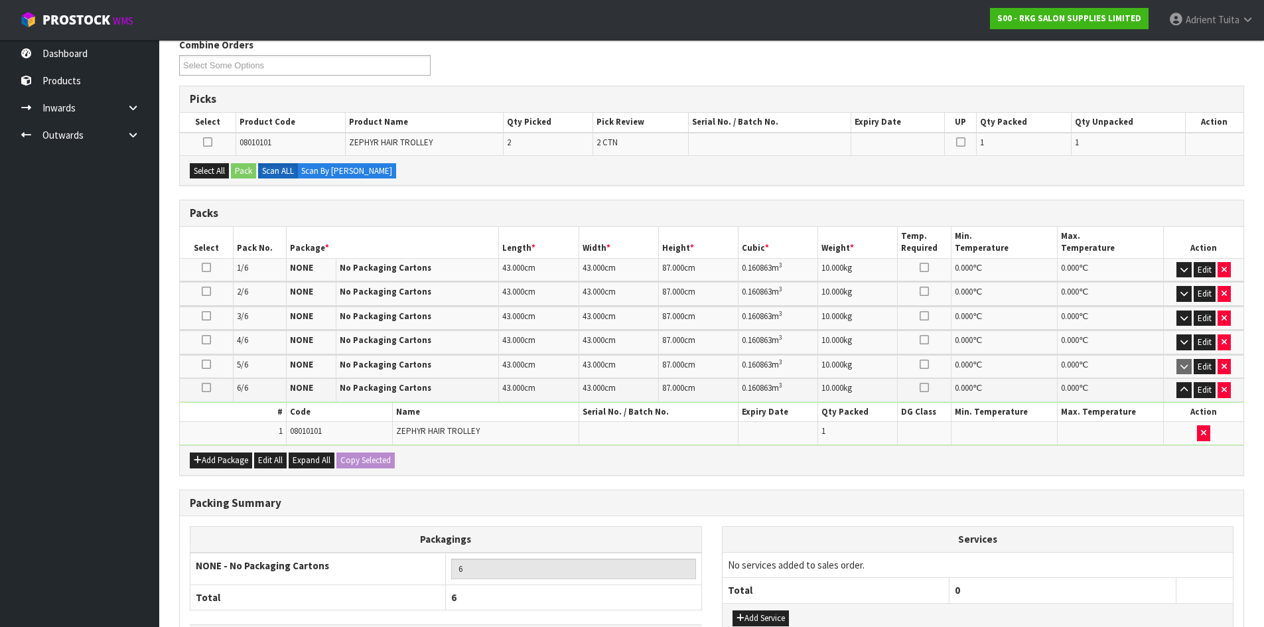
scroll to position [192, 0]
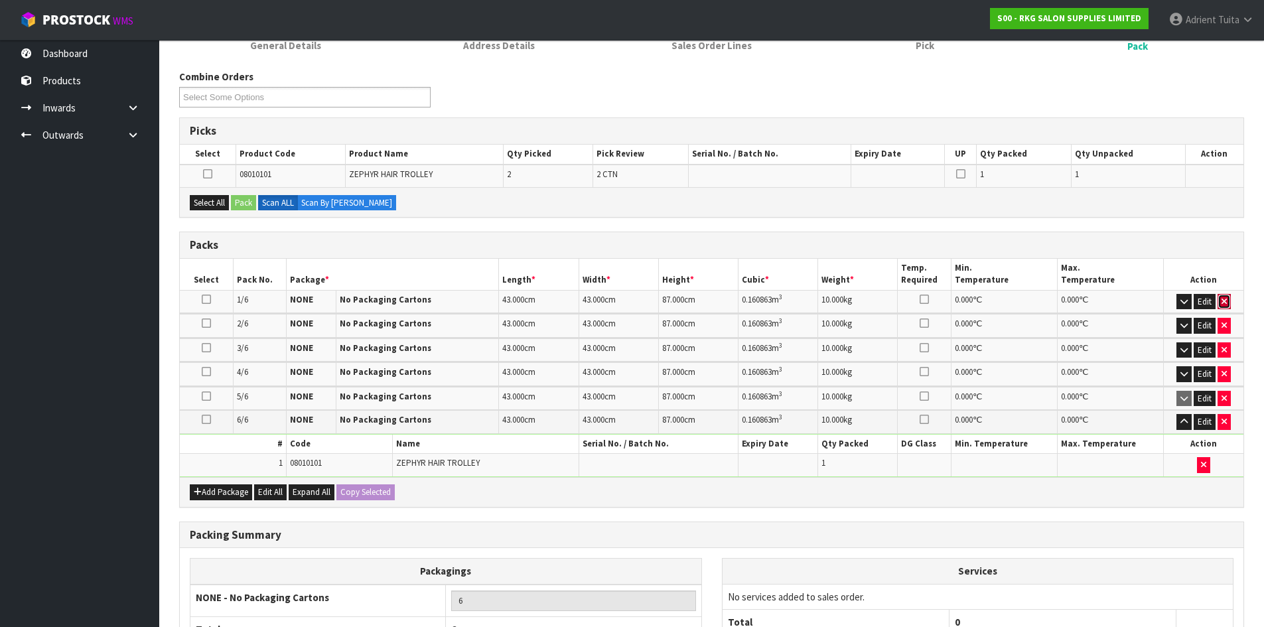
click at [1222, 304] on icon "button" at bounding box center [1224, 301] width 5 height 9
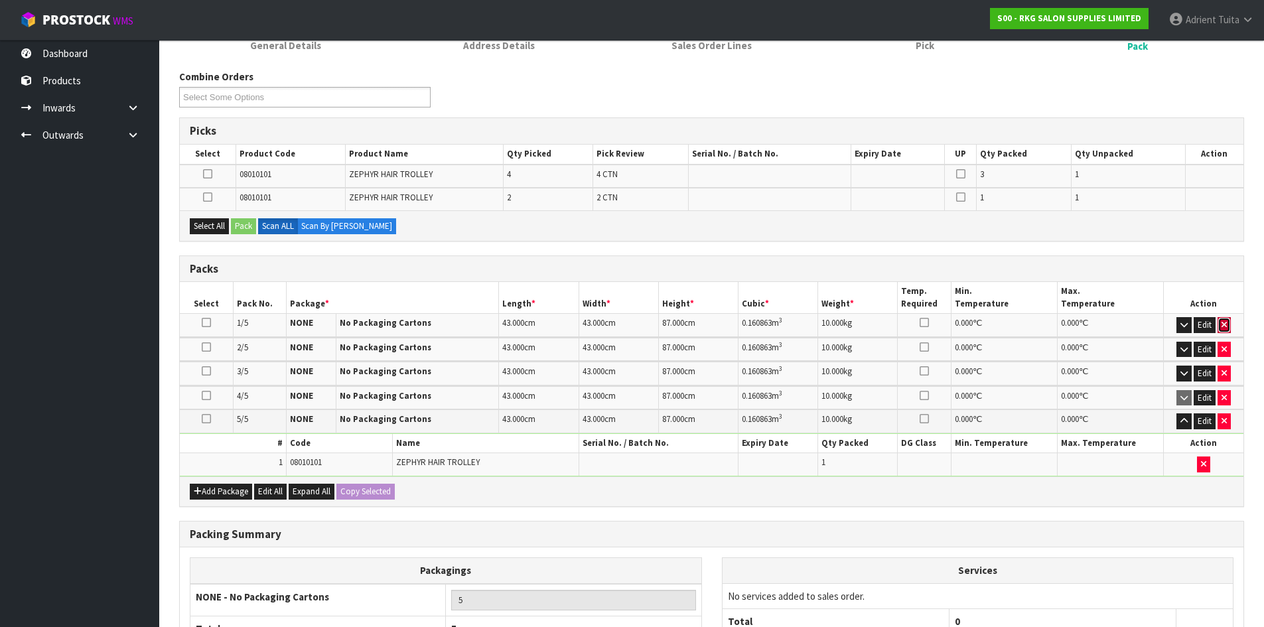
click at [1222, 318] on button "button" at bounding box center [1224, 325] width 13 height 16
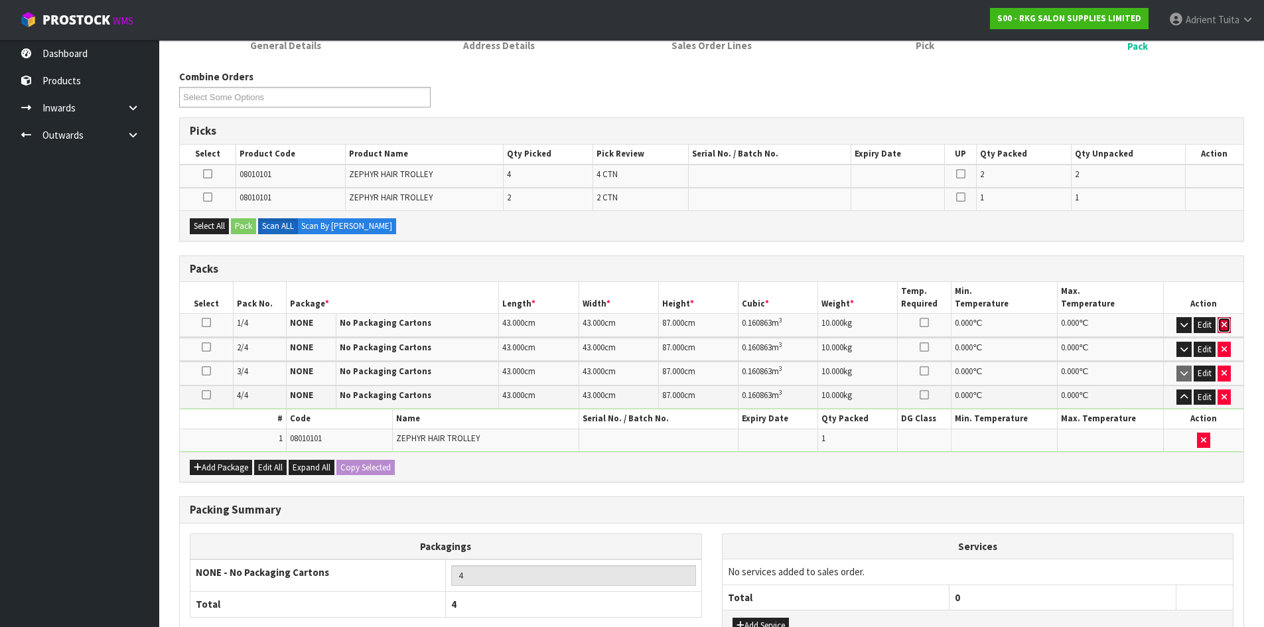
click at [1223, 331] on button "button" at bounding box center [1224, 325] width 13 height 16
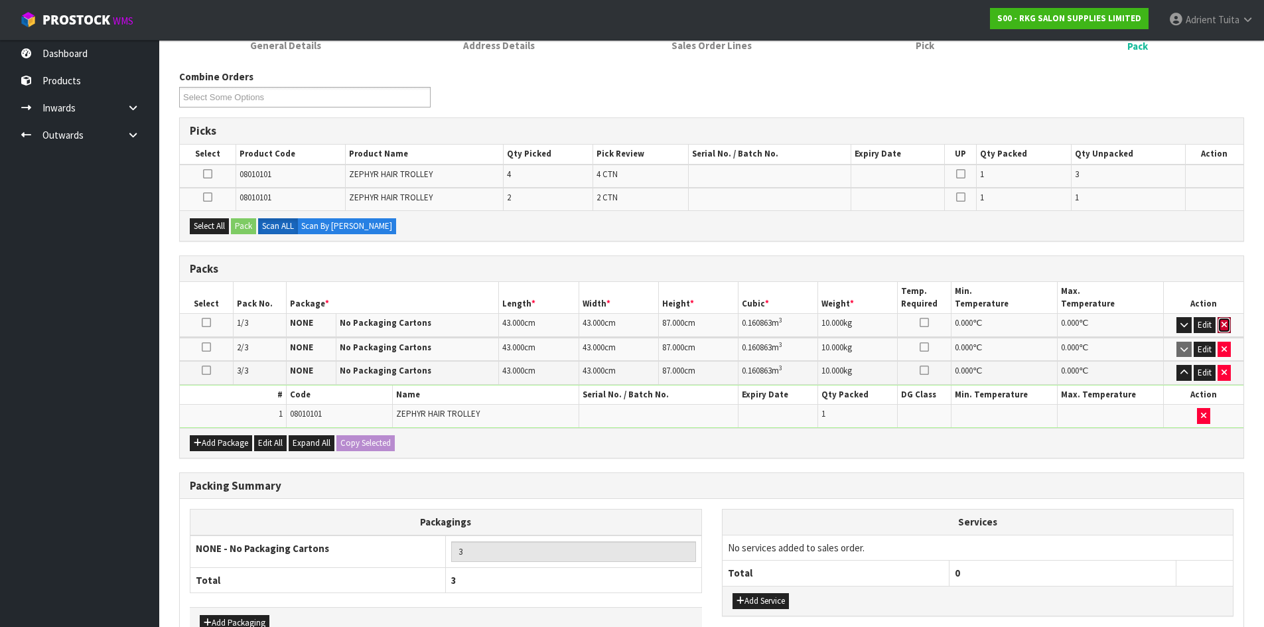
click at [1223, 331] on button "button" at bounding box center [1224, 325] width 13 height 16
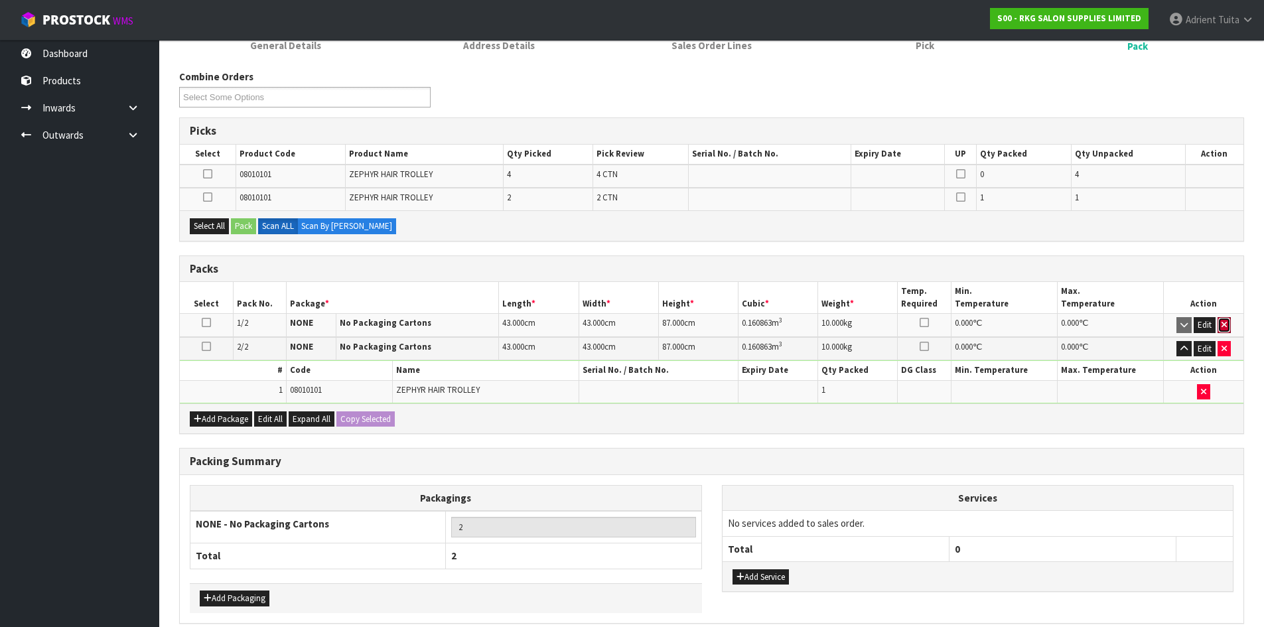
click at [1223, 331] on button "button" at bounding box center [1224, 325] width 13 height 16
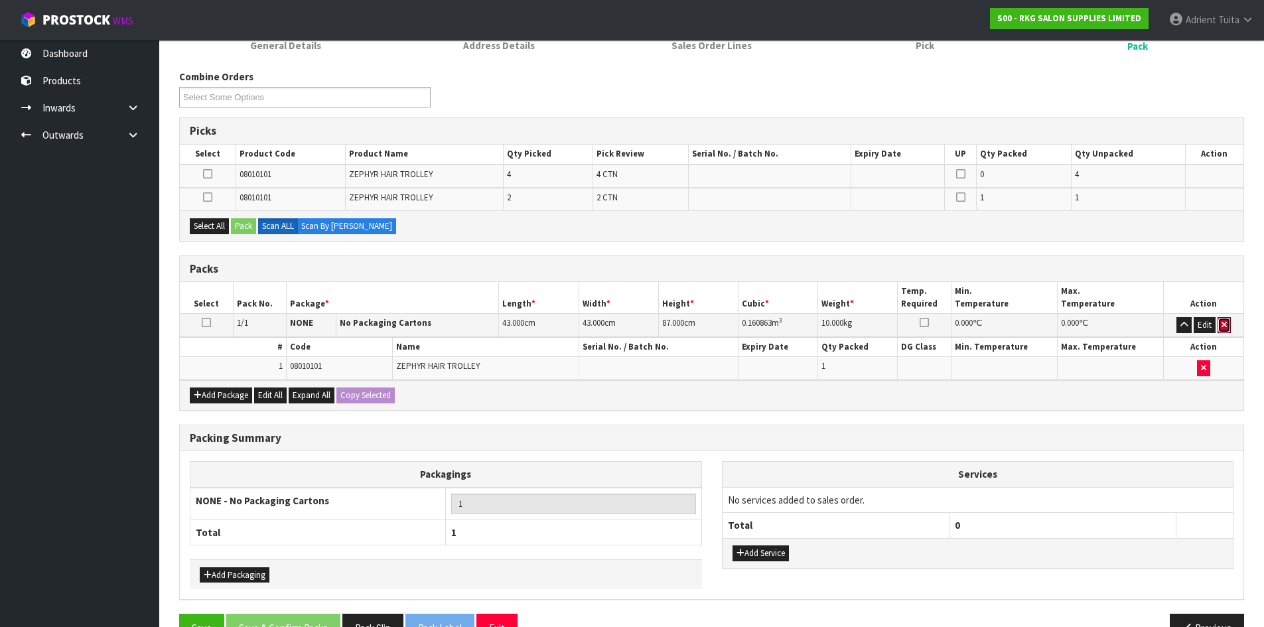
click at [1223, 331] on button "button" at bounding box center [1224, 325] width 13 height 16
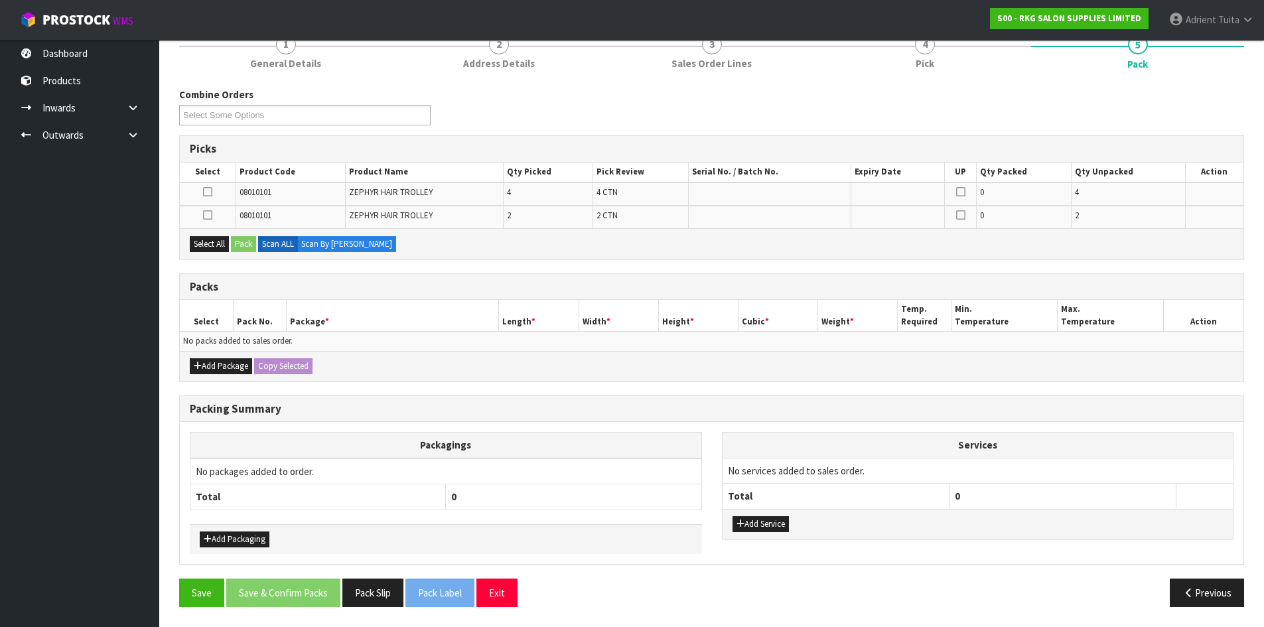
click at [1223, 332] on td "No packs added to sales order." at bounding box center [712, 341] width 1064 height 19
click at [467, 409] on h3 "Packing Summary" at bounding box center [712, 409] width 1044 height 13
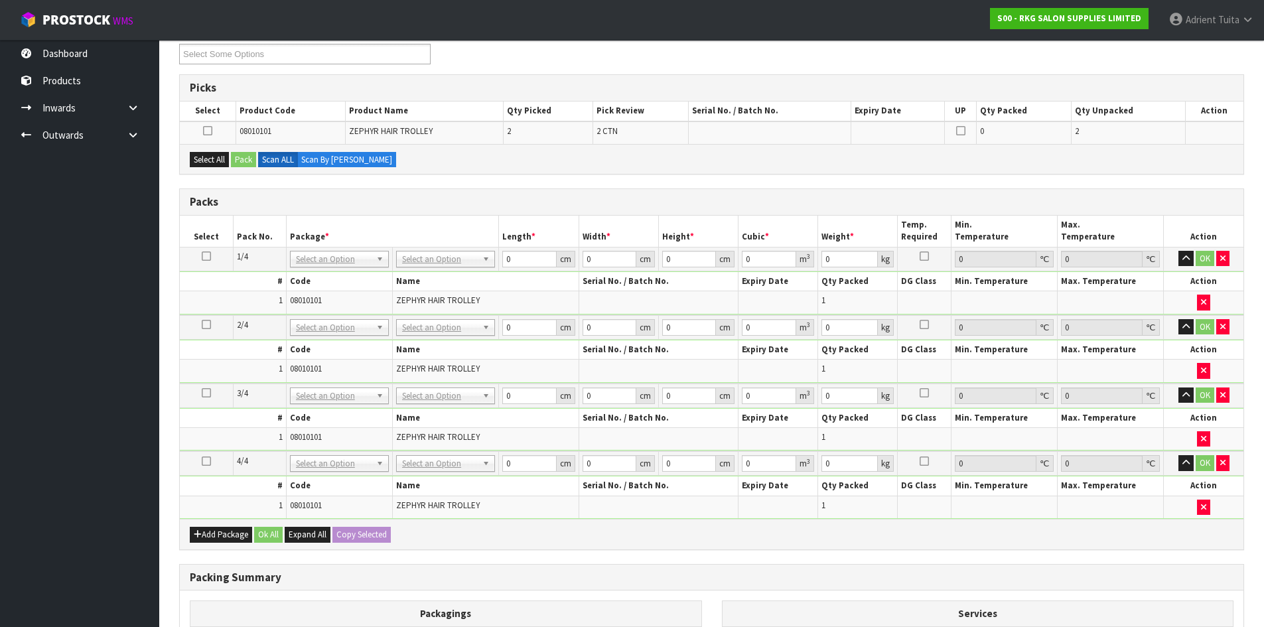
scroll to position [259, 0]
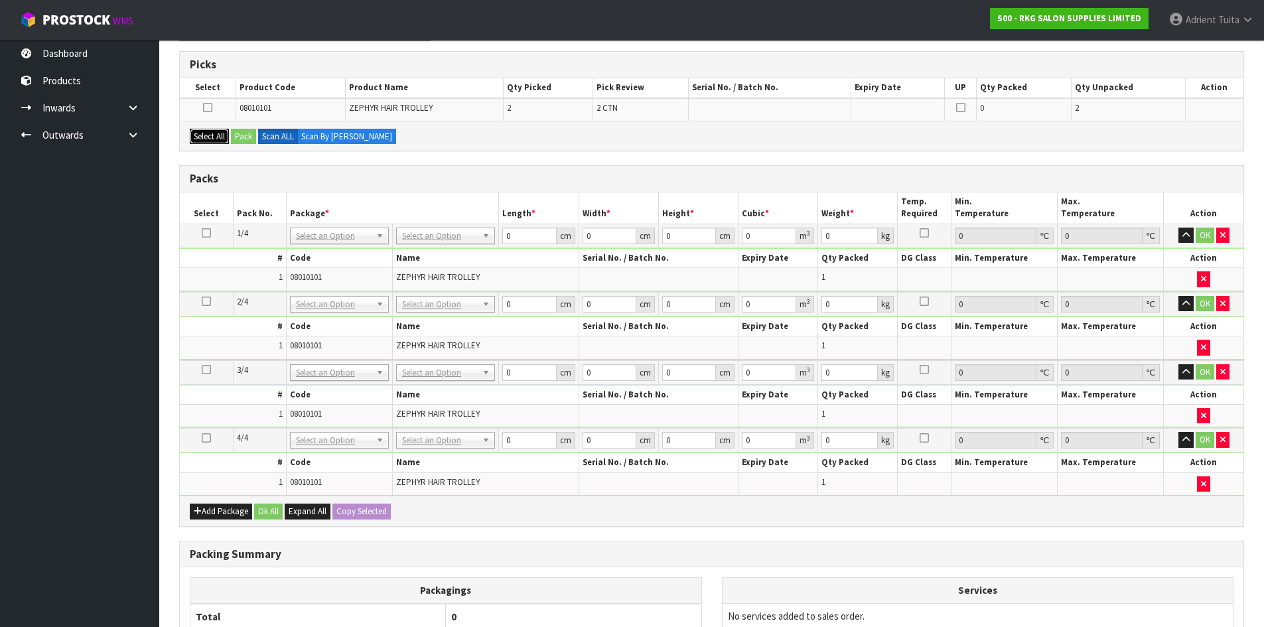
click at [223, 137] on button "Select All" at bounding box center [209, 137] width 39 height 16
click at [242, 137] on button "Pack" at bounding box center [243, 137] width 25 height 16
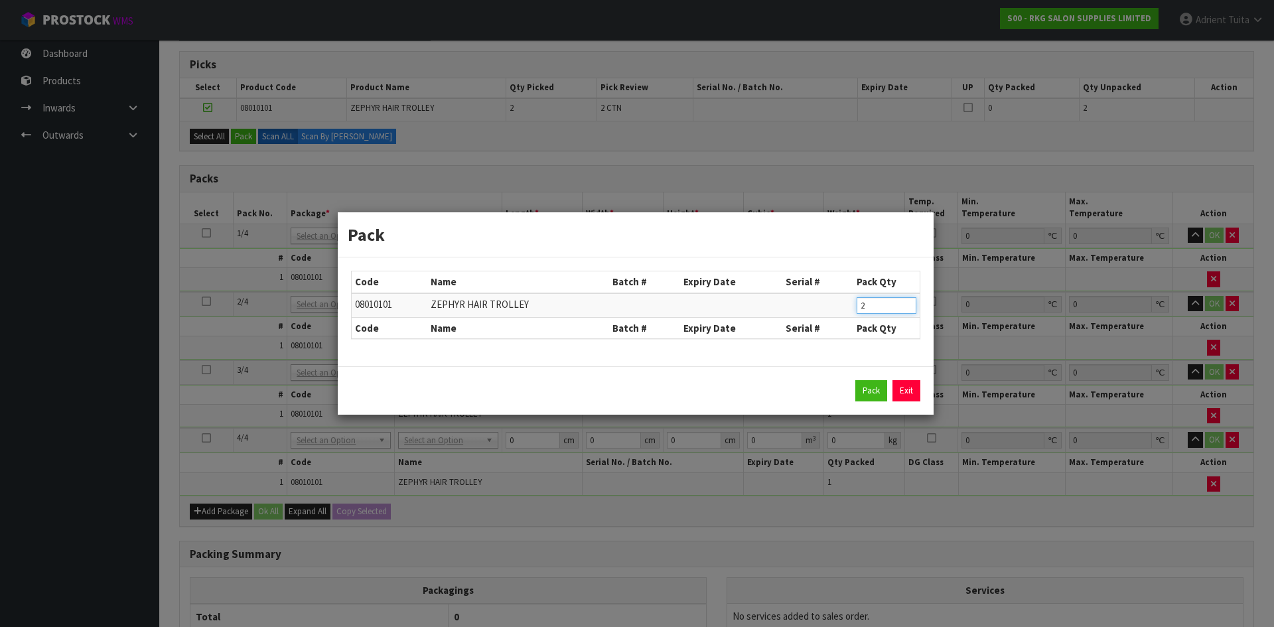
click at [867, 308] on input "2" at bounding box center [887, 305] width 60 height 17
type input "1"
click at [859, 396] on button "Pack" at bounding box center [871, 390] width 32 height 21
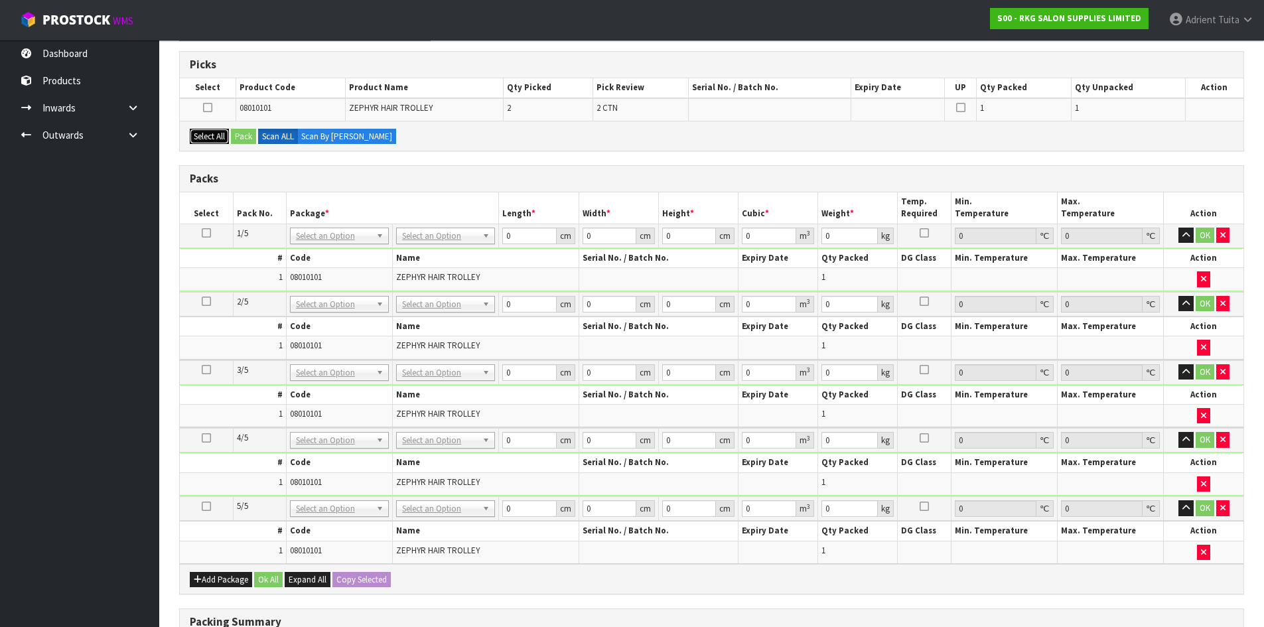
click at [222, 131] on button "Select All" at bounding box center [209, 137] width 39 height 16
click at [250, 136] on button "Pack" at bounding box center [243, 137] width 25 height 16
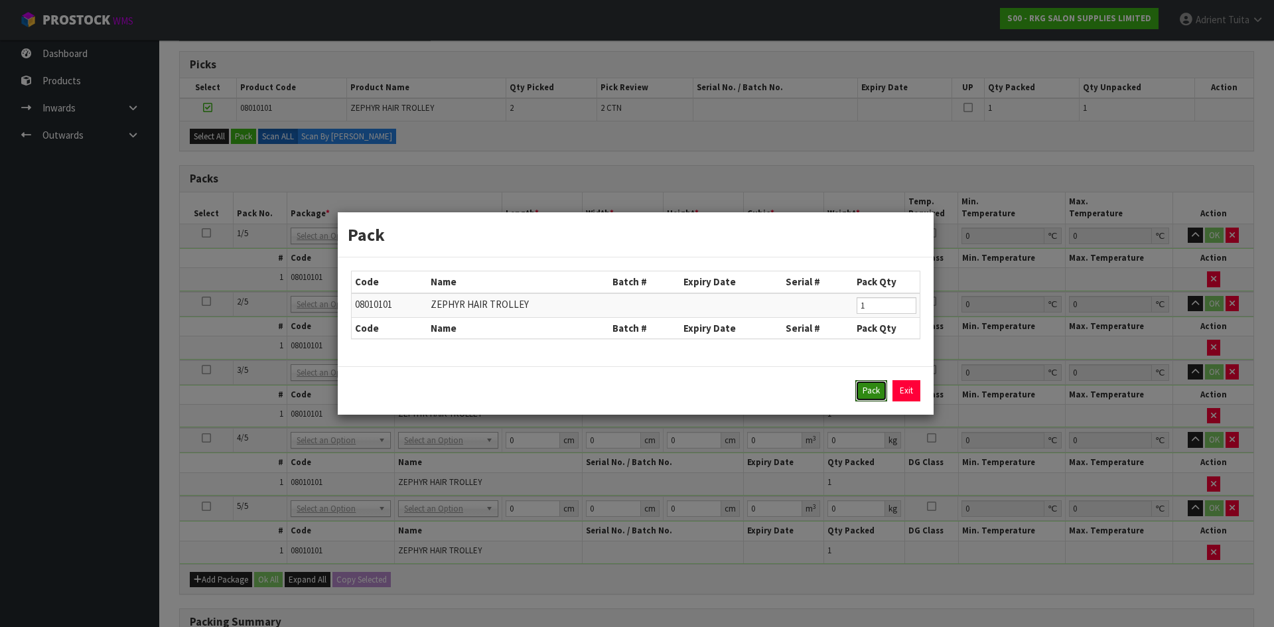
drag, startPoint x: 867, startPoint y: 397, endPoint x: 848, endPoint y: 388, distance: 20.5
click at [867, 397] on button "Pack" at bounding box center [871, 390] width 32 height 21
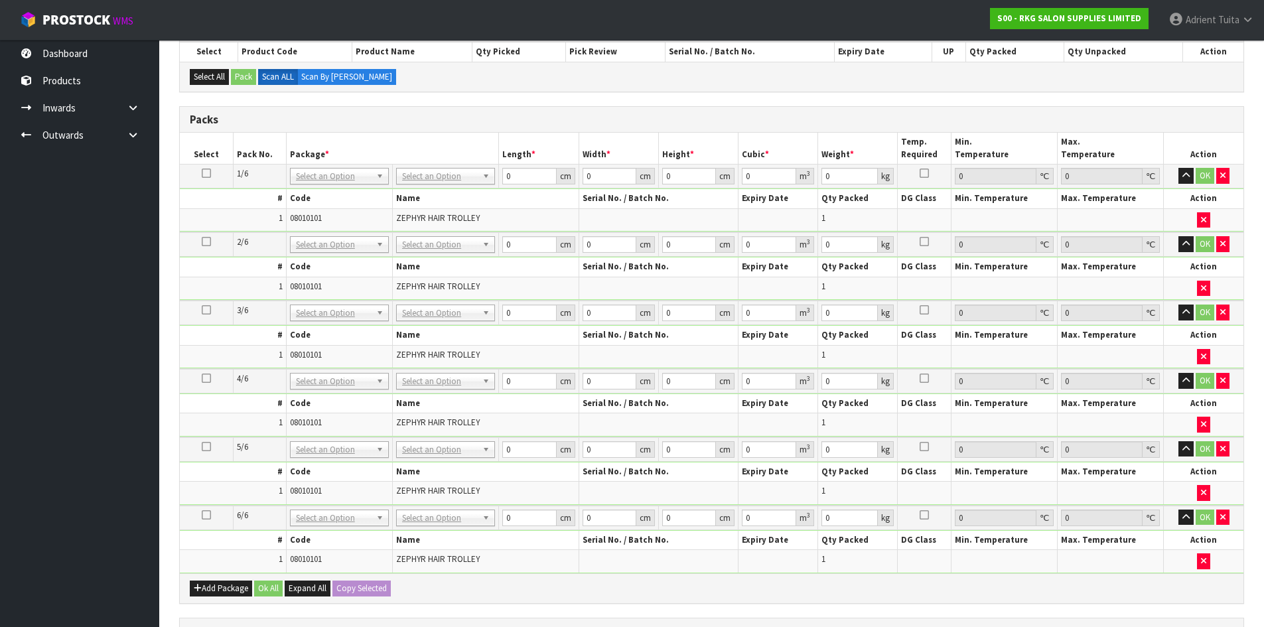
scroll to position [325, 0]
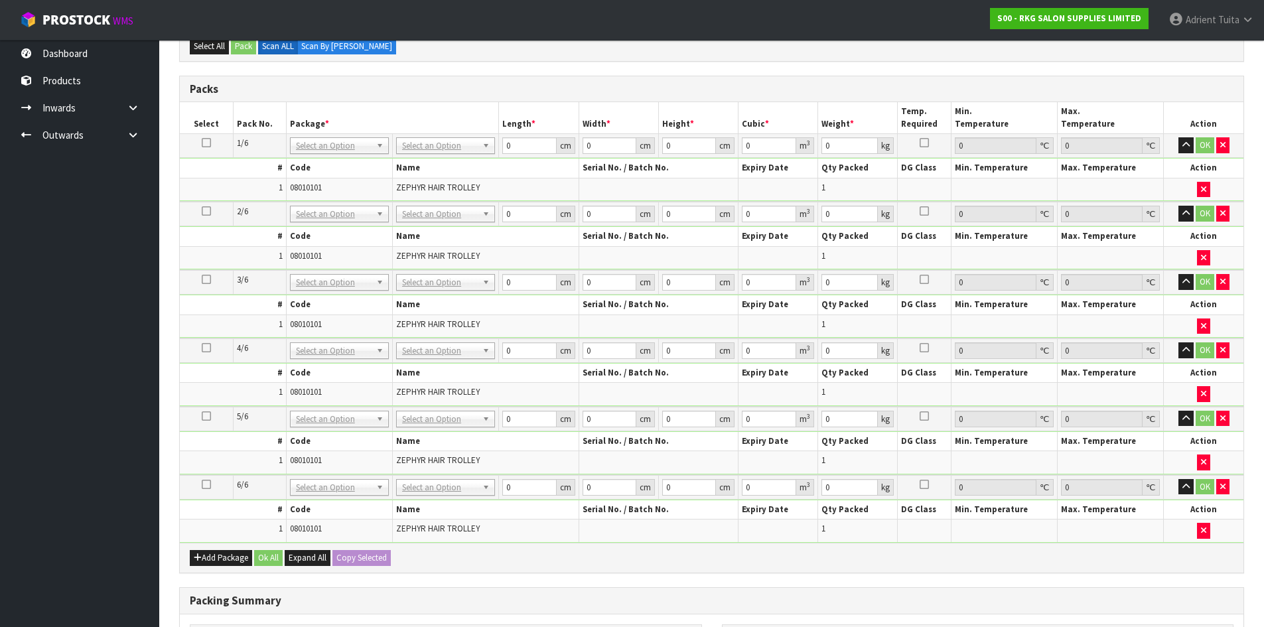
drag, startPoint x: 449, startPoint y: 136, endPoint x: 451, endPoint y: 151, distance: 14.7
click at [450, 137] on td "No Packaging Cartons PLT GEN120 (1200 X 1000) PLT ONE WAY SKID CHEP HIRE PALLET…" at bounding box center [446, 146] width 106 height 24
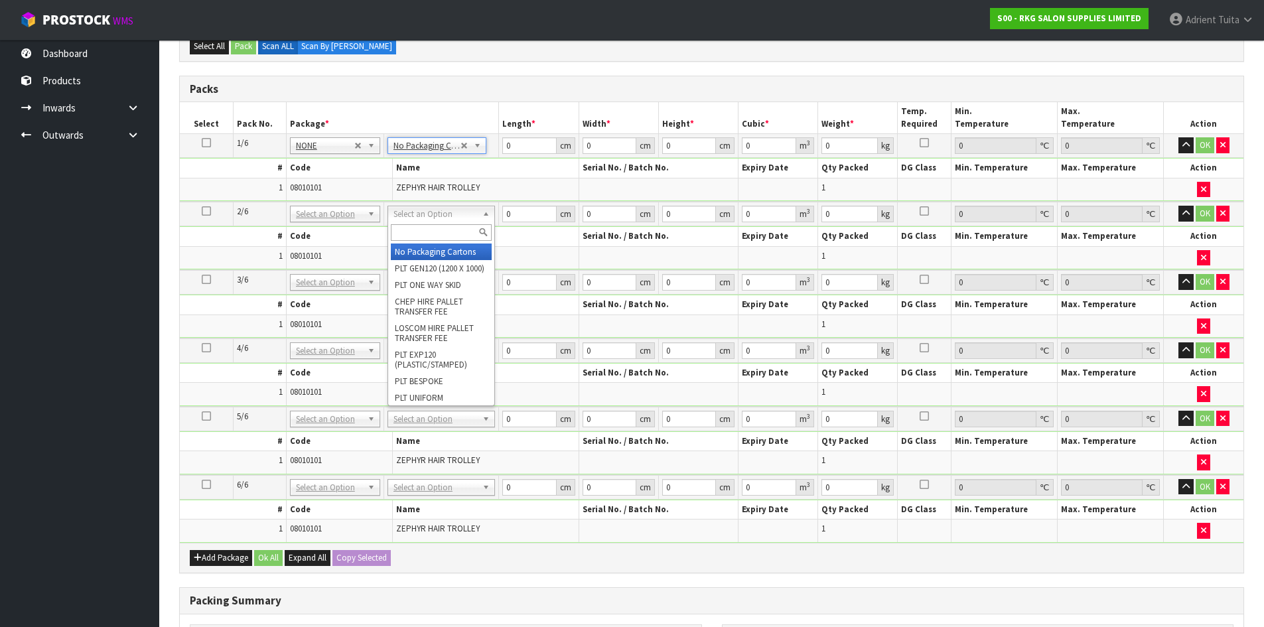
drag, startPoint x: 442, startPoint y: 212, endPoint x: 440, endPoint y: 229, distance: 17.4
click at [441, 237] on input "text" at bounding box center [441, 232] width 101 height 17
drag, startPoint x: 439, startPoint y: 245, endPoint x: 433, endPoint y: 269, distance: 24.8
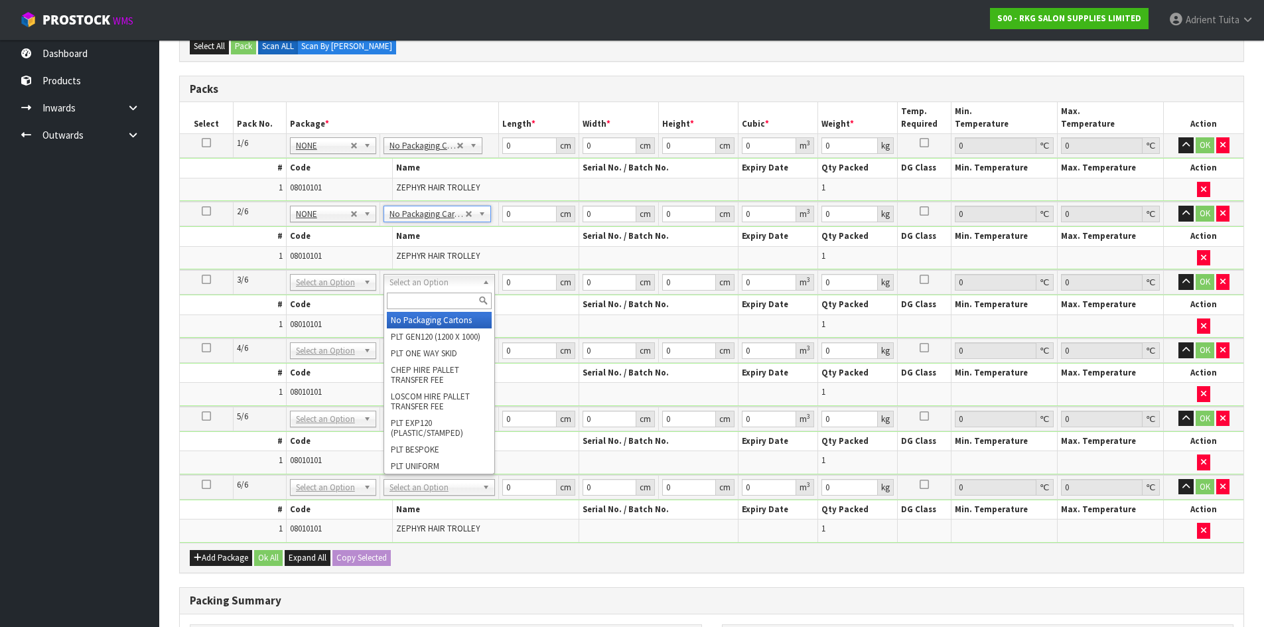
drag, startPoint x: 432, startPoint y: 277, endPoint x: 431, endPoint y: 292, distance: 14.7
drag, startPoint x: 433, startPoint y: 318, endPoint x: 429, endPoint y: 329, distance: 12.0
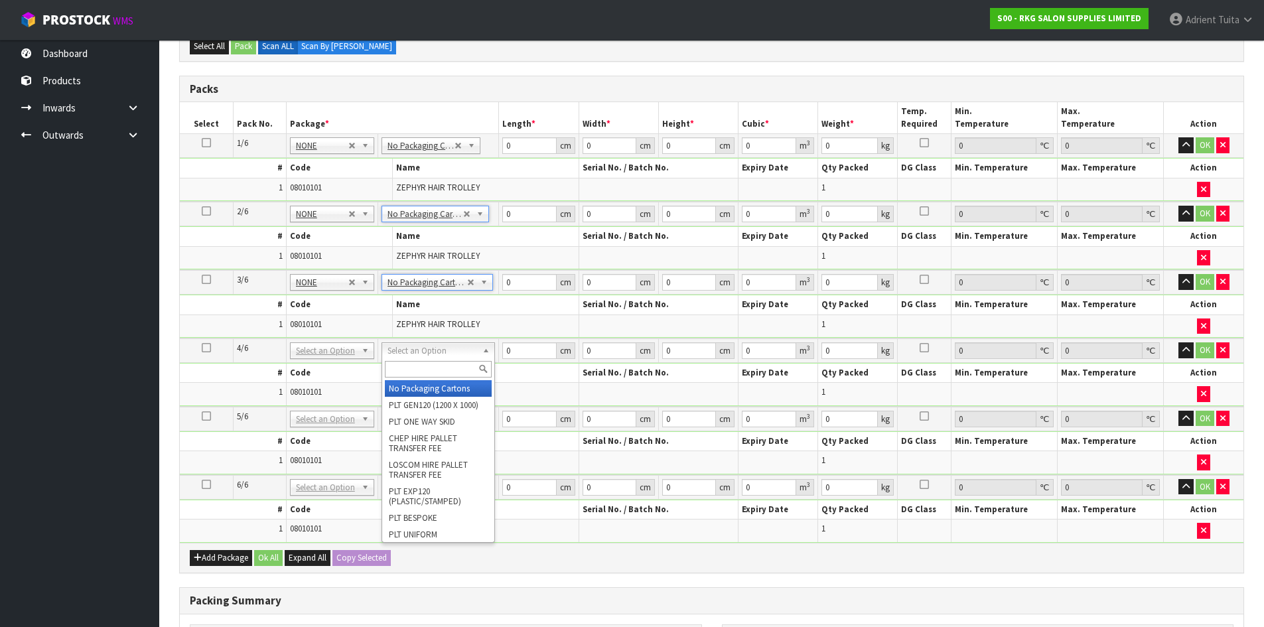
drag, startPoint x: 421, startPoint y: 380, endPoint x: 414, endPoint y: 392, distance: 14.0
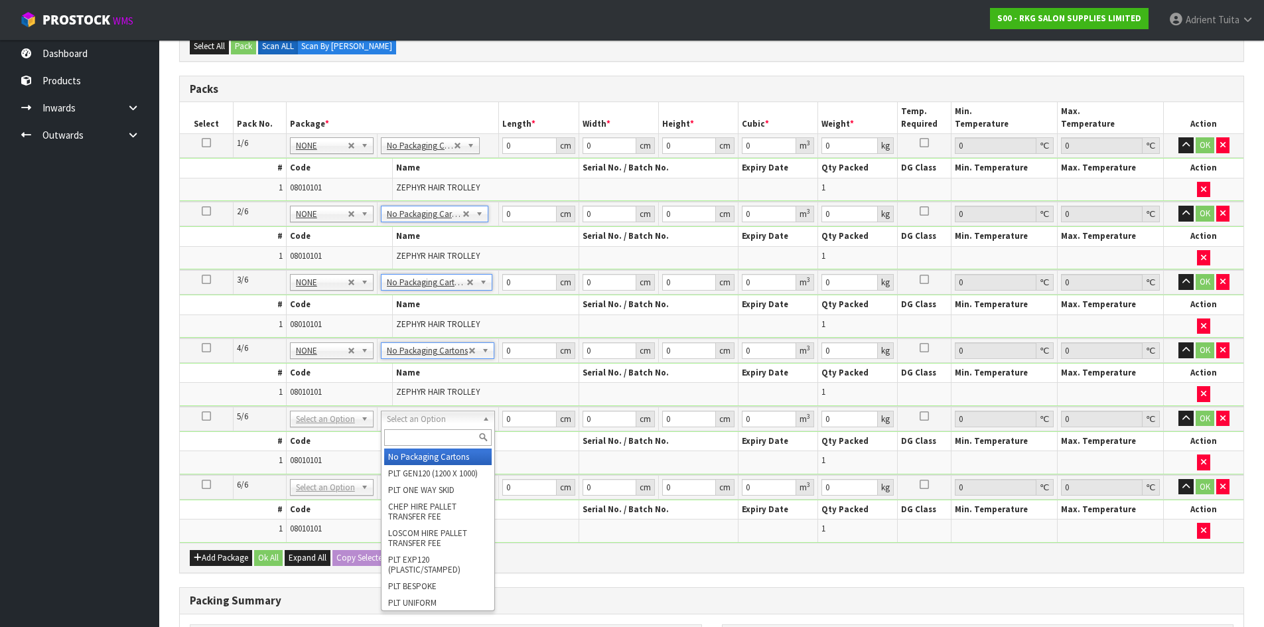
drag, startPoint x: 413, startPoint y: 449, endPoint x: 413, endPoint y: 459, distance: 10.0
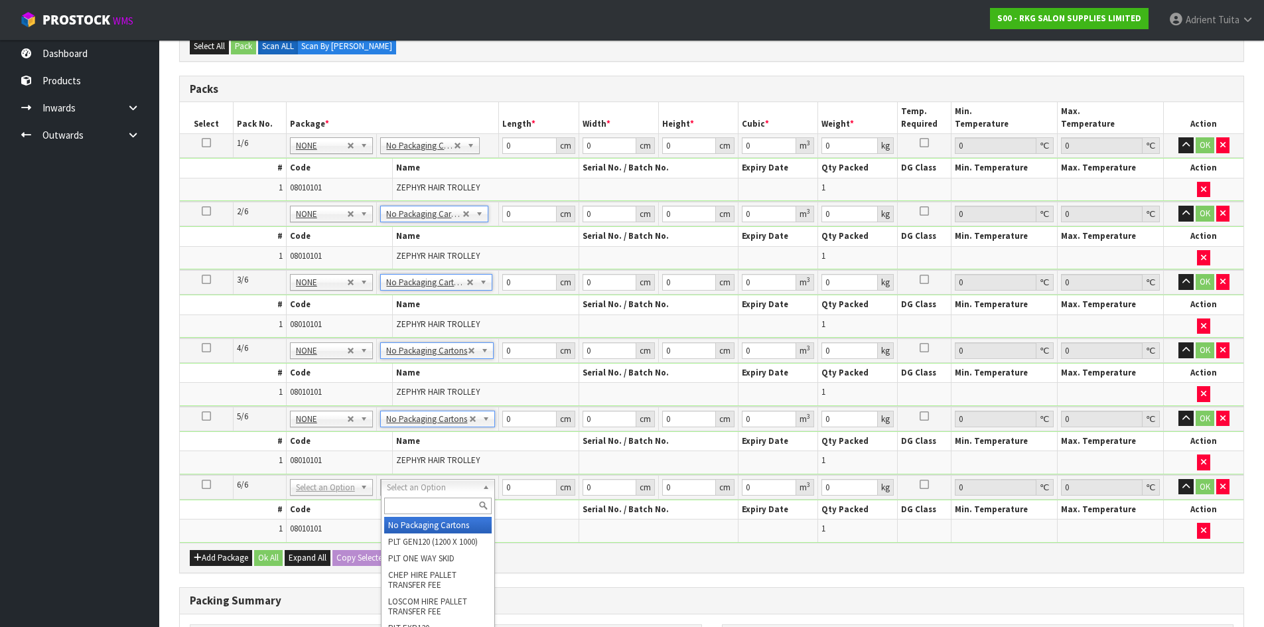
drag, startPoint x: 417, startPoint y: 523, endPoint x: 309, endPoint y: 458, distance: 126.2
type input "6"
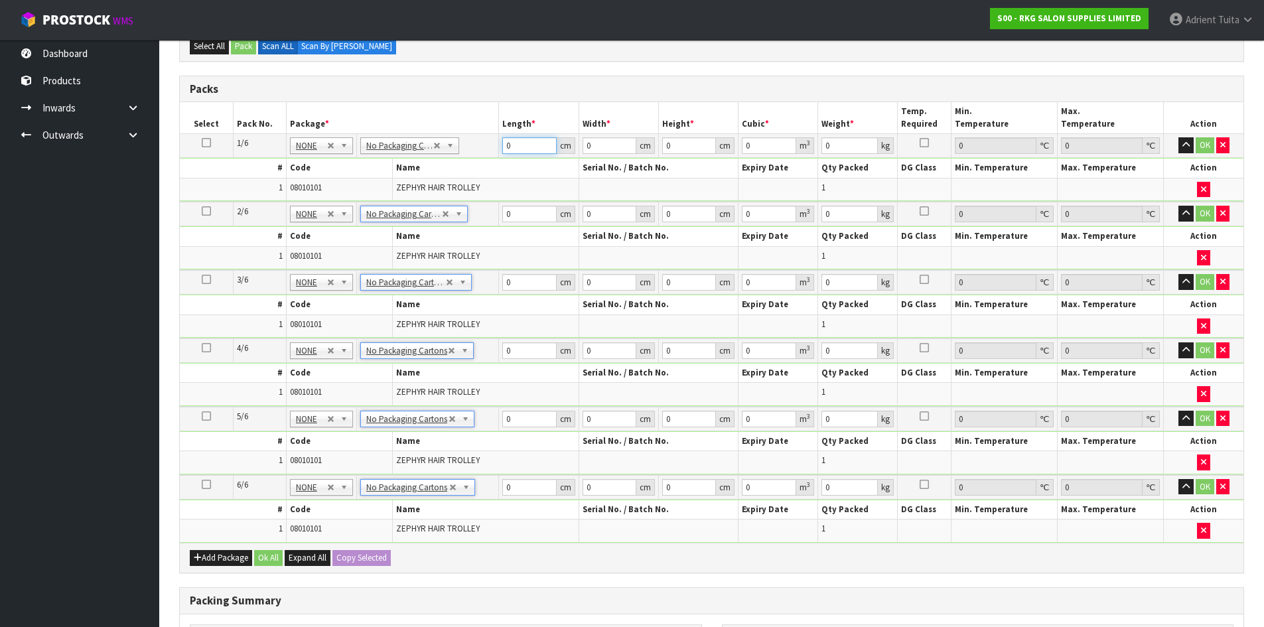
click at [523, 146] on input "0" at bounding box center [529, 145] width 54 height 17
type input "43"
type input "8"
type input "0.014792"
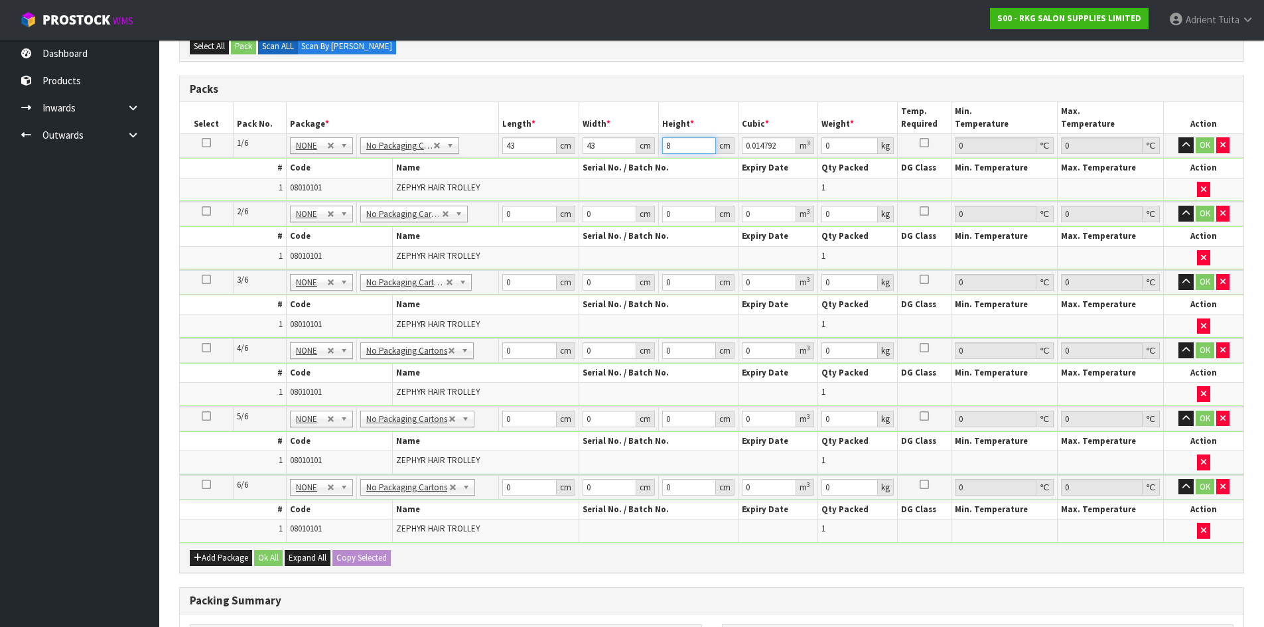
type input "87"
type input "0.160863"
type input "87"
type input "10"
click at [529, 206] on input "0" at bounding box center [529, 214] width 54 height 17
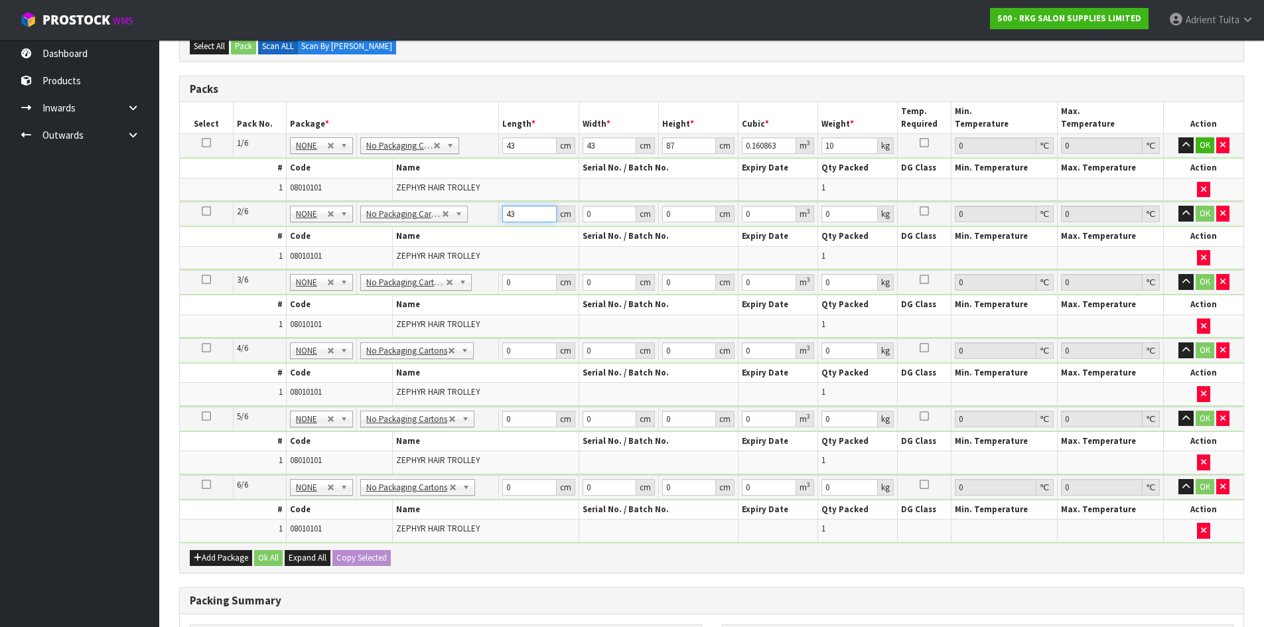
type input "43"
type input "8"
type input "0.014792"
type input "87"
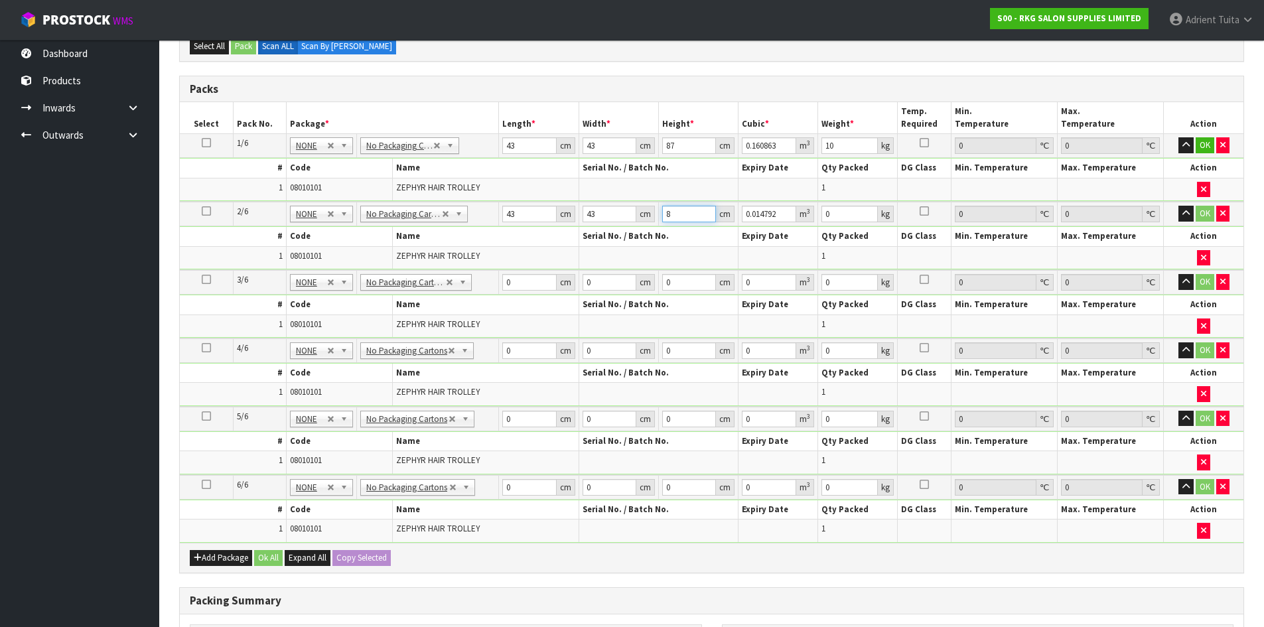
type input "0.160863"
type input "87"
type input "10"
click at [520, 272] on td "0 cm" at bounding box center [539, 282] width 80 height 25
click at [520, 277] on input "0" at bounding box center [529, 282] width 54 height 17
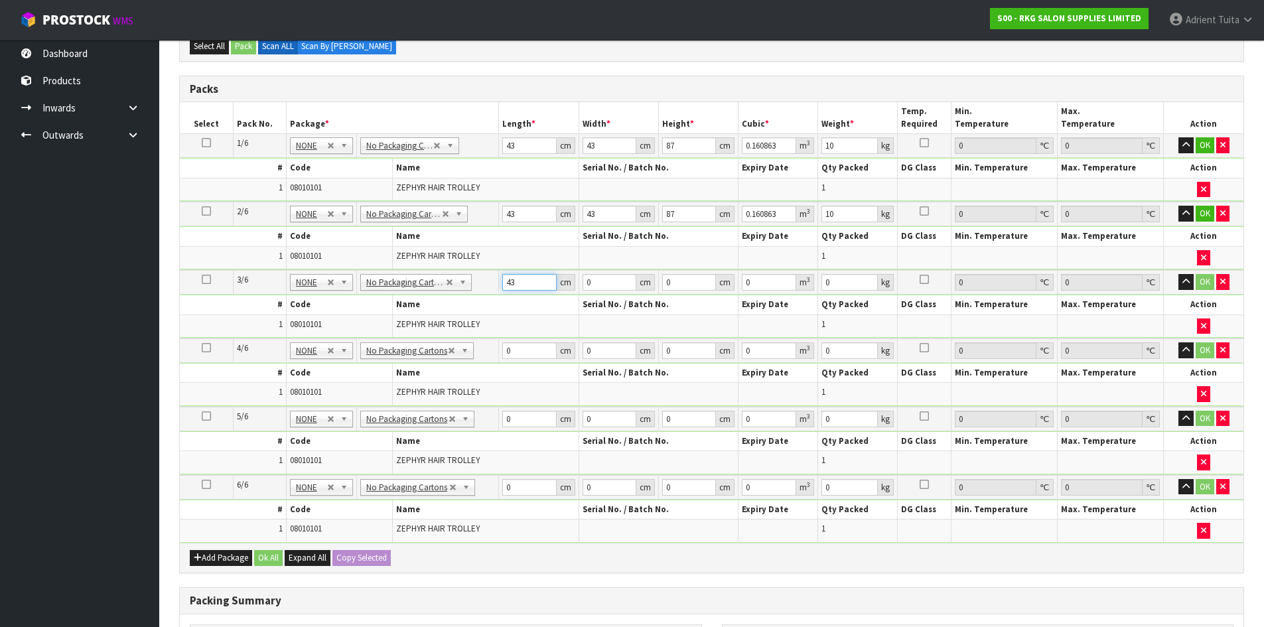
type input "43"
type input "8"
type input "0.014792"
type input "87"
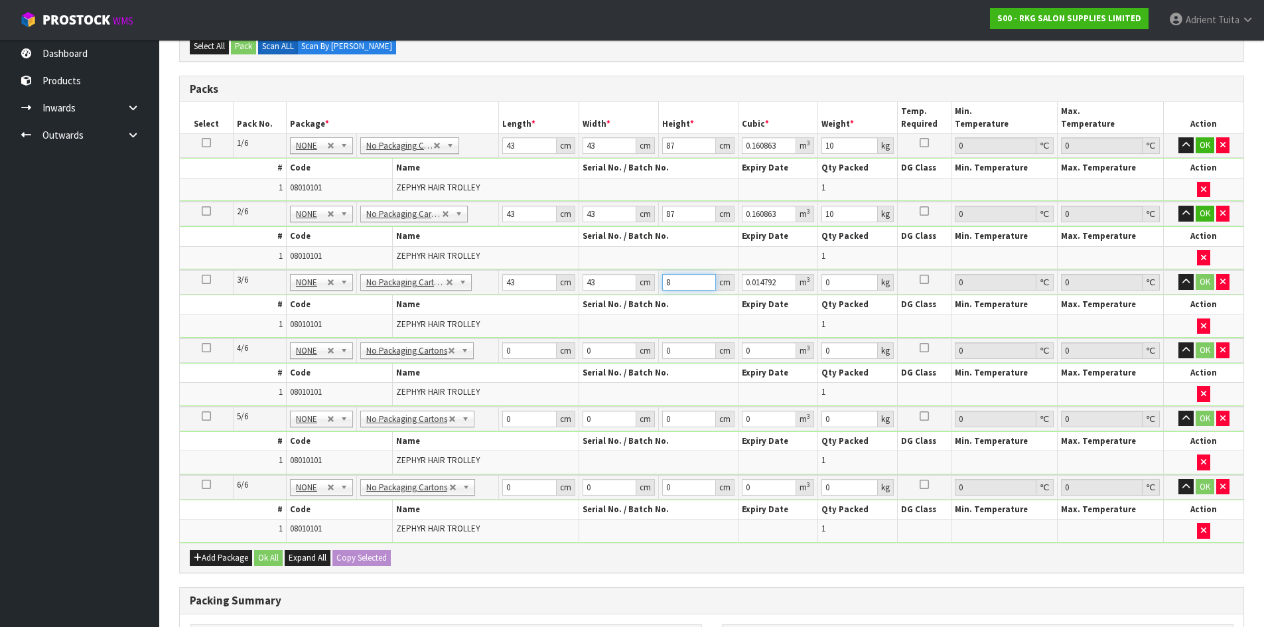
type input "0.160863"
type input "87"
type input "10"
click at [518, 353] on input "0" at bounding box center [529, 350] width 54 height 17
type input "43"
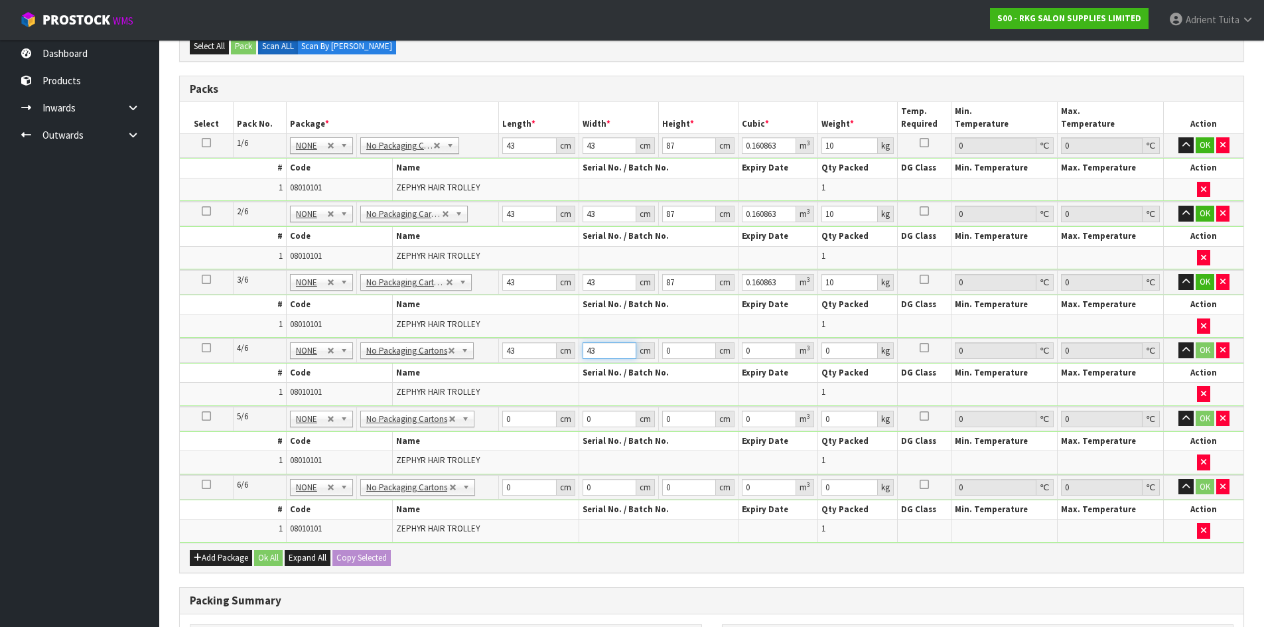
type input "43"
type input "8"
type input "0.014792"
type input "87"
type input "0.160863"
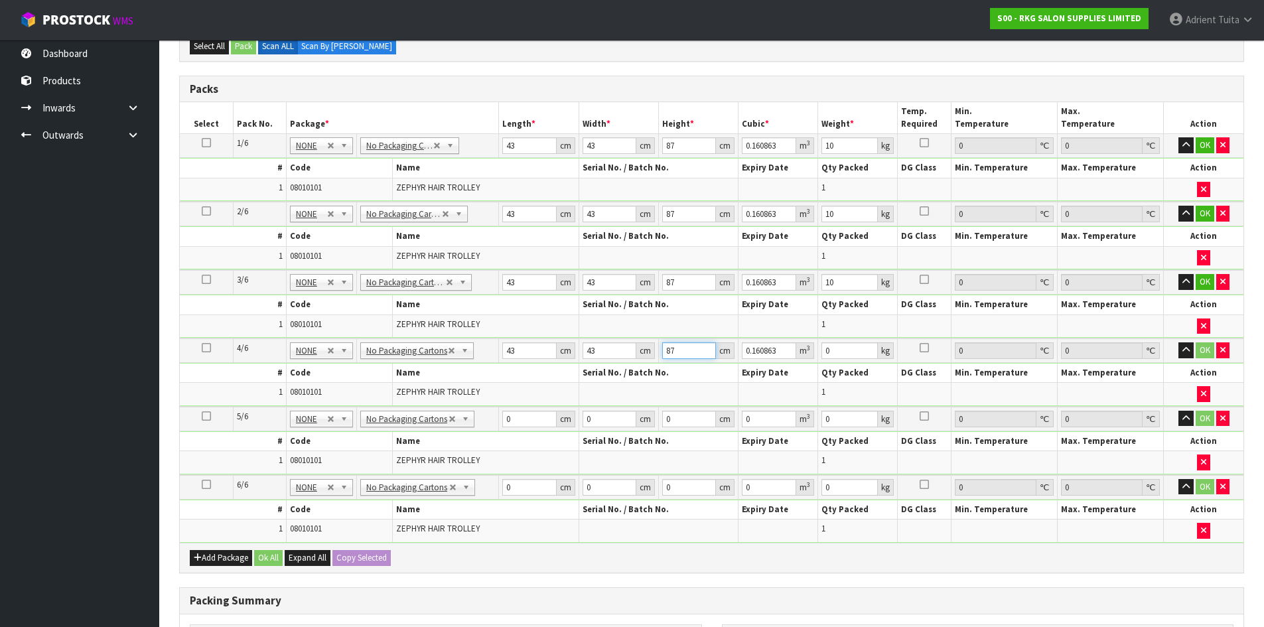
type input "87"
type input "10"
click at [528, 425] on input "0" at bounding box center [529, 419] width 54 height 17
type input "43"
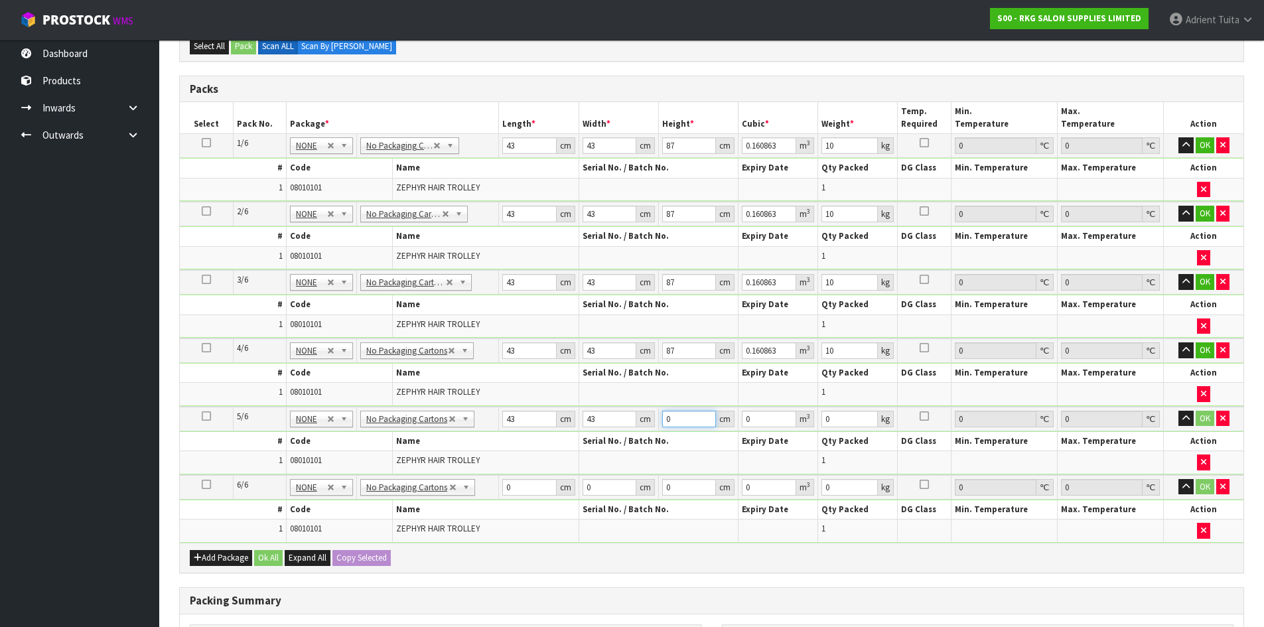
type input "8"
type input "0.014792"
type input "87"
type input "0.160863"
type input "87"
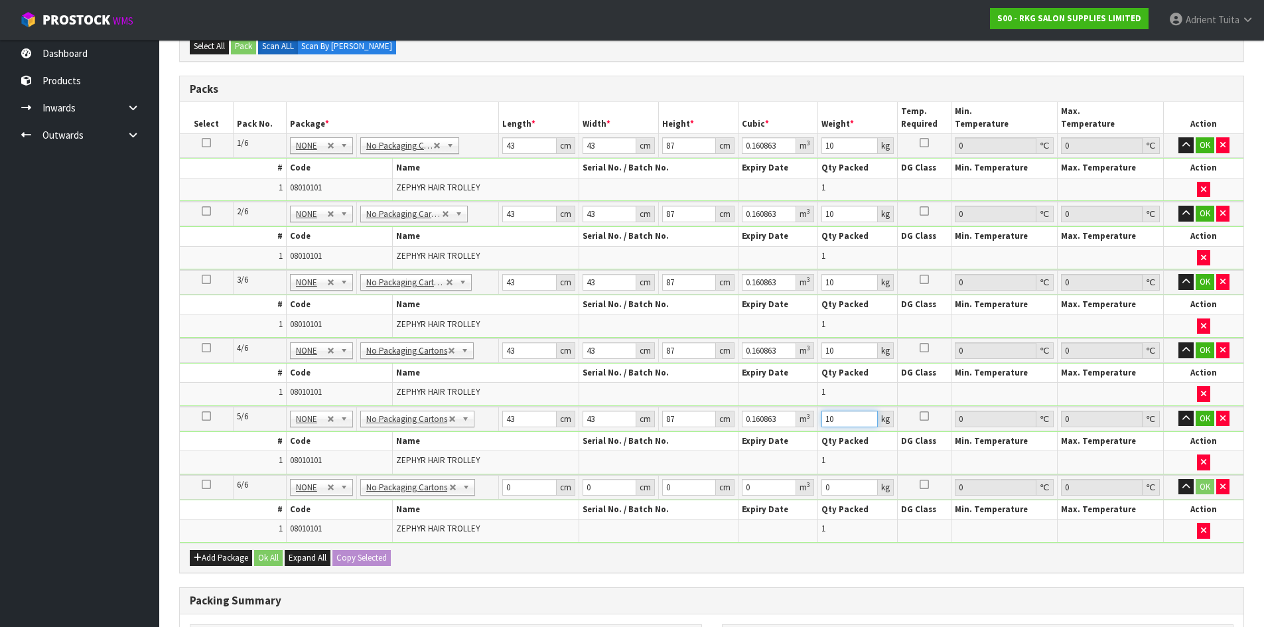
type input "10"
click at [527, 502] on th "Name" at bounding box center [486, 509] width 186 height 19
click at [530, 494] on input "0" at bounding box center [529, 487] width 54 height 17
type input "43"
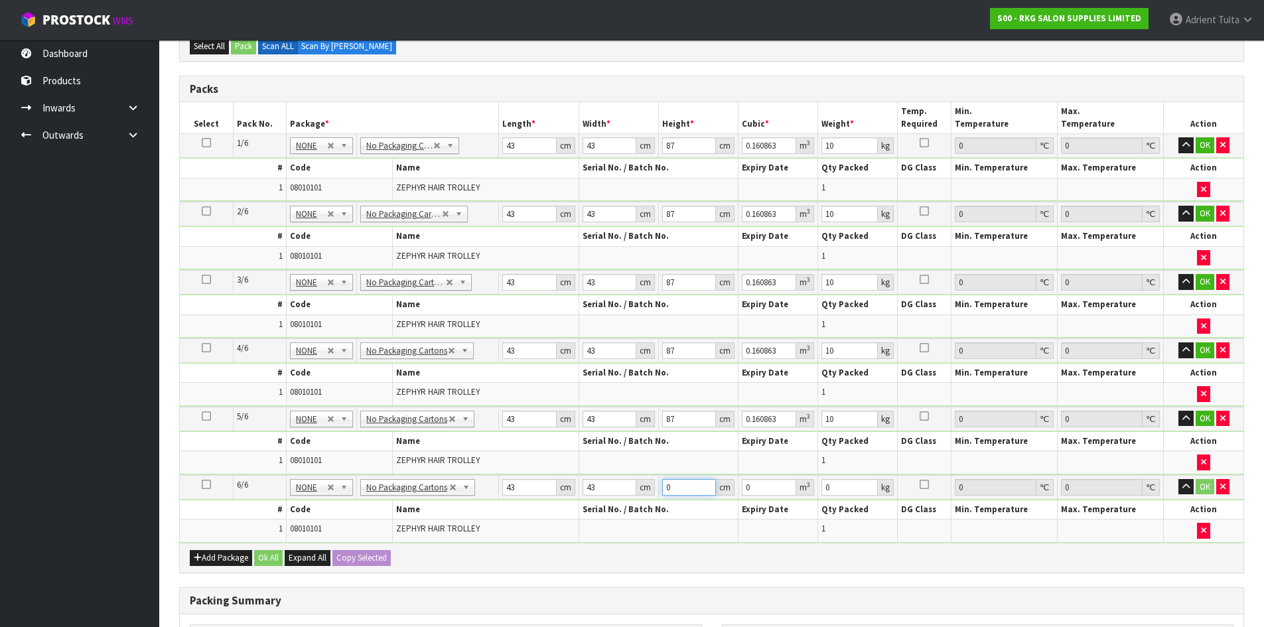
type input "8"
type input "0.014792"
type input "87"
type input "0.160863"
type input "87"
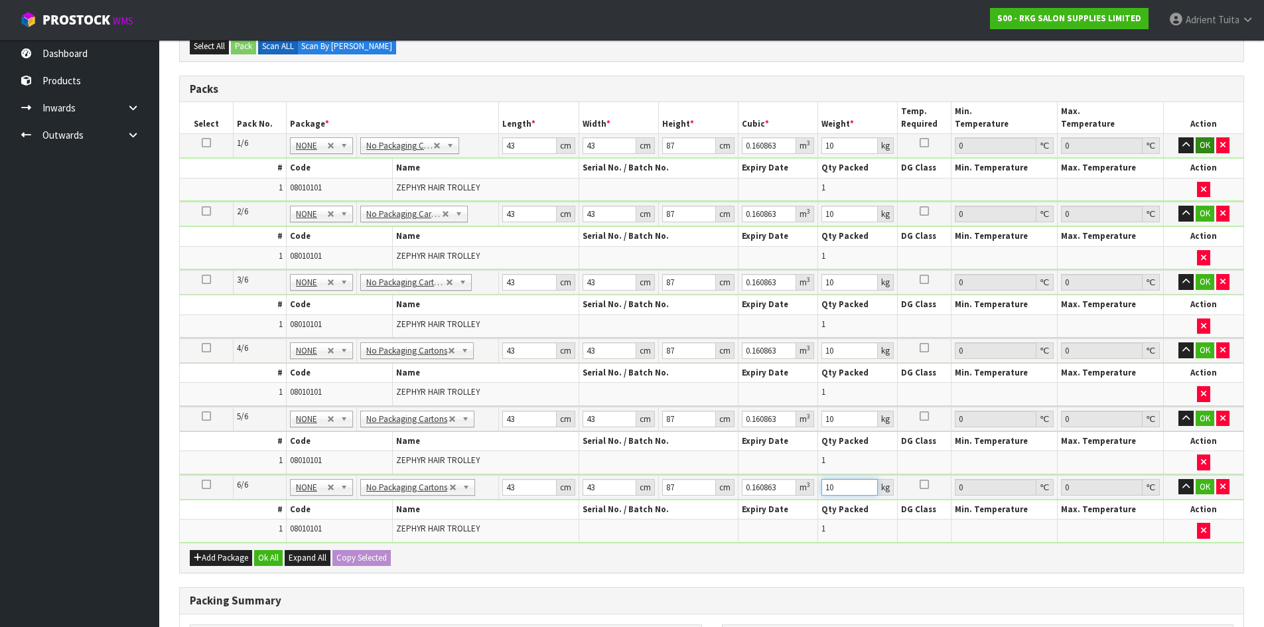
type input "10"
drag, startPoint x: 1204, startPoint y: 143, endPoint x: 1198, endPoint y: 188, distance: 44.9
click at [1205, 143] on button "OK" at bounding box center [1205, 145] width 19 height 16
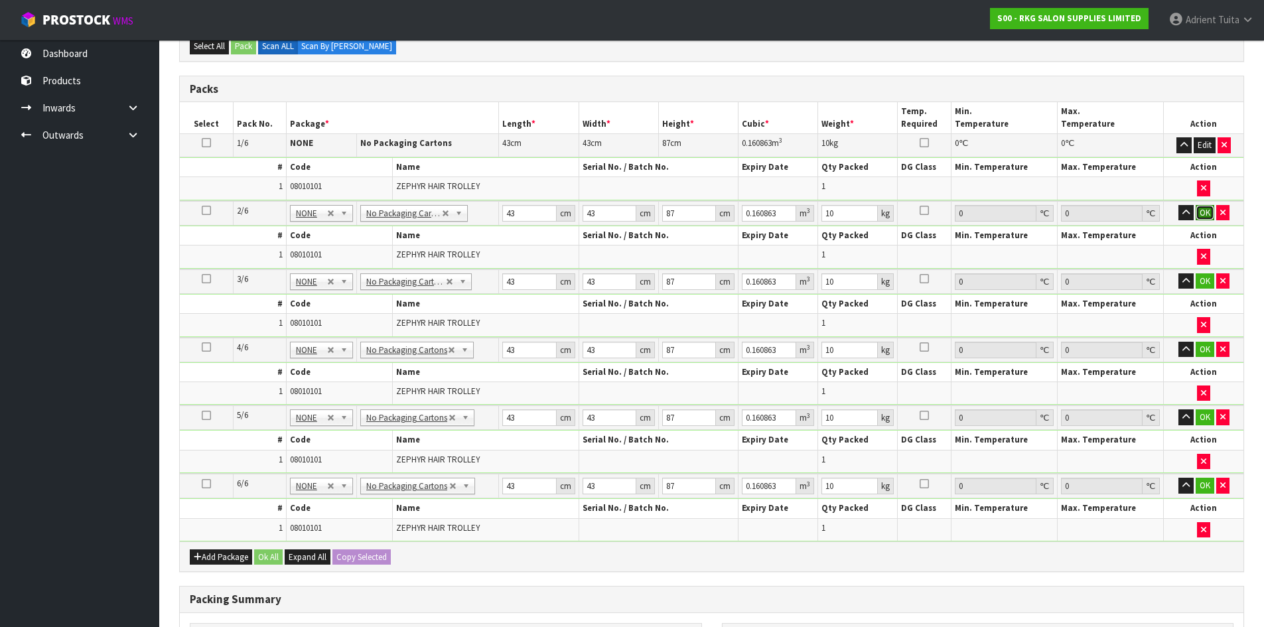
click at [1199, 208] on button "OK" at bounding box center [1205, 213] width 19 height 16
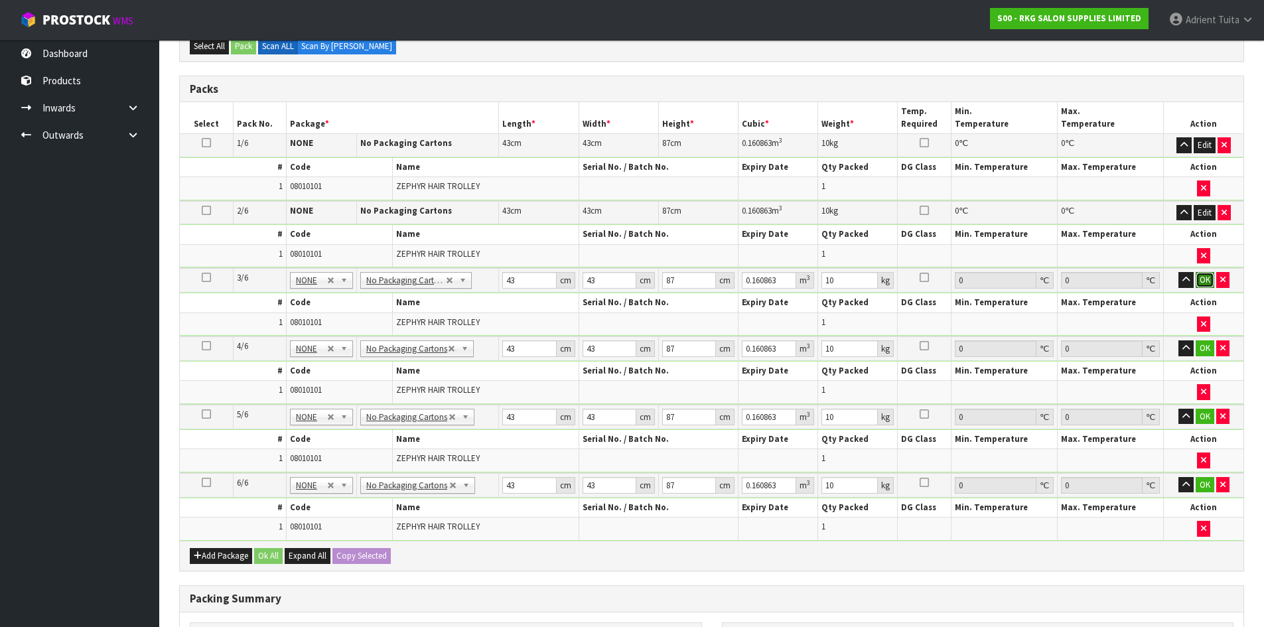
click at [1202, 278] on button "OK" at bounding box center [1205, 280] width 19 height 16
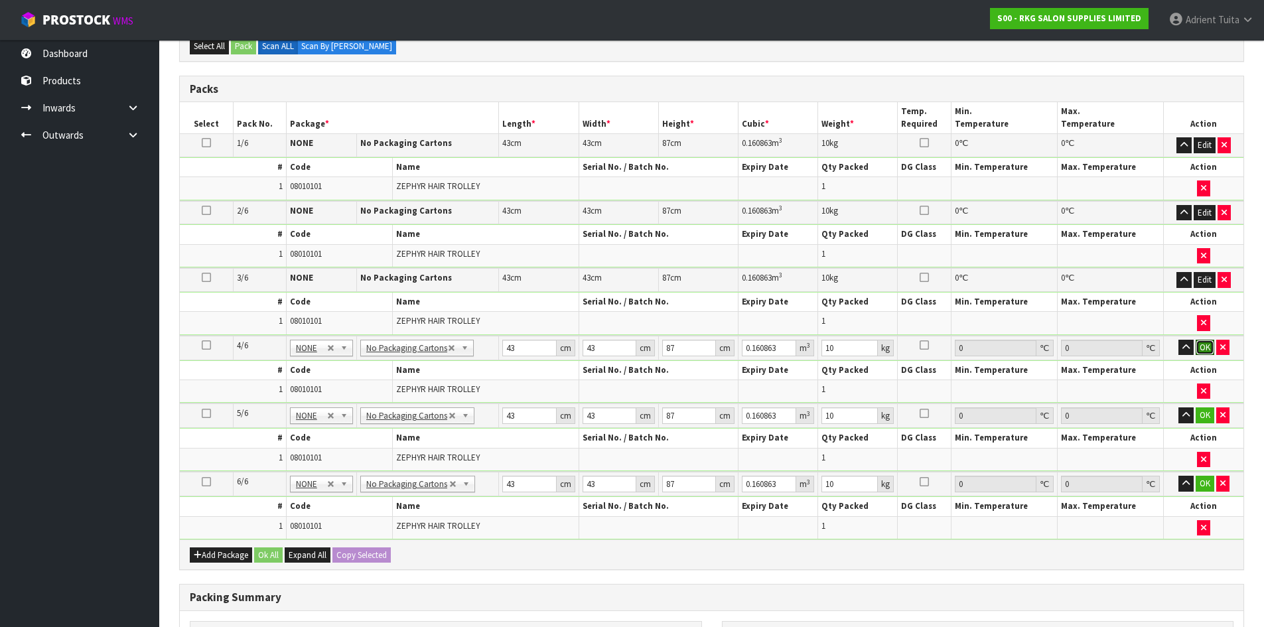
drag, startPoint x: 1207, startPoint y: 349, endPoint x: 1201, endPoint y: 363, distance: 14.9
click at [1205, 350] on button "OK" at bounding box center [1205, 348] width 19 height 16
click at [1201, 421] on button "OK" at bounding box center [1205, 415] width 19 height 16
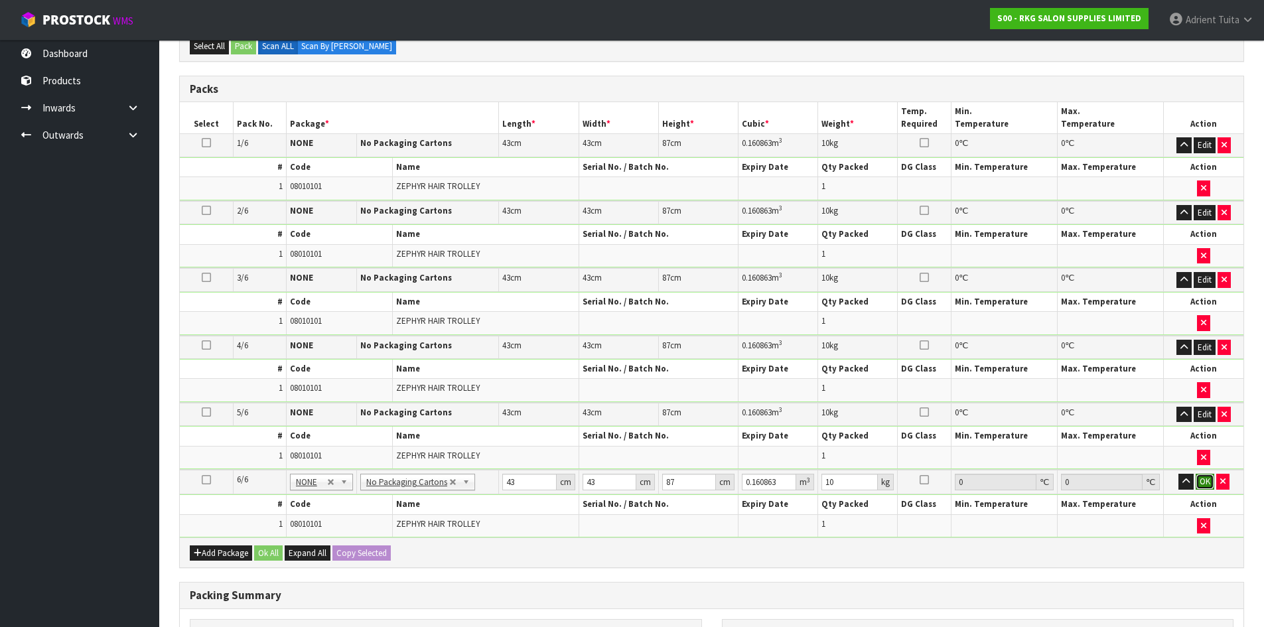
click at [1204, 481] on button "OK" at bounding box center [1205, 482] width 19 height 16
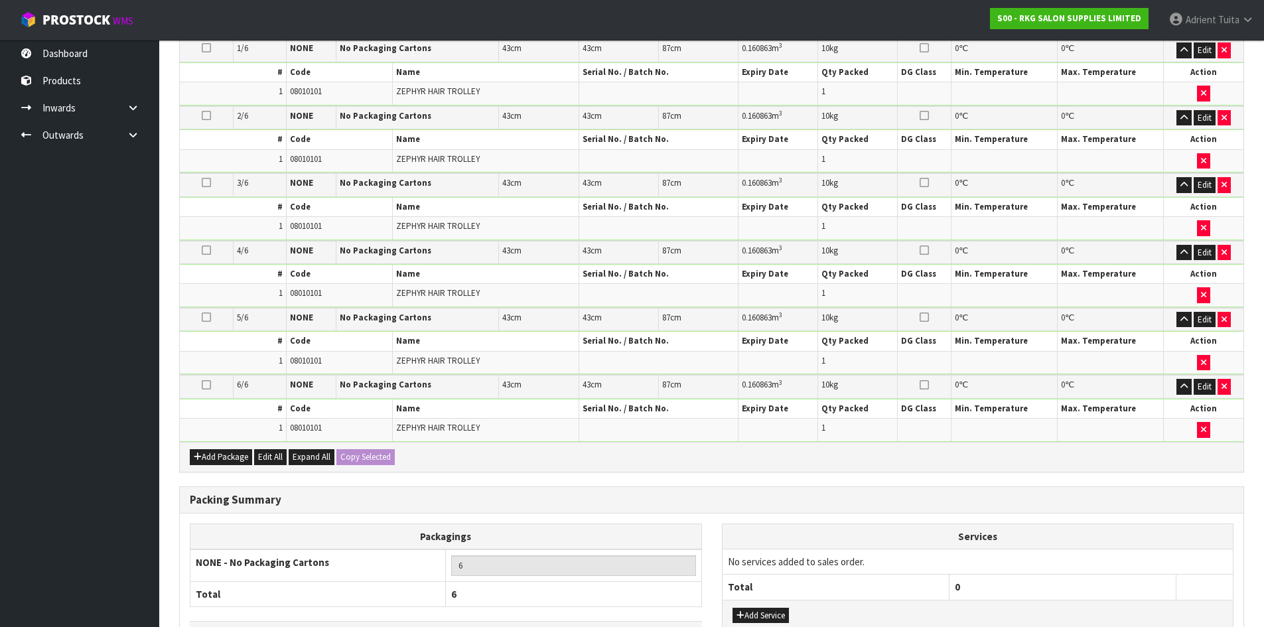
scroll to position [518, 0]
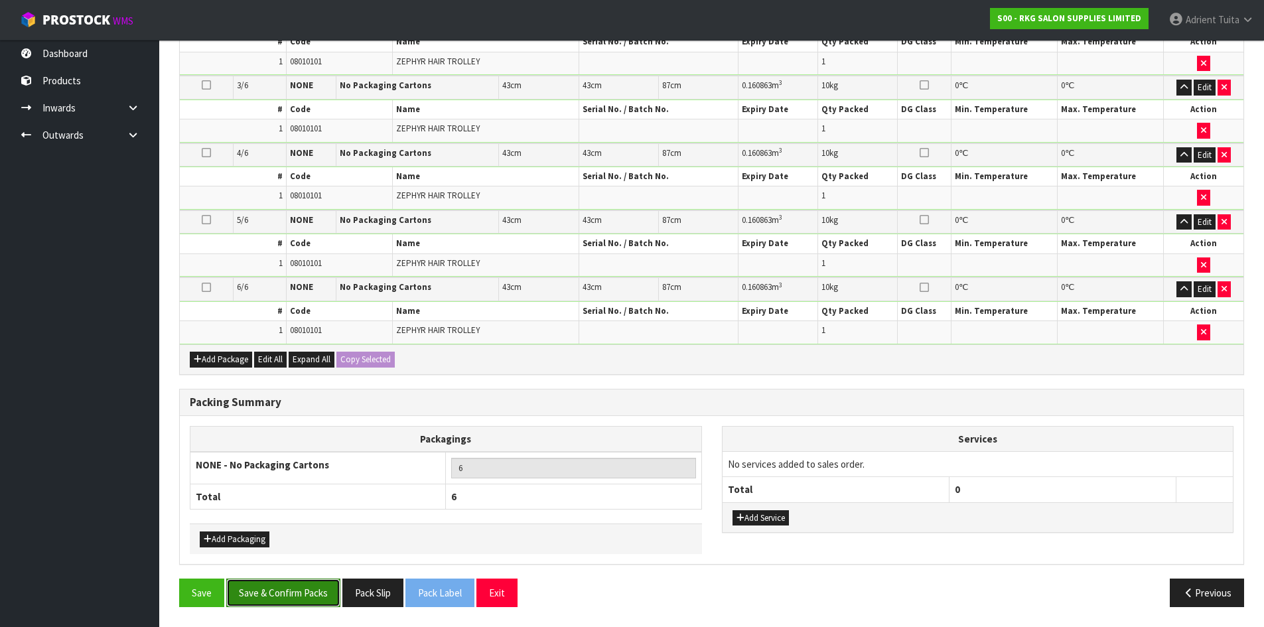
click at [287, 599] on button "Save & Confirm Packs" at bounding box center [283, 593] width 114 height 29
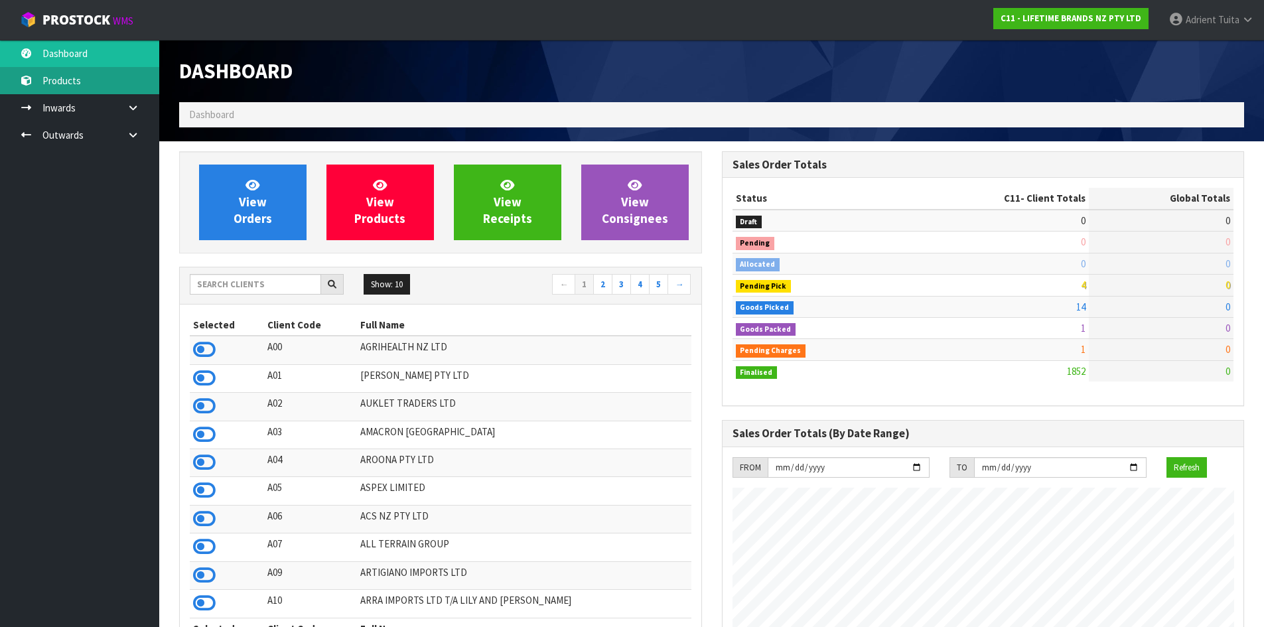
scroll to position [1005, 542]
